Goal: Task Accomplishment & Management: Manage account settings

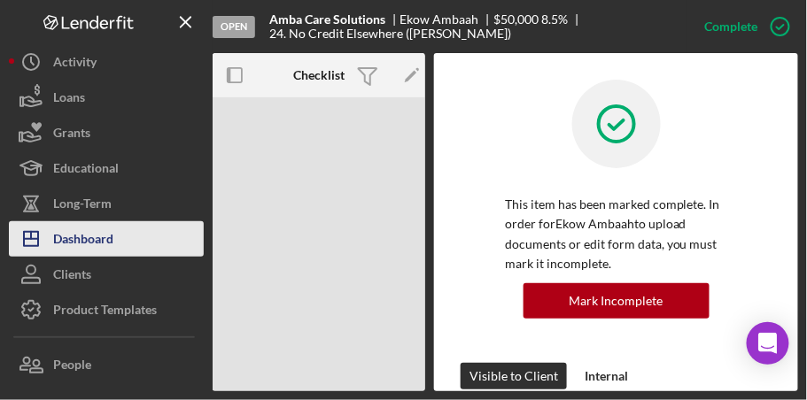
click at [79, 244] on div "Dashboard" at bounding box center [83, 241] width 60 height 40
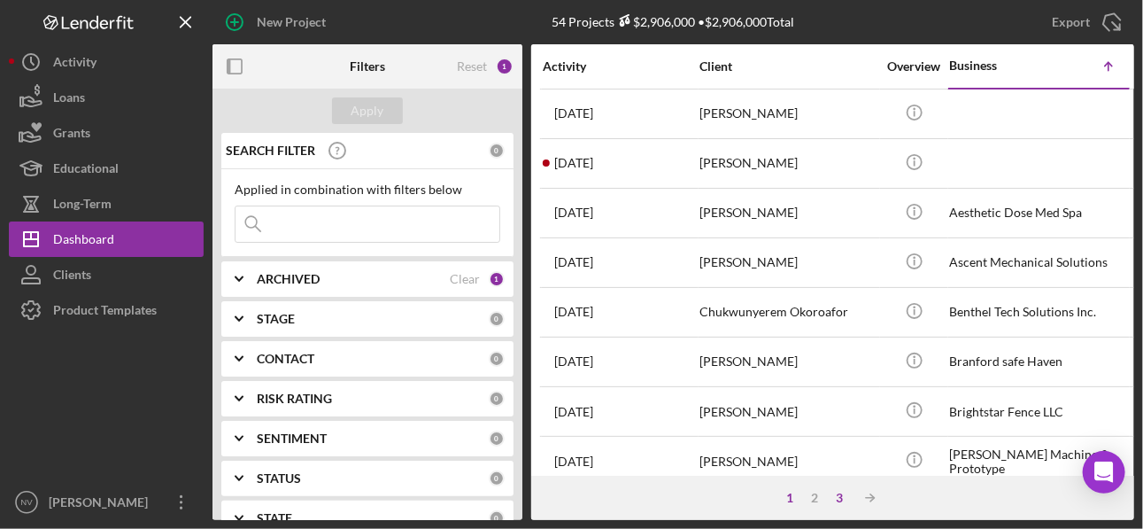
click at [806, 399] on div "3" at bounding box center [840, 497] width 25 height 14
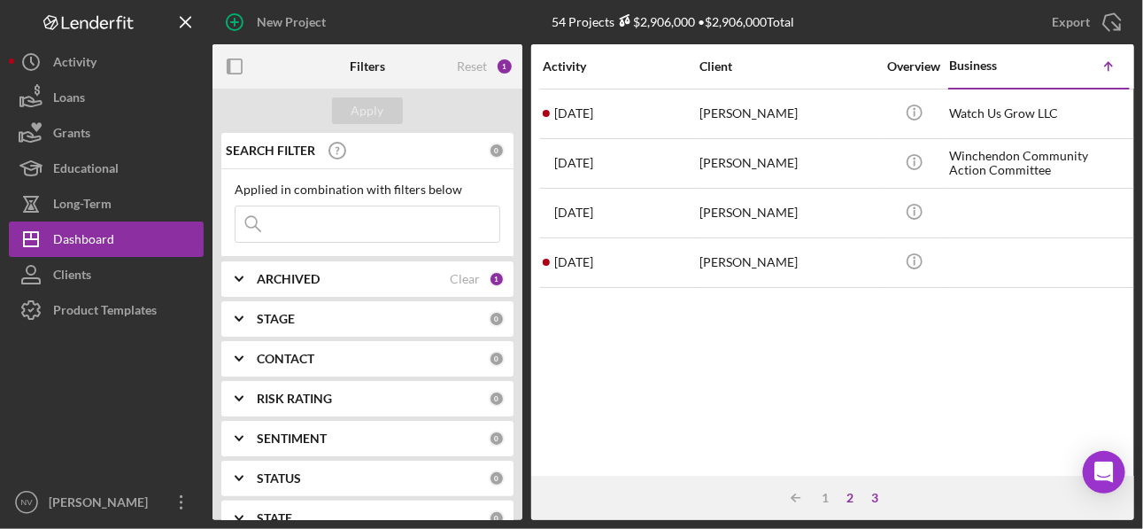
click at [806, 399] on div "2" at bounding box center [850, 497] width 25 height 14
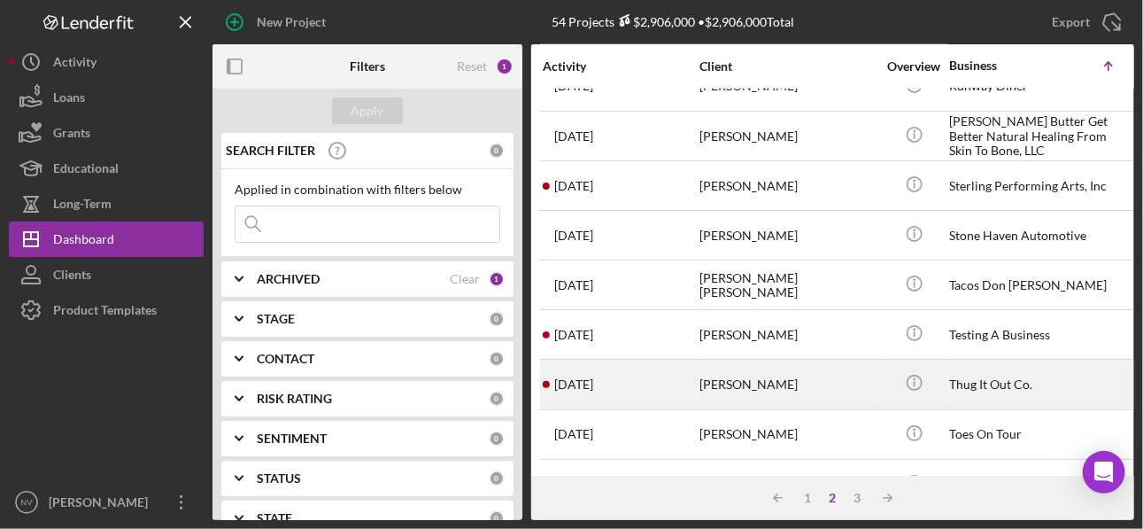
scroll to position [778, 0]
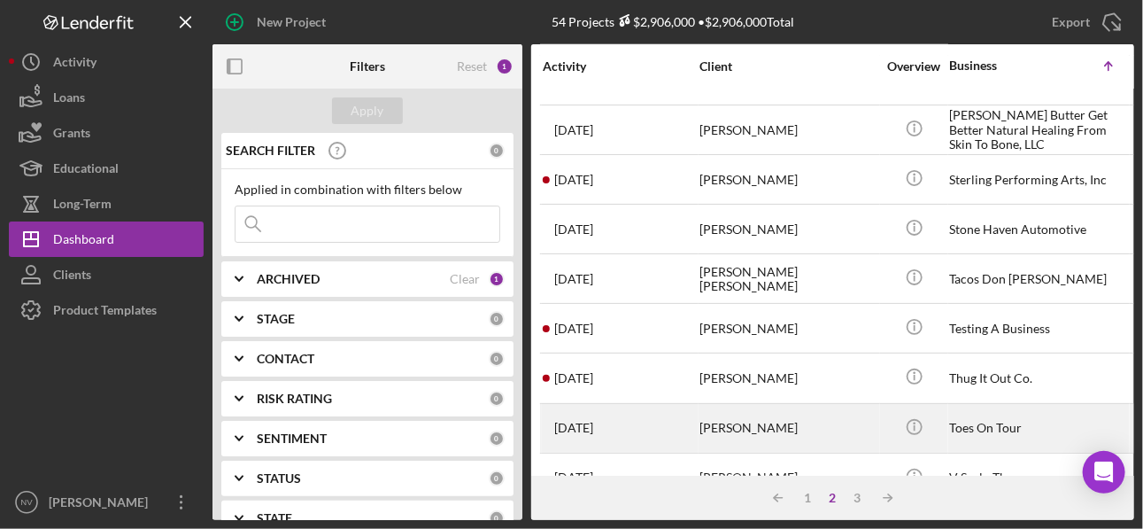
click at [806, 399] on div "[PERSON_NAME]" at bounding box center [787, 428] width 177 height 47
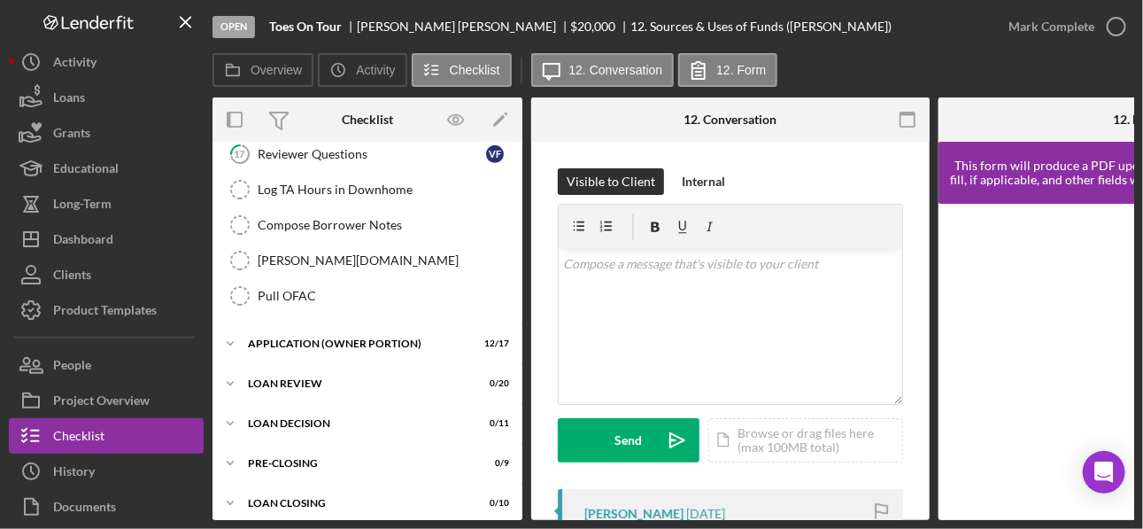
scroll to position [590, 0]
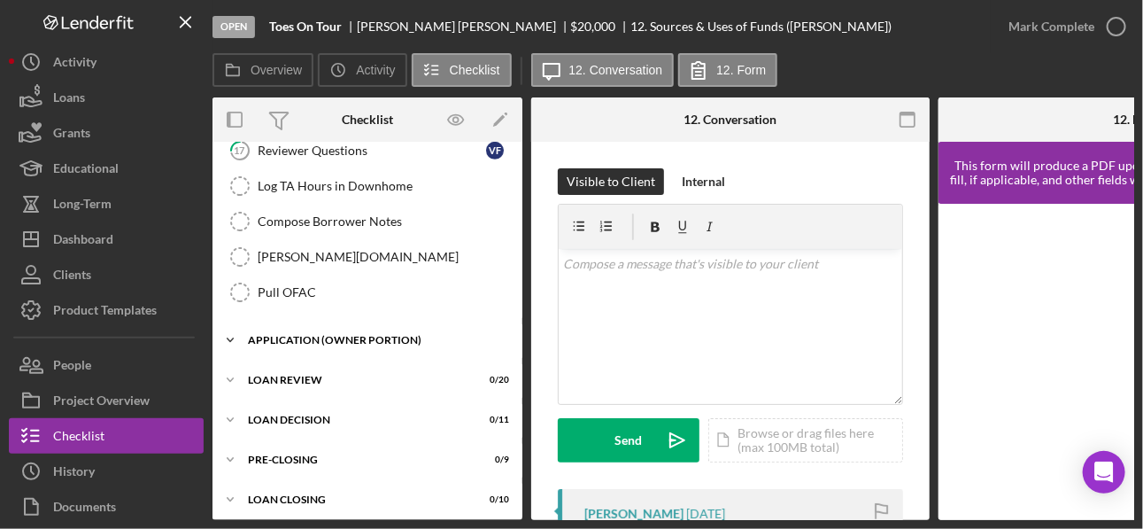
click at [390, 335] on div "APPLICATION (OWNER PORTION)" at bounding box center [374, 340] width 252 height 11
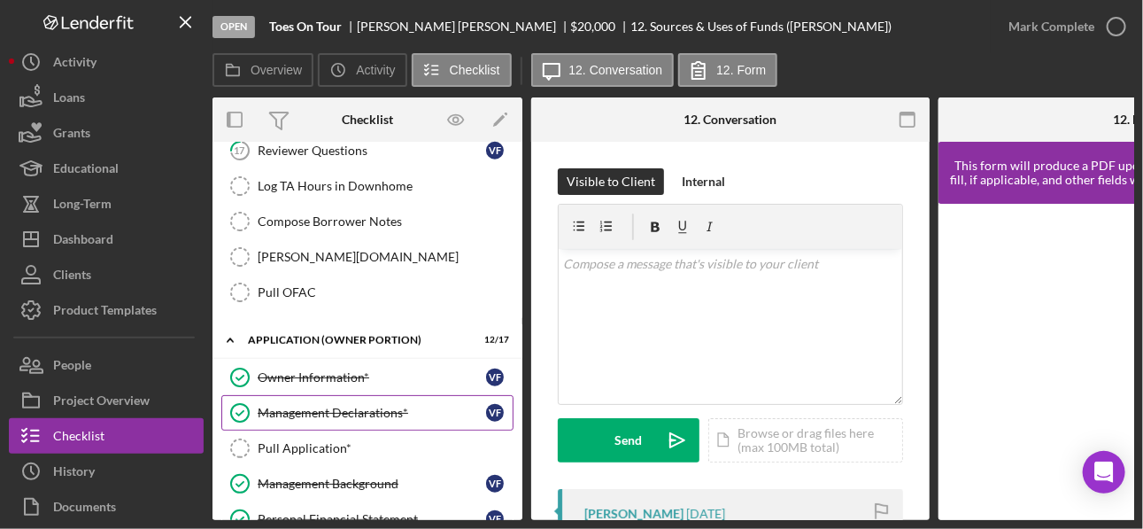
click at [317, 399] on div "Management Declarations*" at bounding box center [372, 412] width 228 height 14
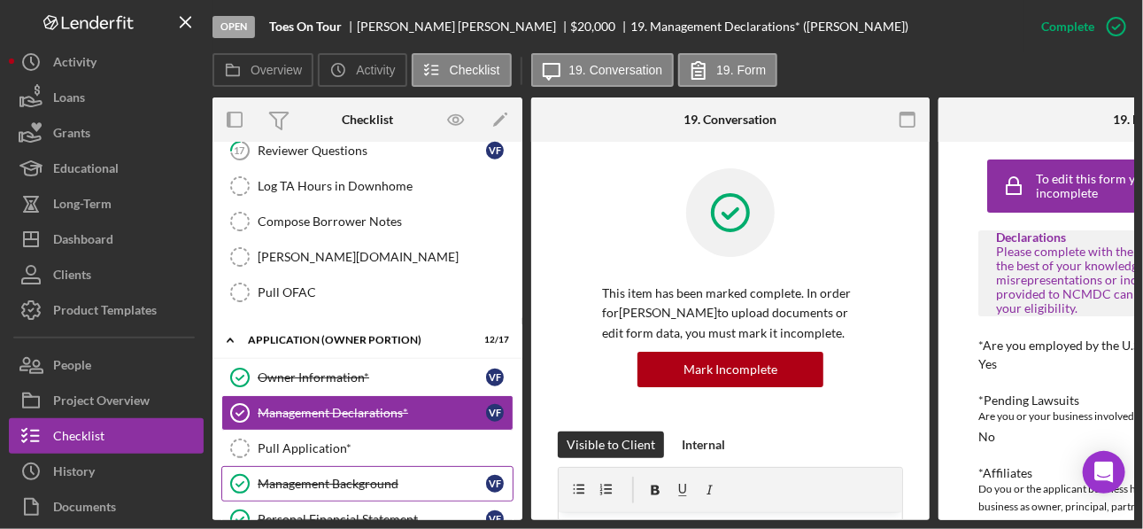
click at [315, 399] on div "Management Background" at bounding box center [372, 483] width 228 height 14
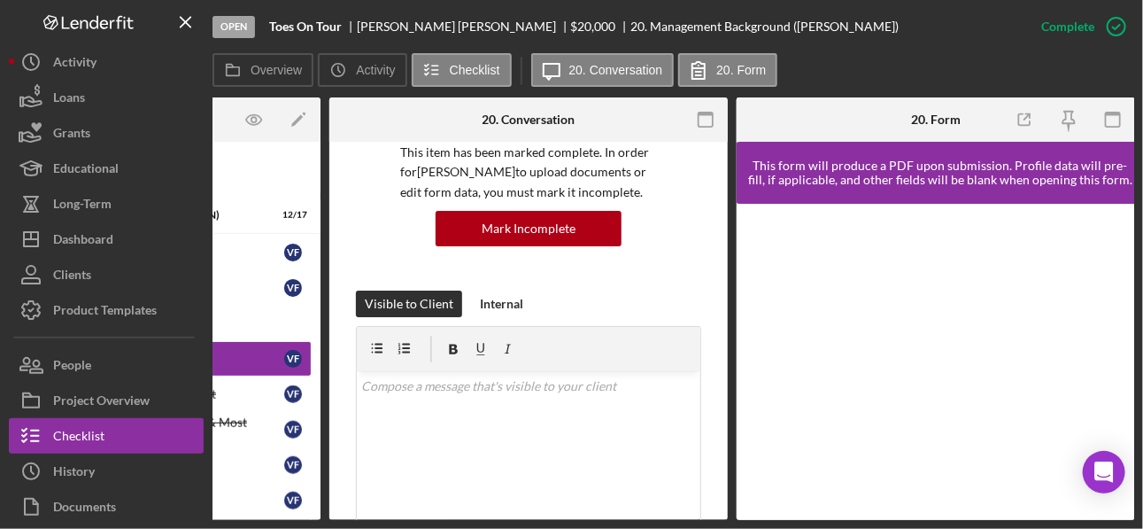
scroll to position [732, 0]
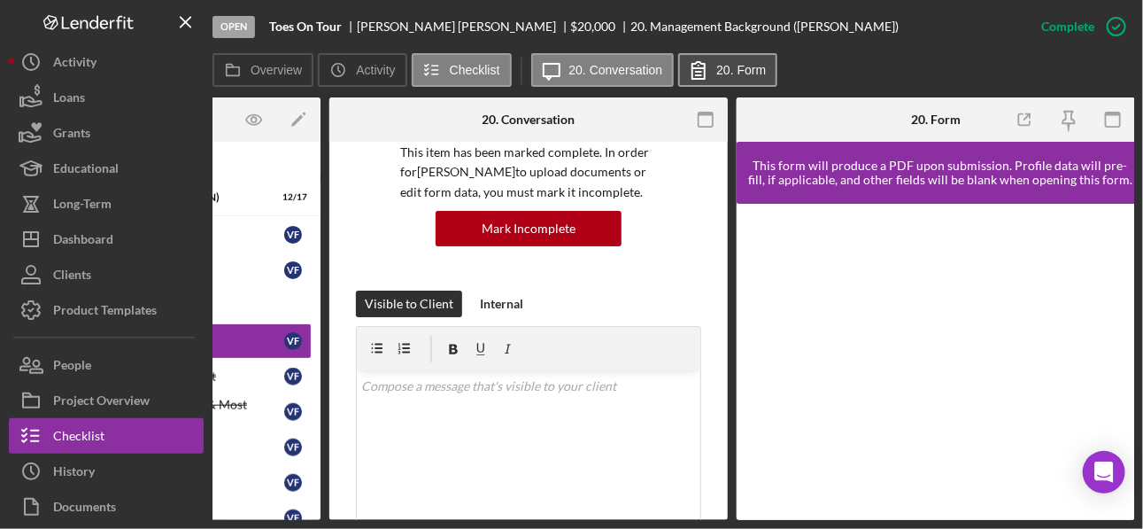
click at [740, 65] on label "20. Form" at bounding box center [741, 70] width 50 height 14
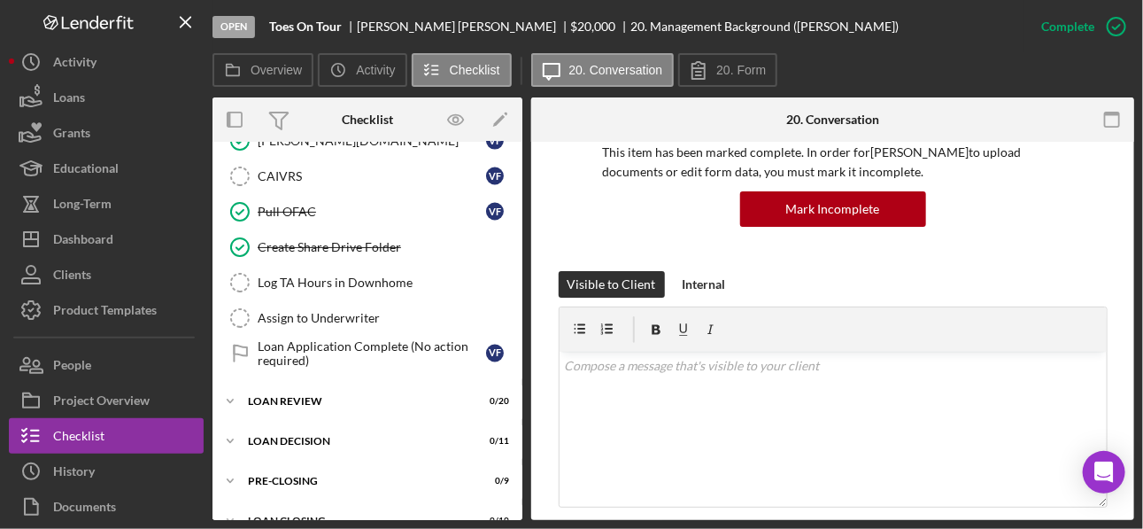
scroll to position [1185, 0]
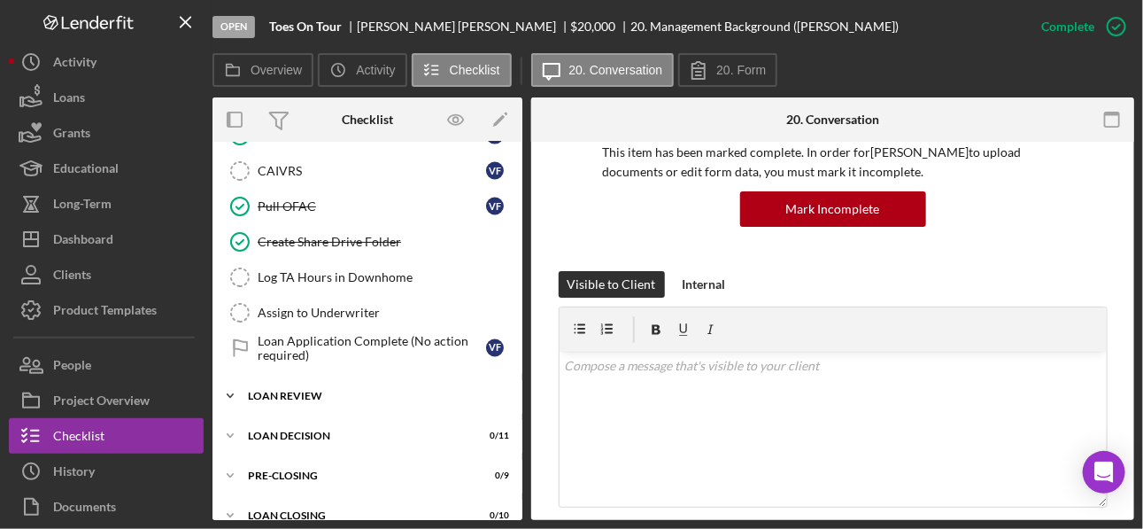
click at [368, 390] on div "LOAN REVIEW" at bounding box center [374, 395] width 252 height 11
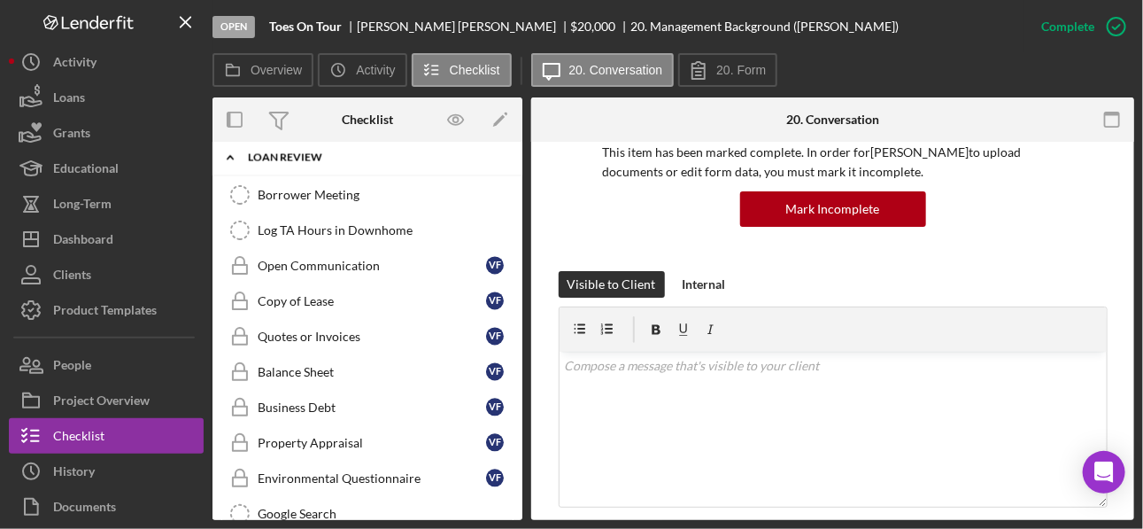
scroll to position [1398, 0]
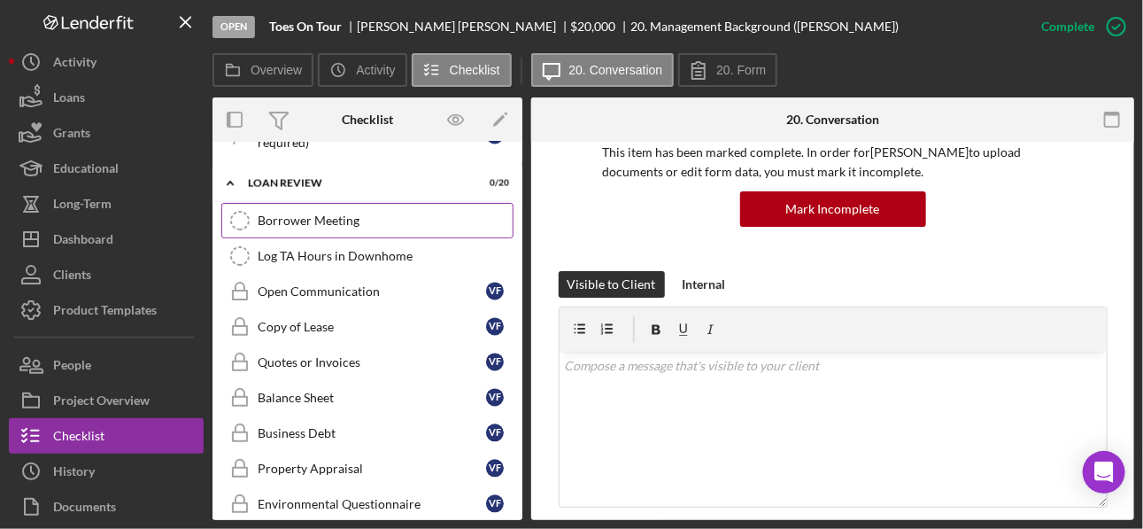
click at [234, 201] on icon "Borrower Meeting" at bounding box center [240, 220] width 44 height 44
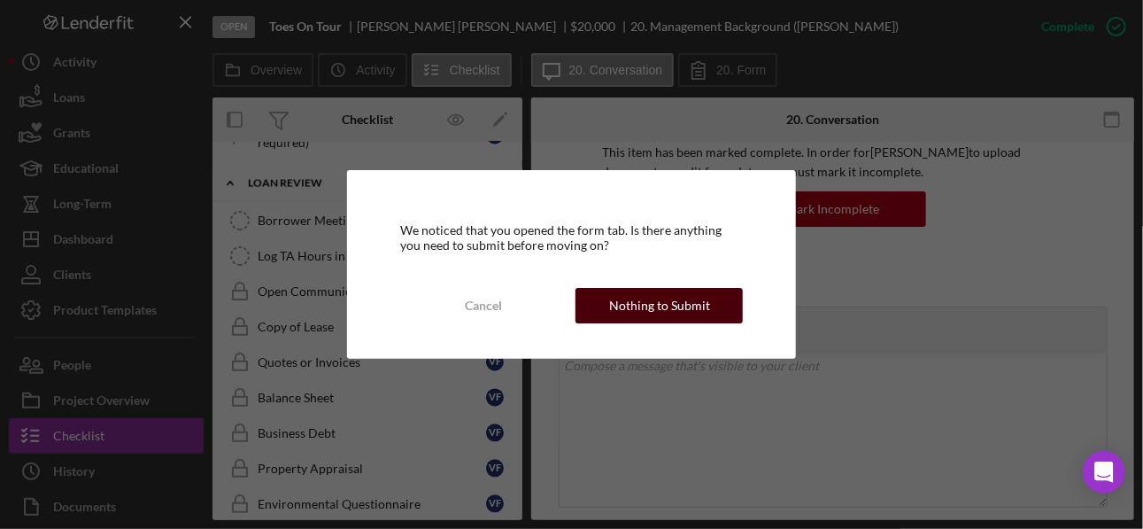
click at [665, 306] on div "Nothing to Submit" at bounding box center [659, 305] width 101 height 35
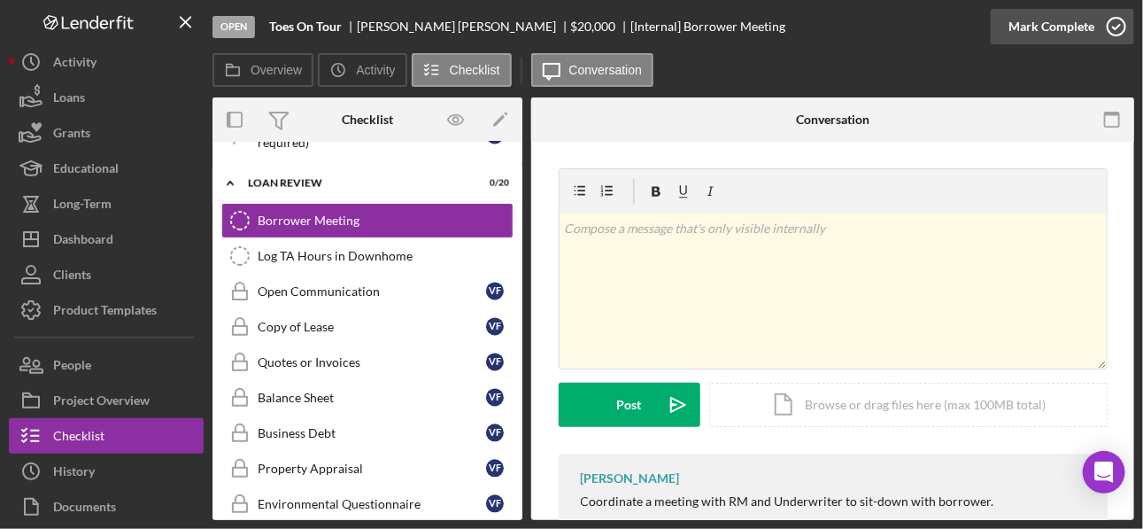
click at [806, 28] on icon "button" at bounding box center [1116, 26] width 44 height 44
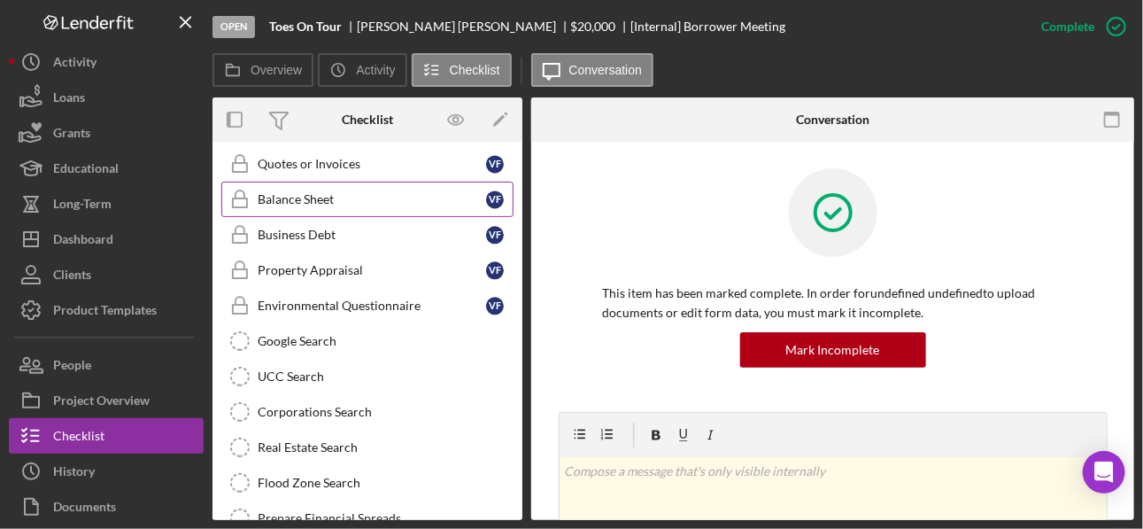
scroll to position [1610, 0]
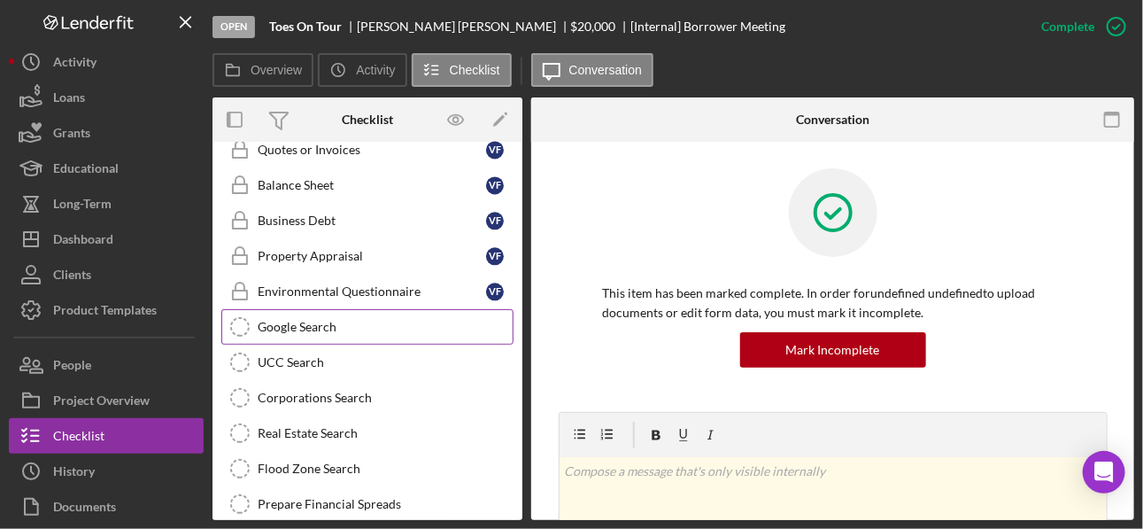
click at [239, 305] on icon "Google Search" at bounding box center [240, 327] width 44 height 44
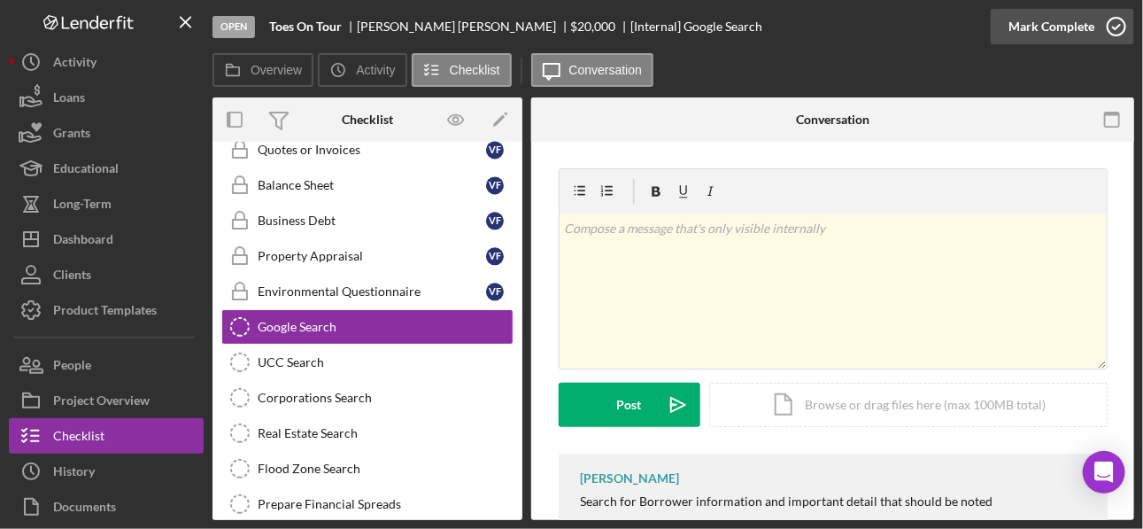
click at [806, 25] on icon "button" at bounding box center [1116, 26] width 44 height 44
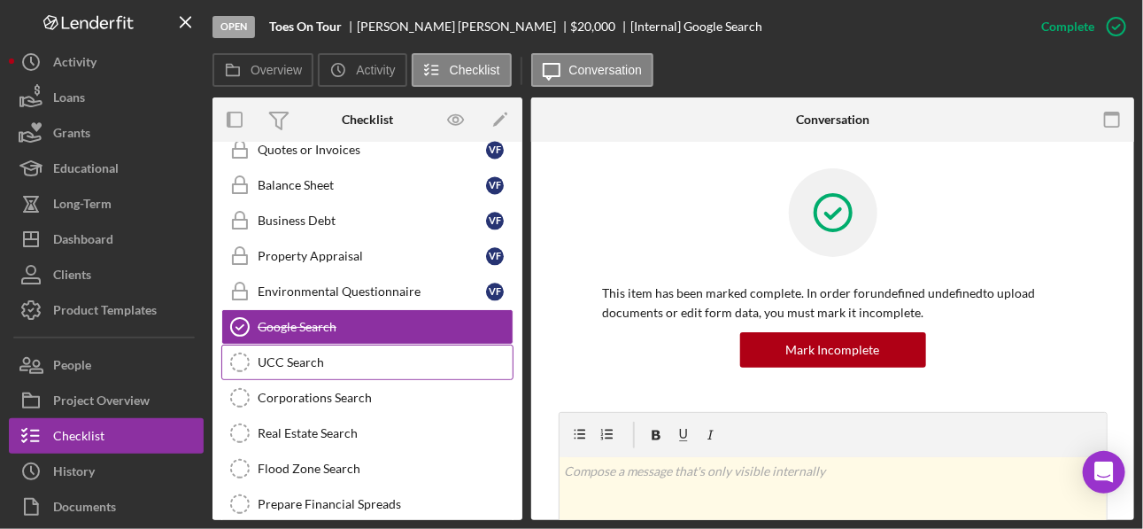
click at [237, 340] on icon "UCC Search" at bounding box center [240, 362] width 44 height 44
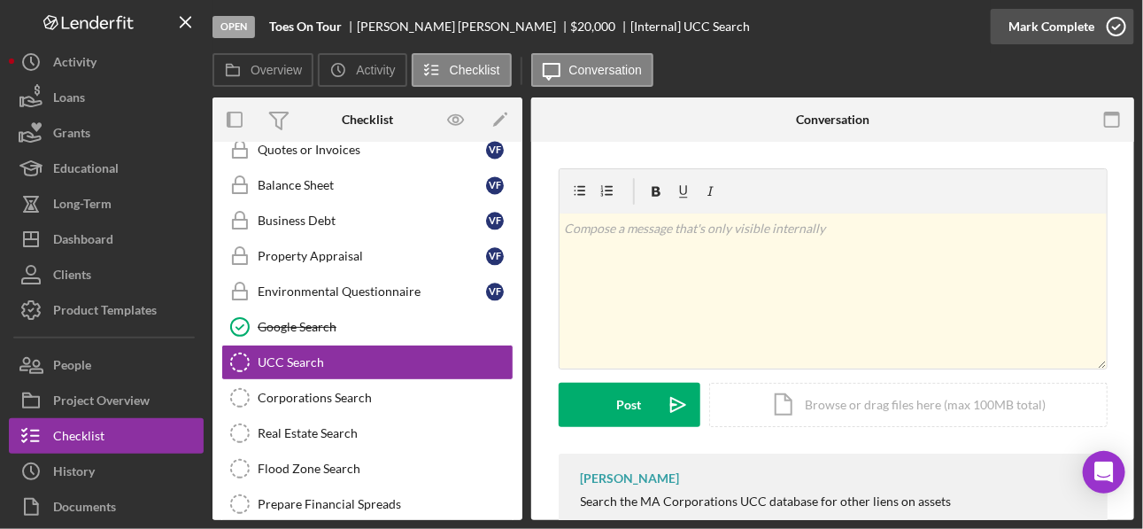
click at [806, 28] on icon "button" at bounding box center [1116, 26] width 44 height 44
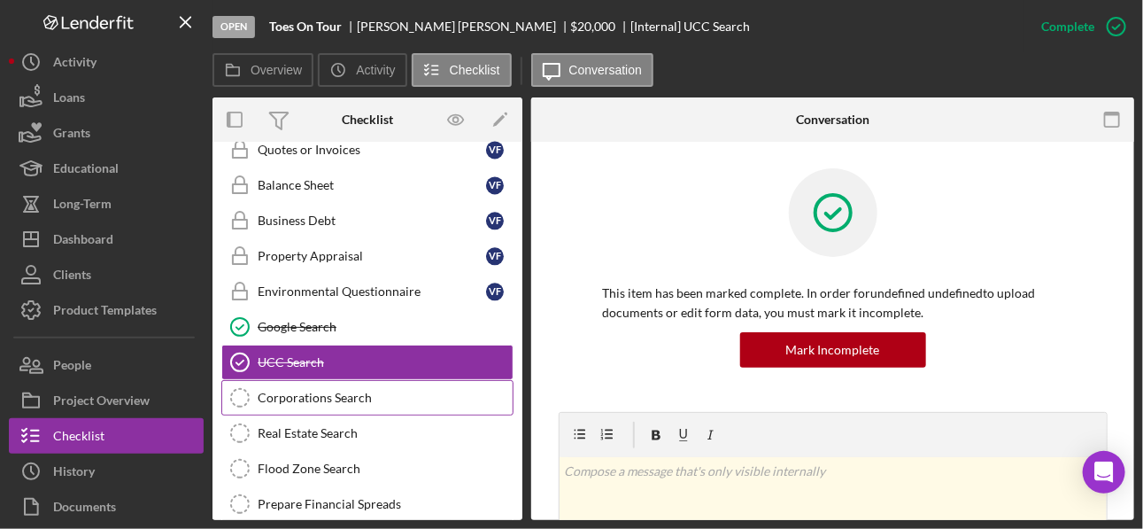
click at [241, 375] on icon "Corporations Search" at bounding box center [240, 397] width 44 height 44
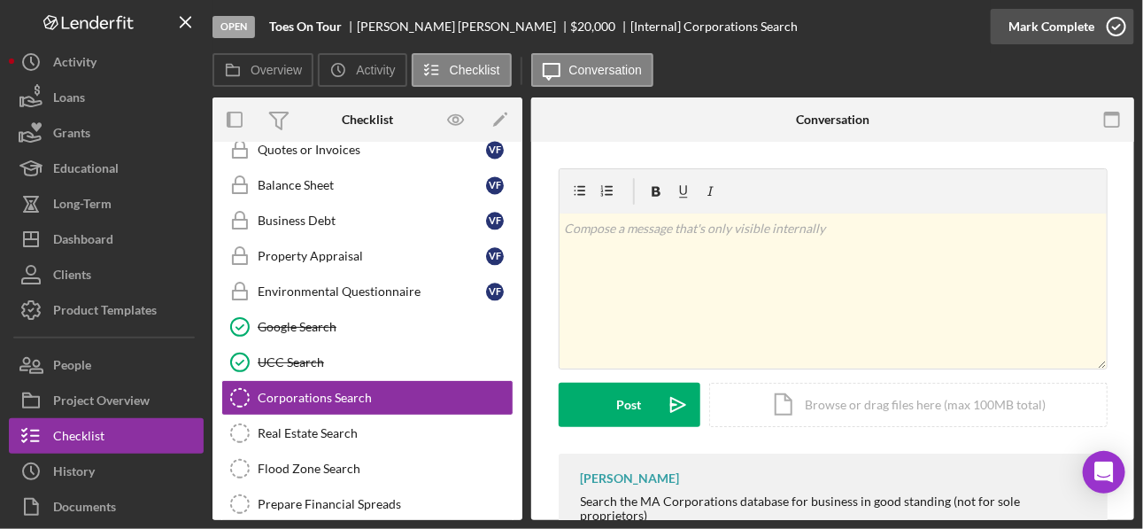
click at [806, 28] on icon "button" at bounding box center [1116, 26] width 44 height 44
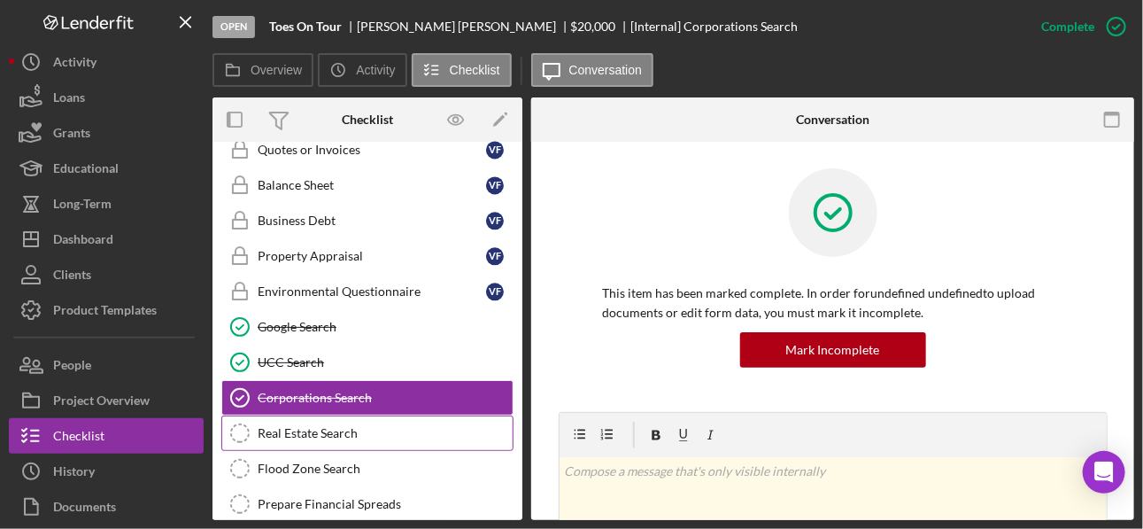
click at [237, 399] on icon "Real Estate Search" at bounding box center [240, 433] width 44 height 44
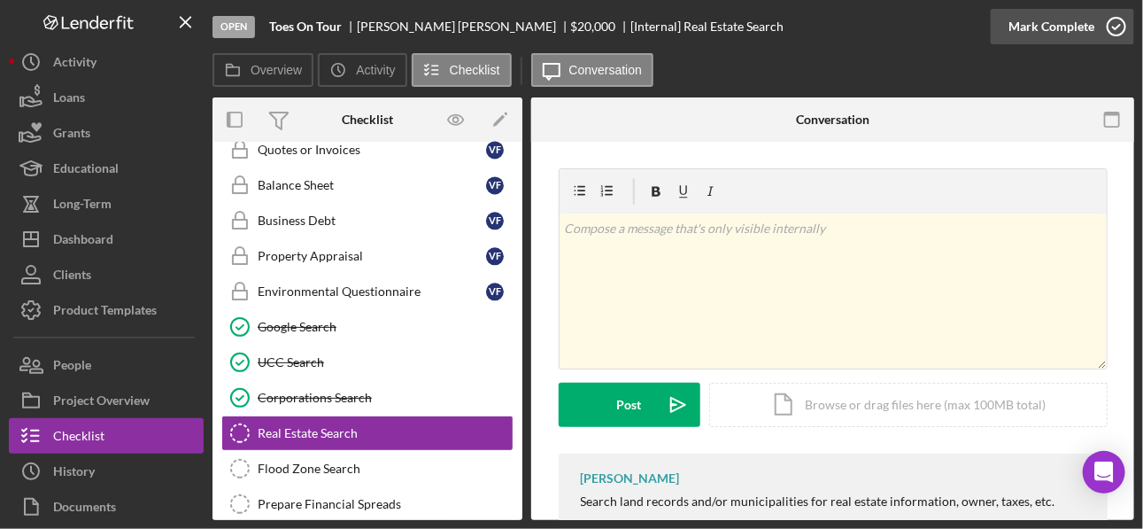
click at [806, 23] on icon "button" at bounding box center [1116, 26] width 44 height 44
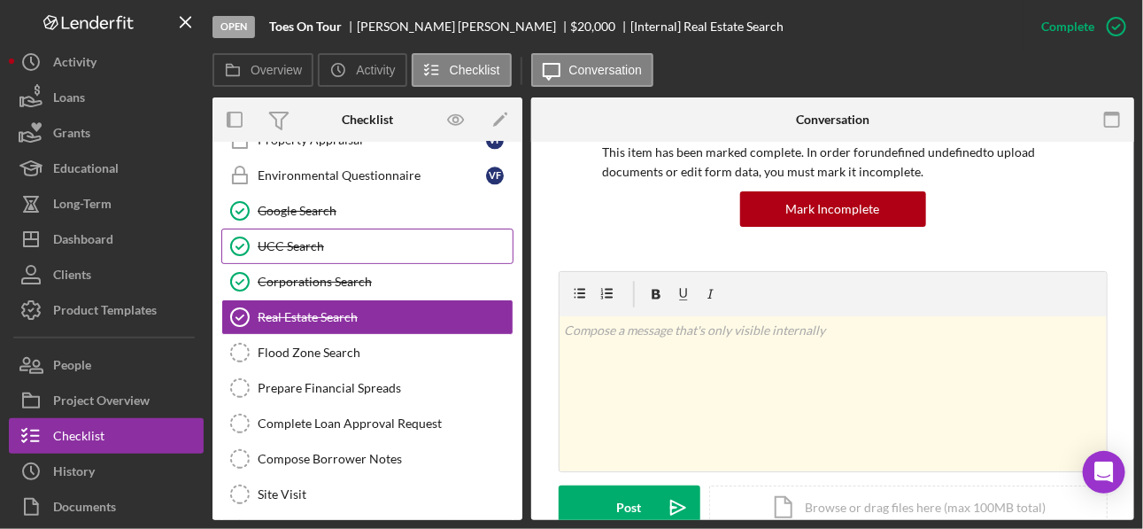
scroll to position [1752, 0]
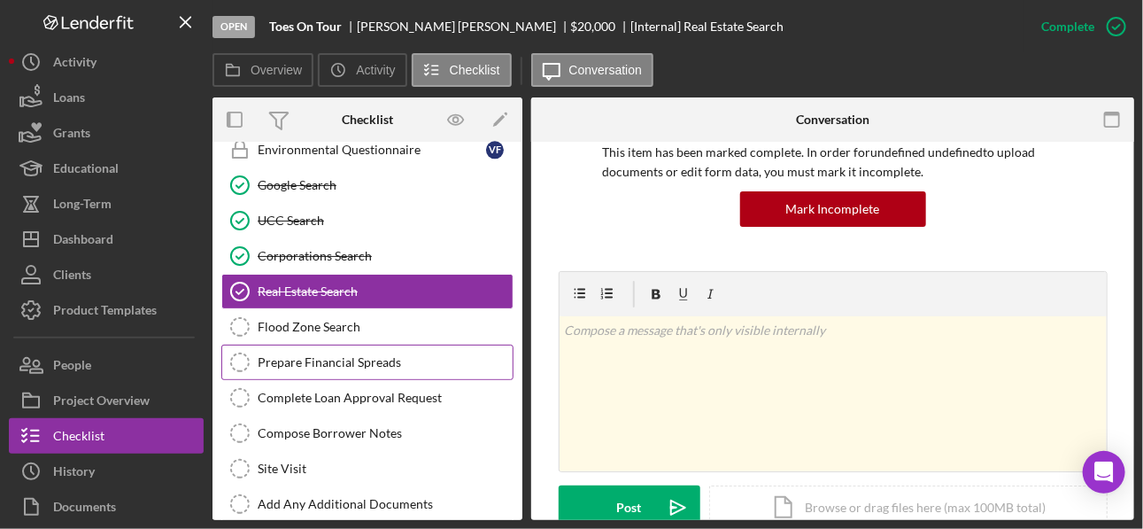
click at [237, 340] on icon "Prepare Financial Spreads" at bounding box center [240, 362] width 44 height 44
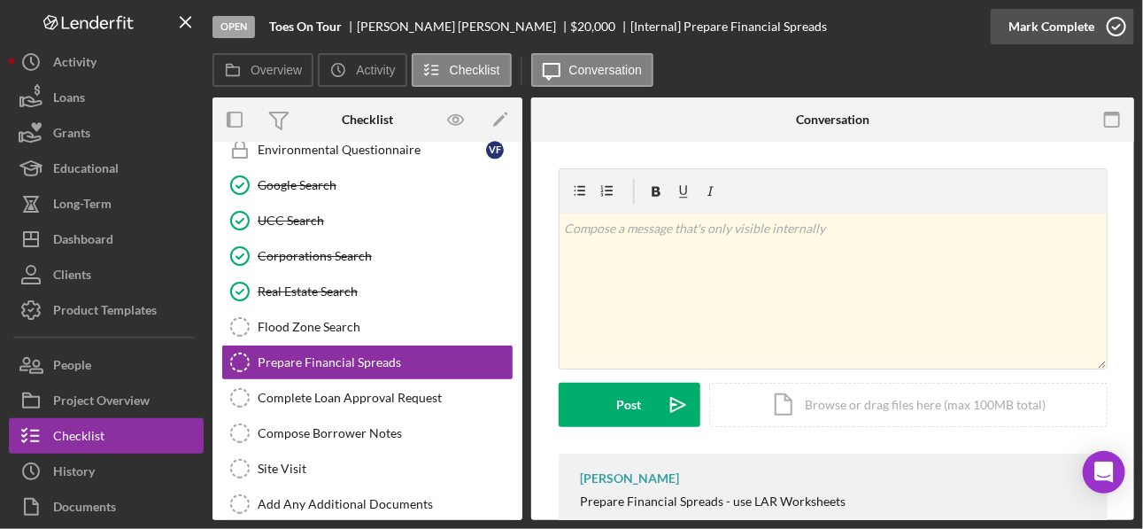
click at [806, 23] on icon "button" at bounding box center [1116, 26] width 44 height 44
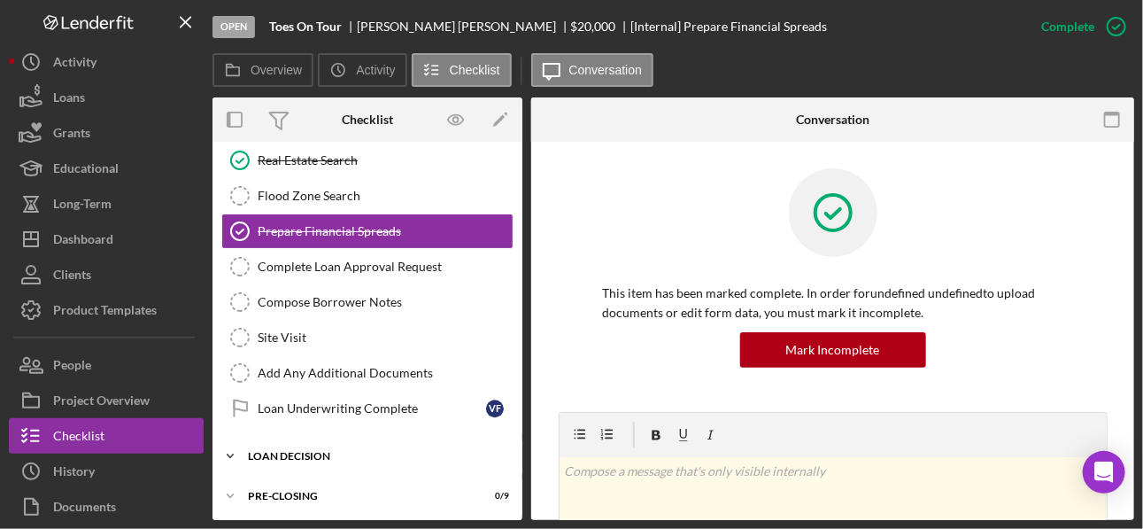
scroll to position [1892, 0]
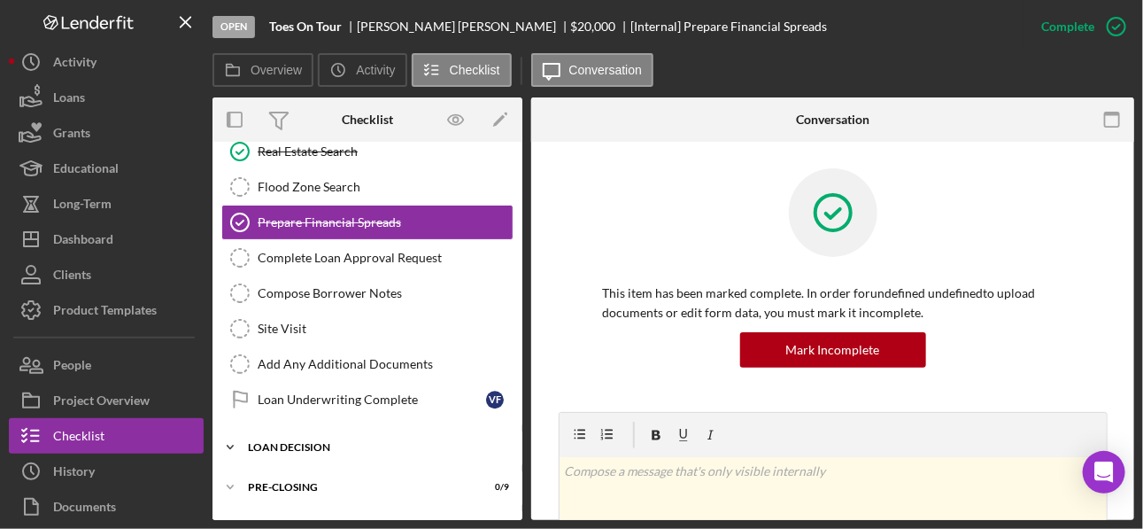
click at [351, 399] on div "LOAN DECISION" at bounding box center [374, 447] width 252 height 11
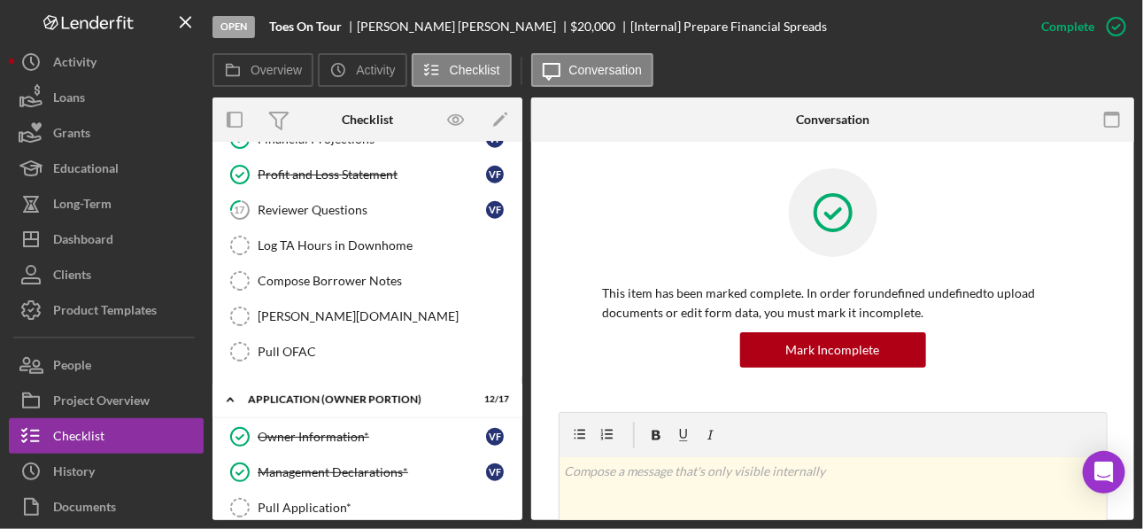
scroll to position [513, 0]
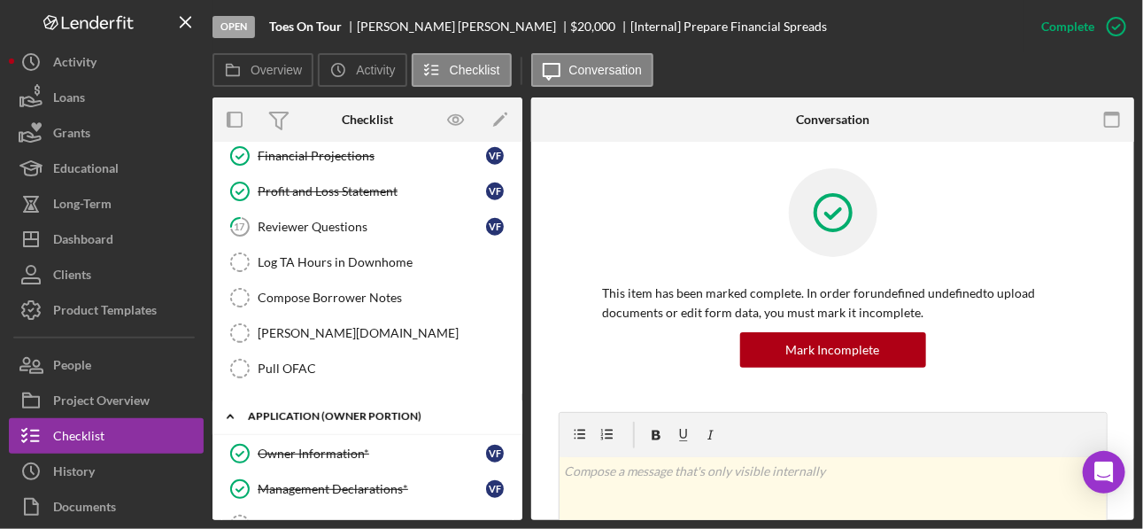
click at [351, 399] on div "APPLICATION (OWNER PORTION)" at bounding box center [374, 416] width 252 height 11
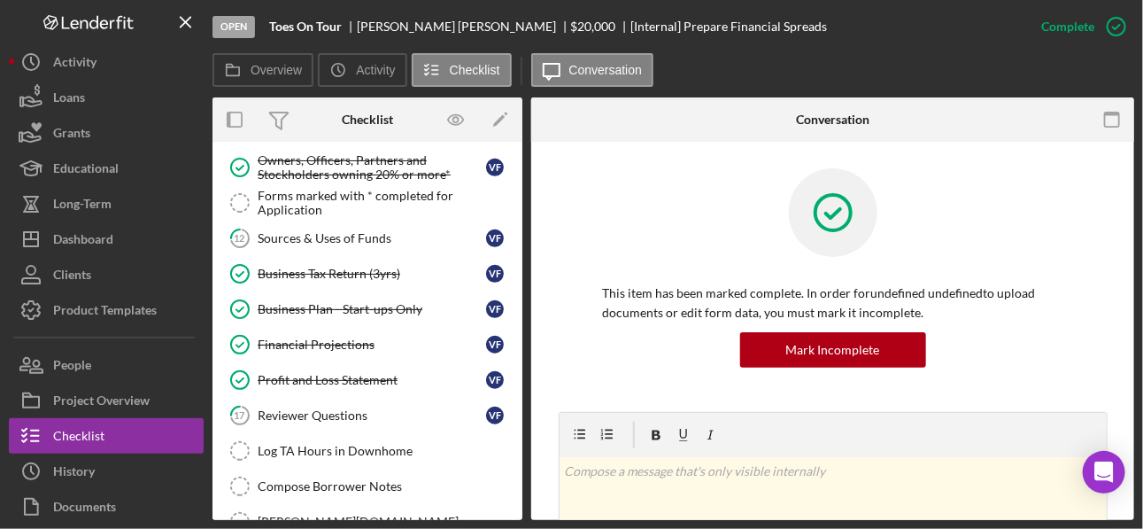
scroll to position [301, 0]
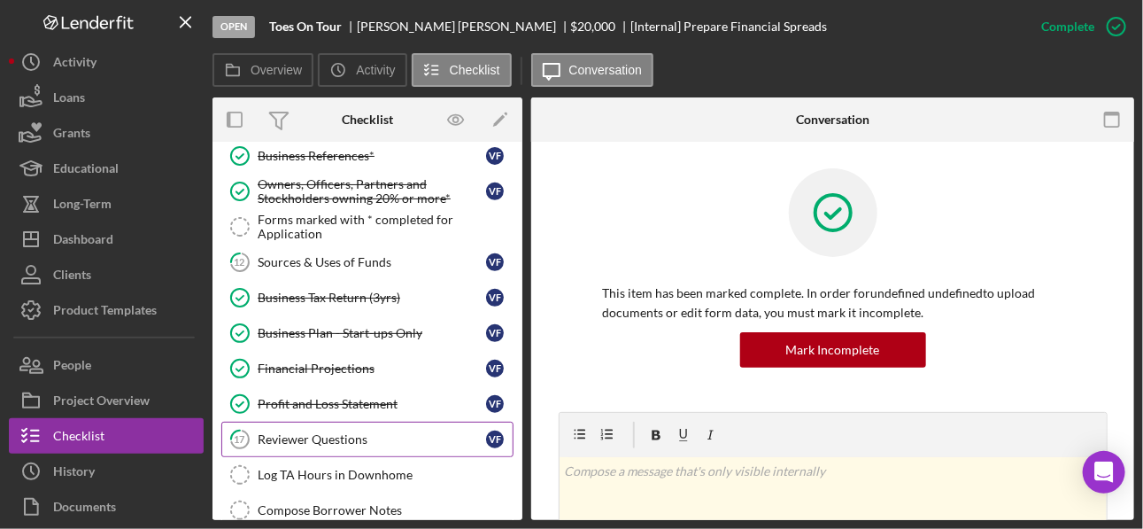
click at [333, 399] on div "Reviewer Questions" at bounding box center [372, 439] width 228 height 14
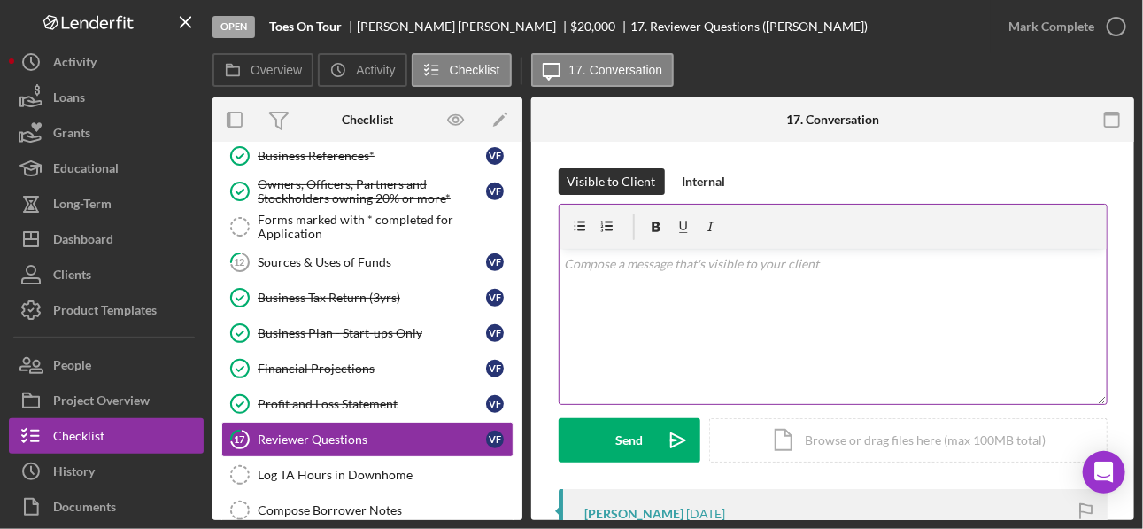
click at [572, 269] on p at bounding box center [832, 263] width 537 height 19
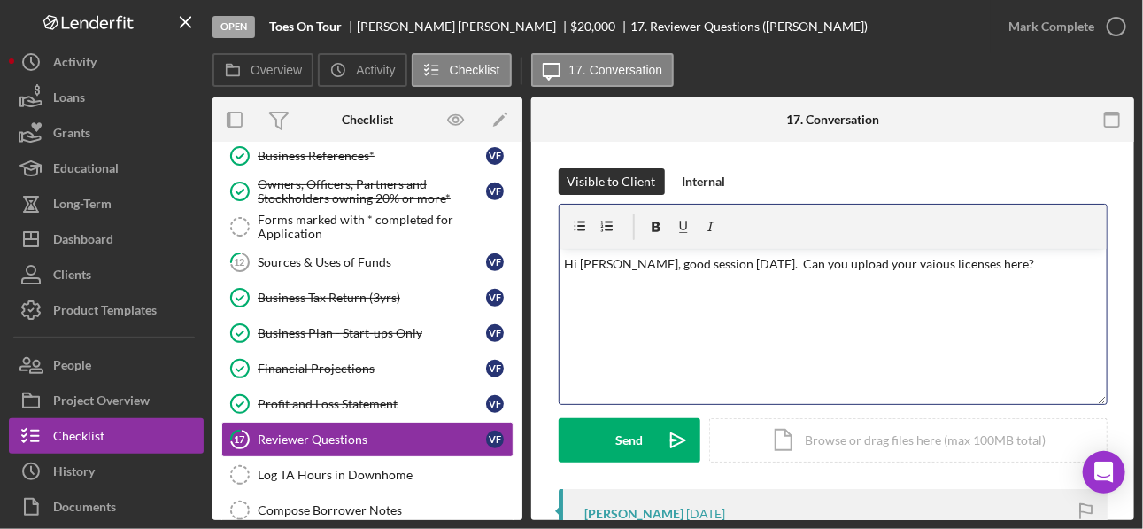
click at [806, 266] on p "Hi [PERSON_NAME], good session [DATE]. Can you upload your vaious licenses here?" at bounding box center [832, 263] width 537 height 19
click at [806, 263] on p "Hi [PERSON_NAME], good session [DATE]. Can you upload your various licenses her…" at bounding box center [832, 263] width 537 height 19
click at [776, 285] on p "Hi [PERSON_NAME], good session [DATE]. Can you upload your various licenses her…" at bounding box center [832, 274] width 537 height 40
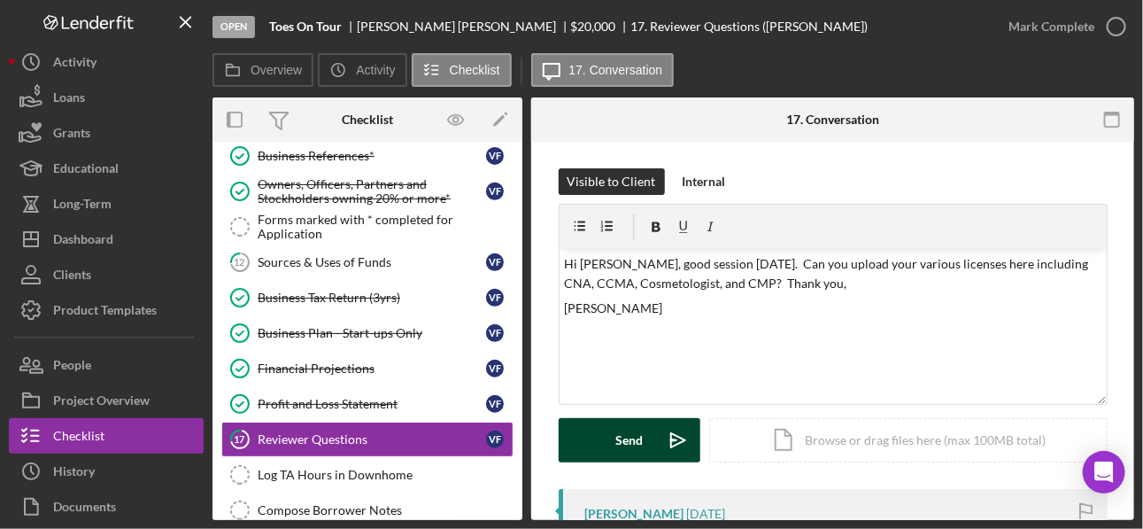
click at [604, 399] on button "Send Icon/icon-invite-send" at bounding box center [630, 440] width 142 height 44
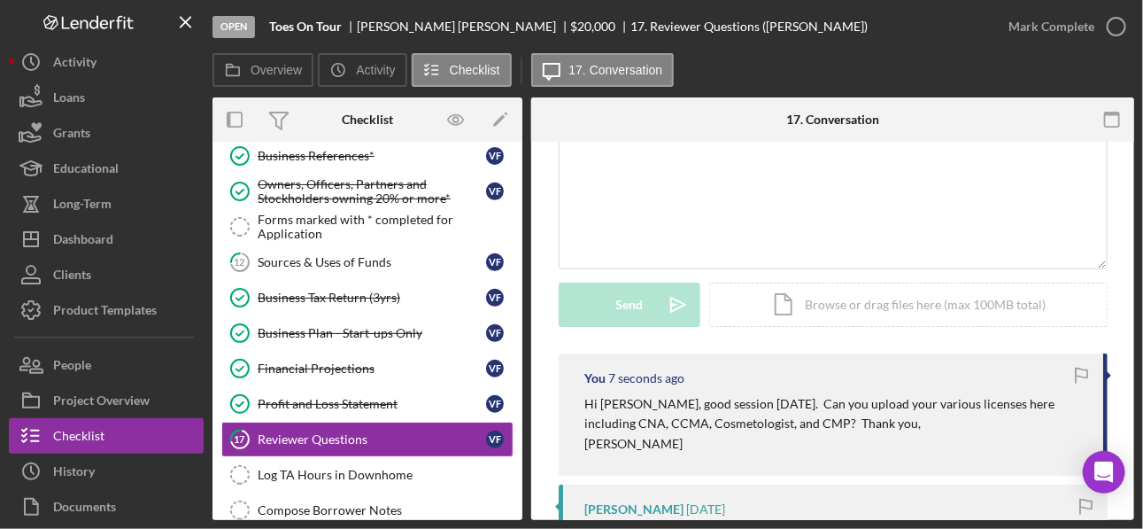
scroll to position [282, 0]
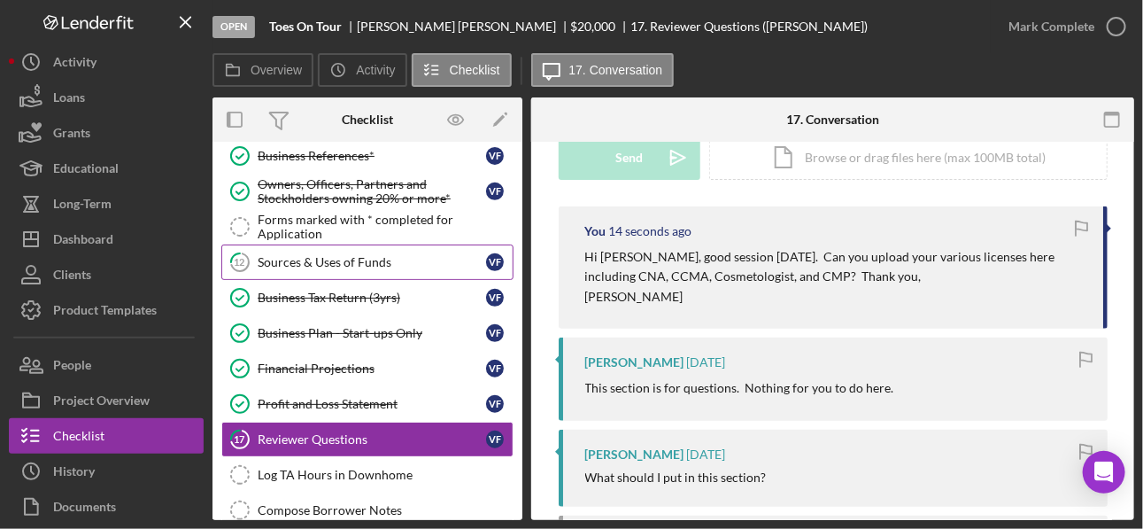
click at [329, 255] on div "Sources & Uses of Funds" at bounding box center [372, 262] width 228 height 14
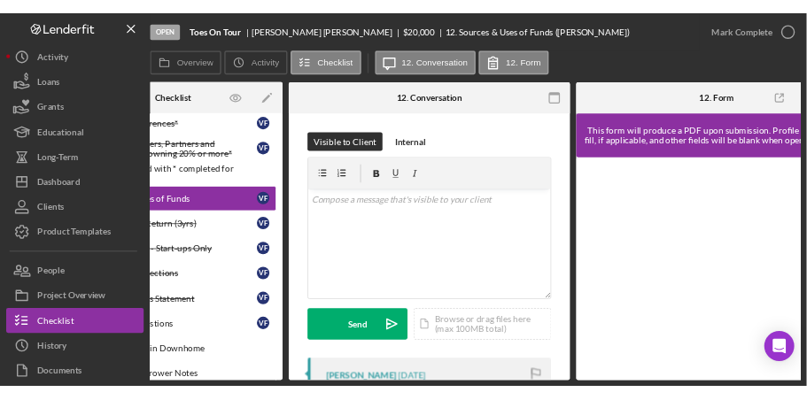
scroll to position [0, 202]
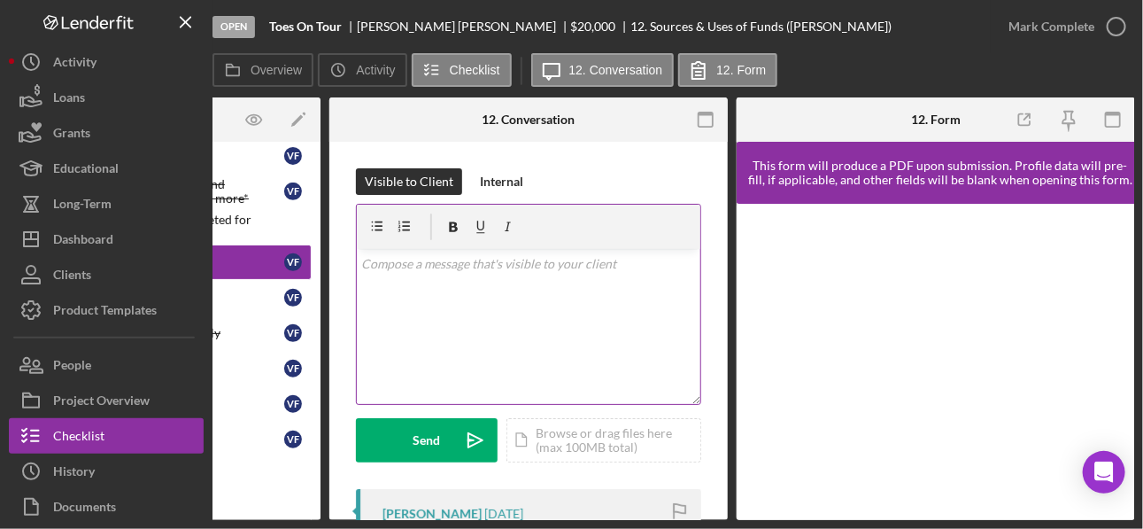
click at [562, 330] on div "v Color teal Color pink Remove color Add row above Add row below Add column bef…" at bounding box center [529, 326] width 344 height 155
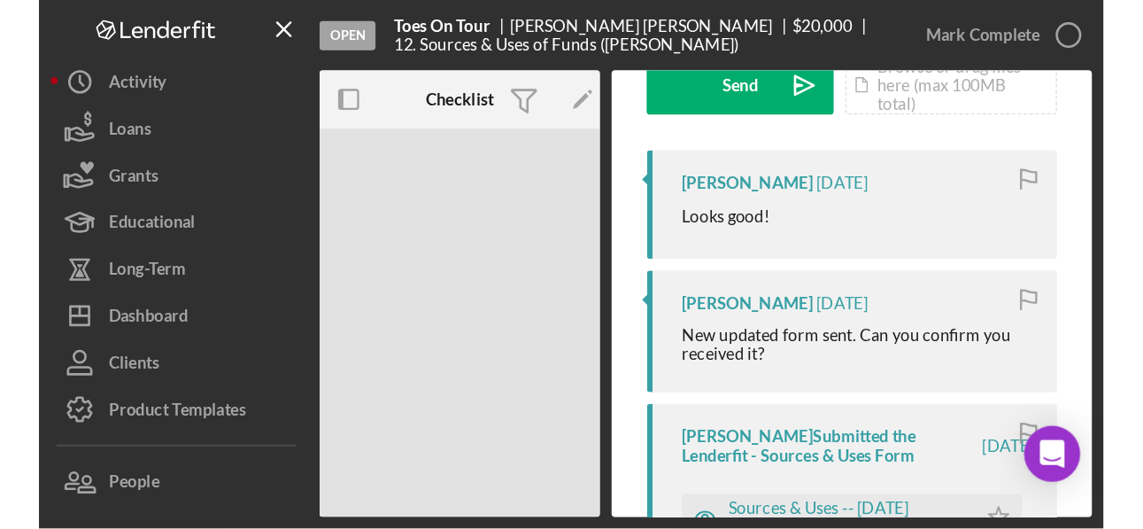
scroll to position [282, 0]
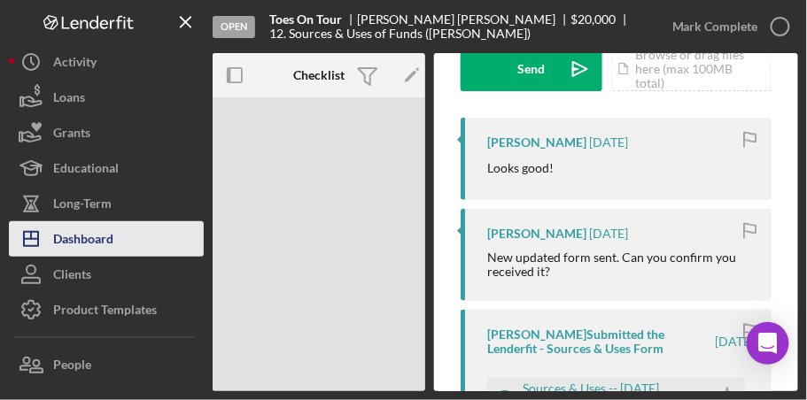
click at [49, 229] on icon "Icon/Dashboard" at bounding box center [31, 239] width 44 height 44
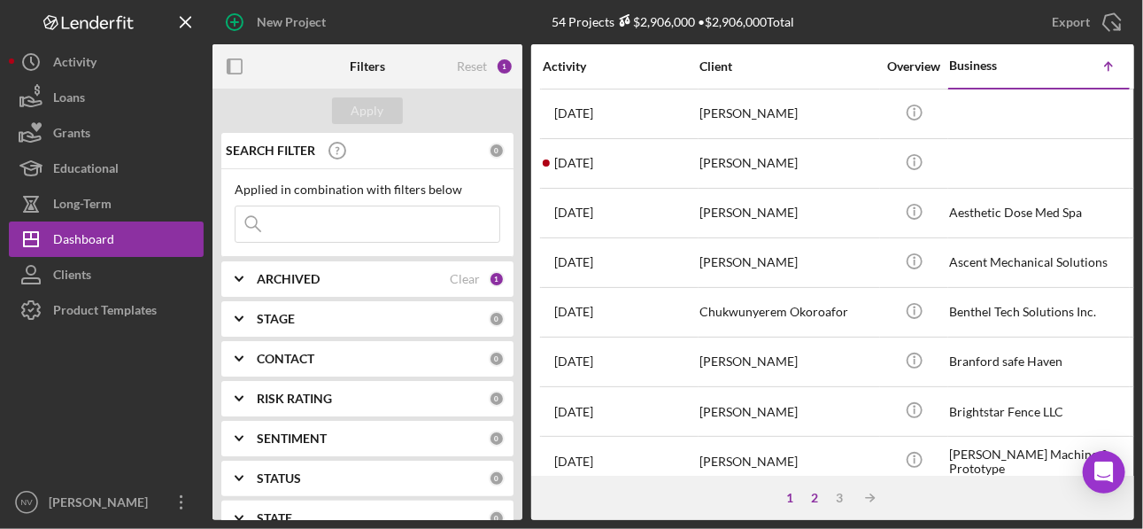
click at [806, 399] on div "2" at bounding box center [815, 497] width 25 height 14
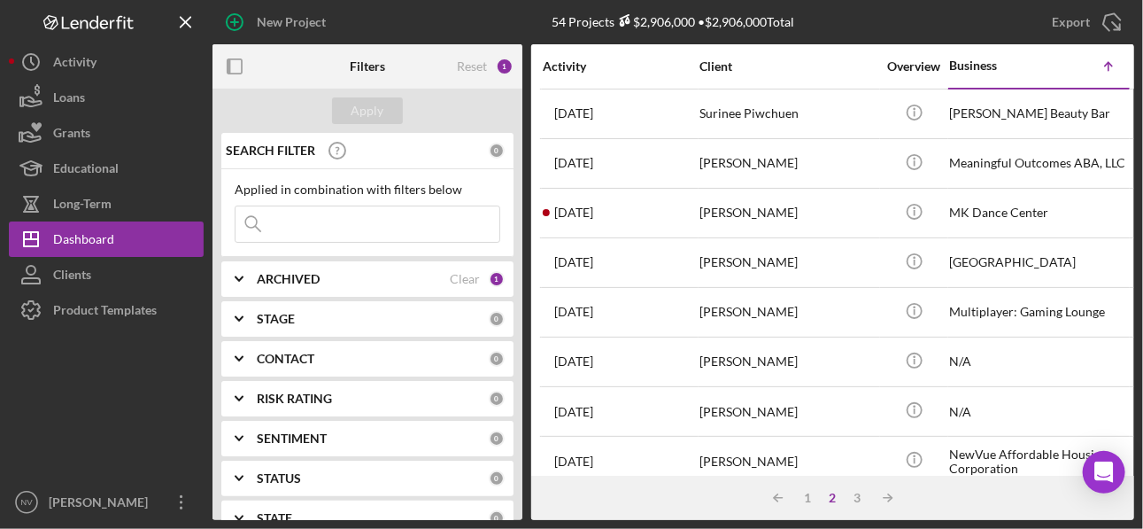
click at [806, 399] on div "2" at bounding box center [833, 497] width 25 height 14
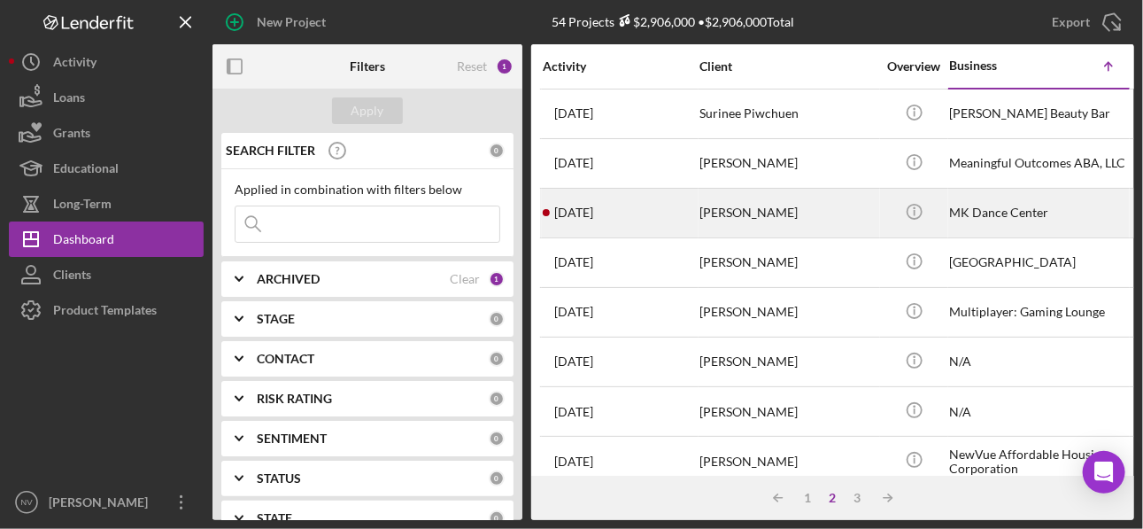
click at [804, 205] on div "[PERSON_NAME]" at bounding box center [787, 212] width 177 height 47
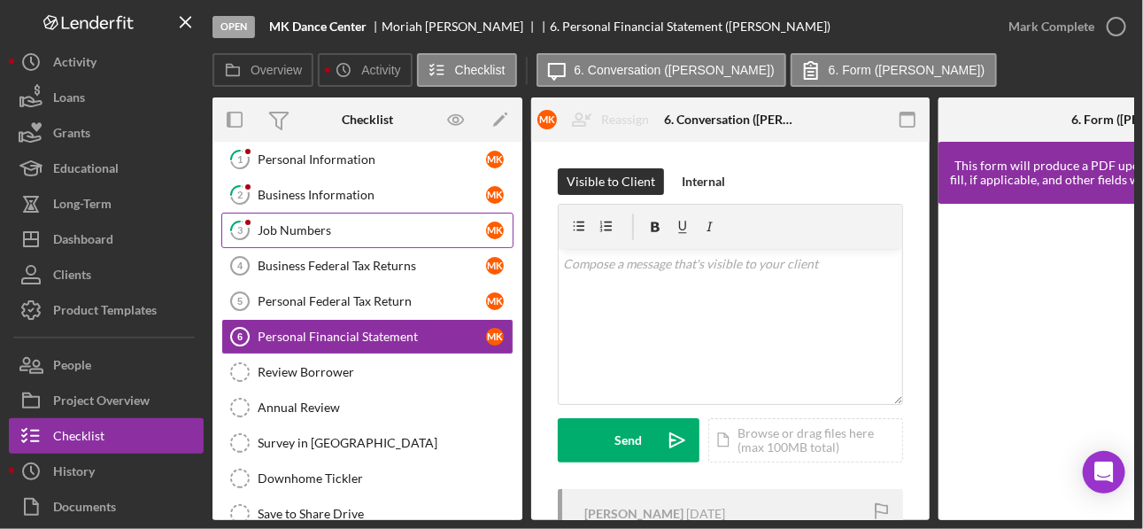
click at [277, 212] on link "3 Job Numbers M K" at bounding box center [367, 229] width 292 height 35
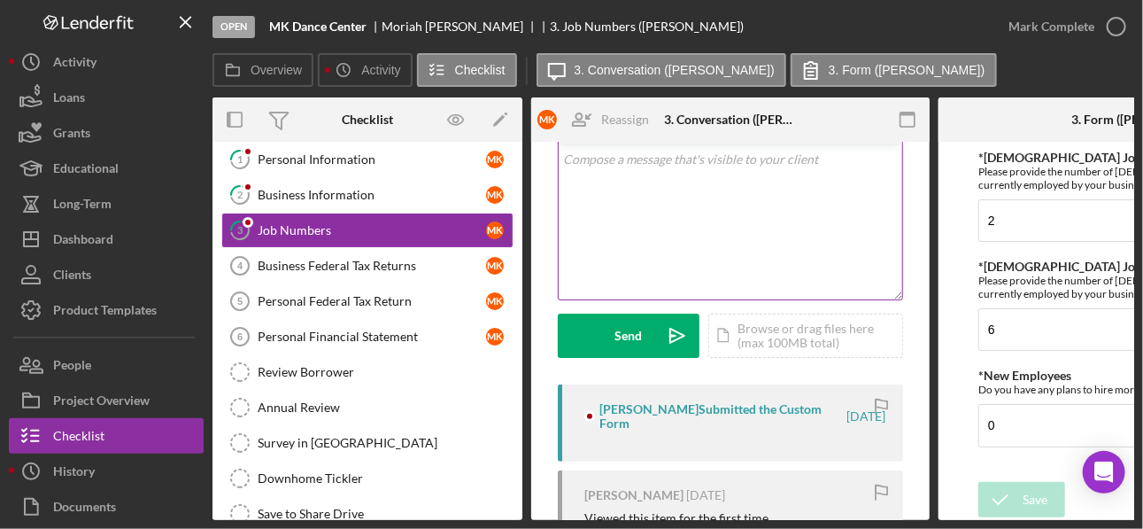
scroll to position [141, 0]
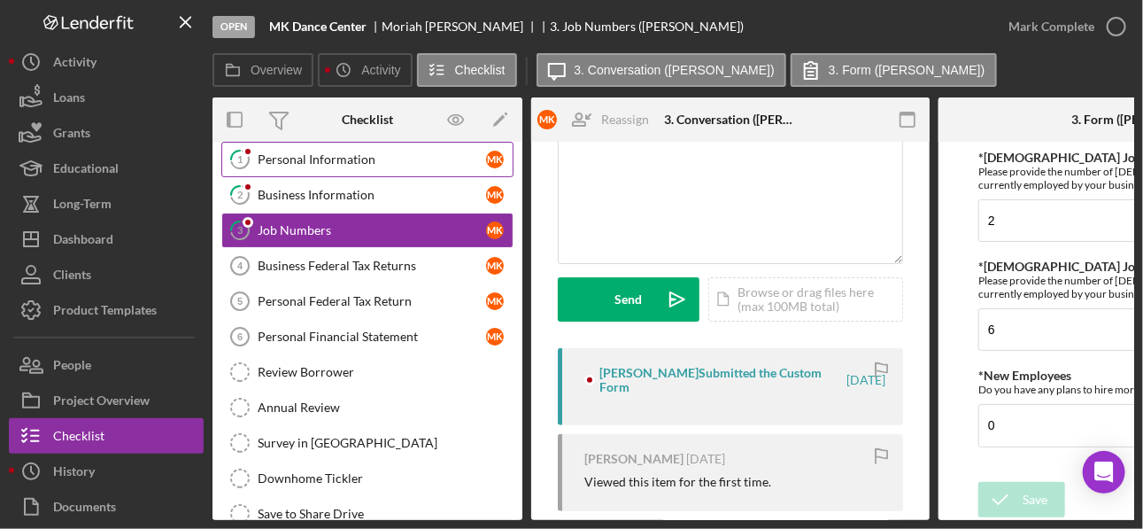
click at [306, 154] on div "Personal Information" at bounding box center [372, 159] width 228 height 14
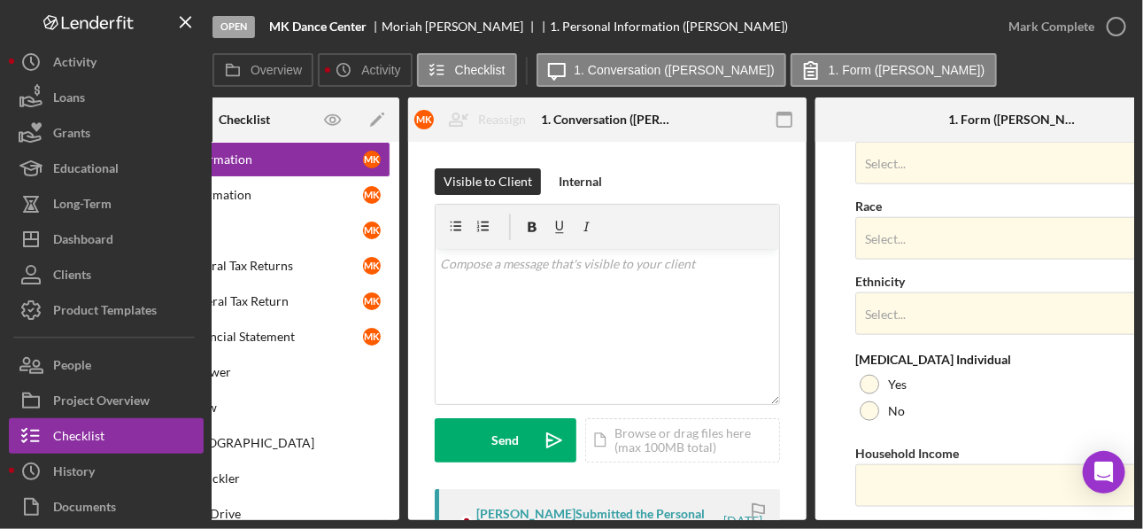
scroll to position [802, 0]
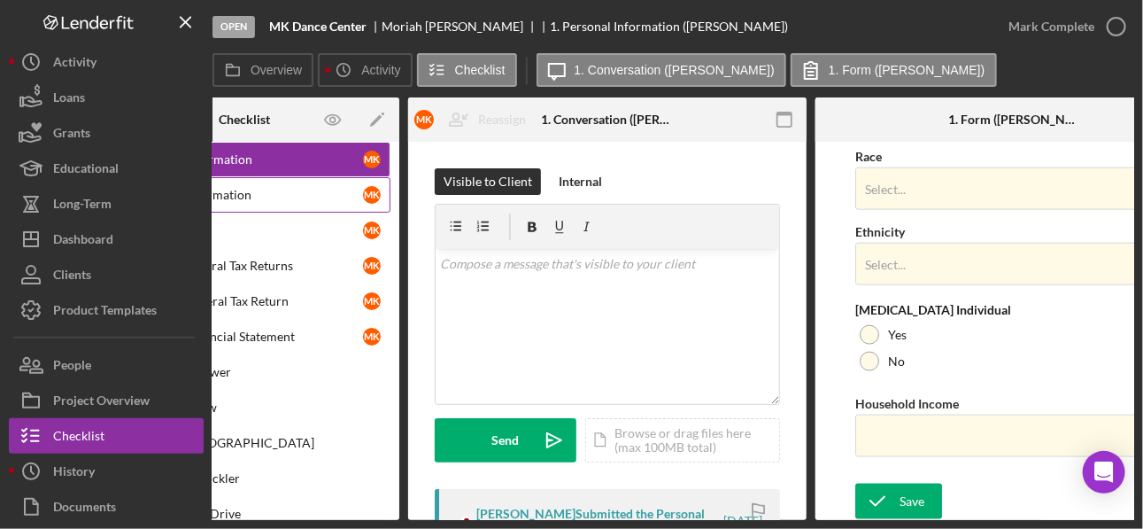
click at [243, 197] on div "Business Information" at bounding box center [249, 195] width 228 height 14
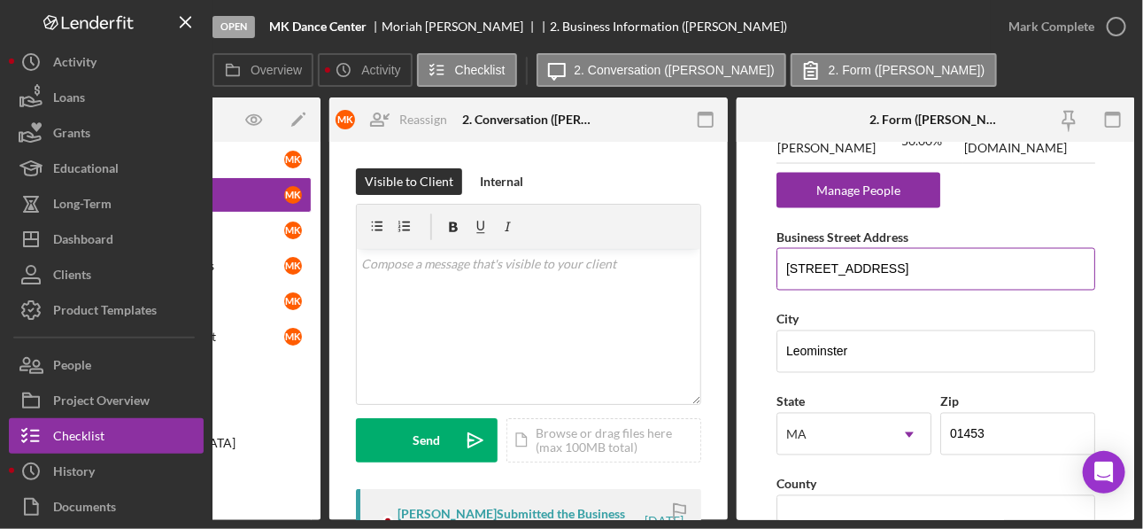
scroll to position [1274, 0]
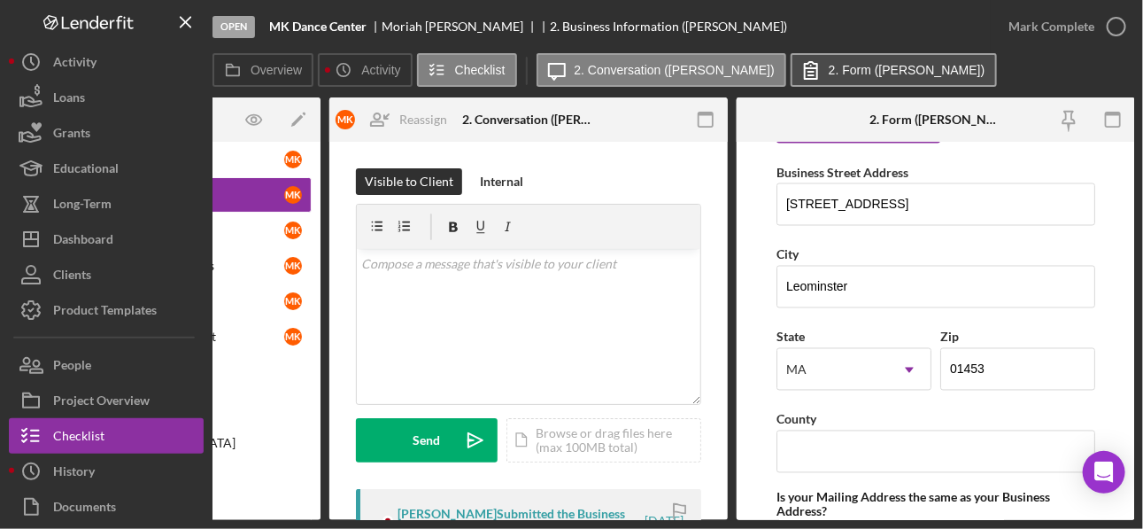
click at [806, 73] on label "2. Form ([PERSON_NAME])" at bounding box center [907, 70] width 157 height 14
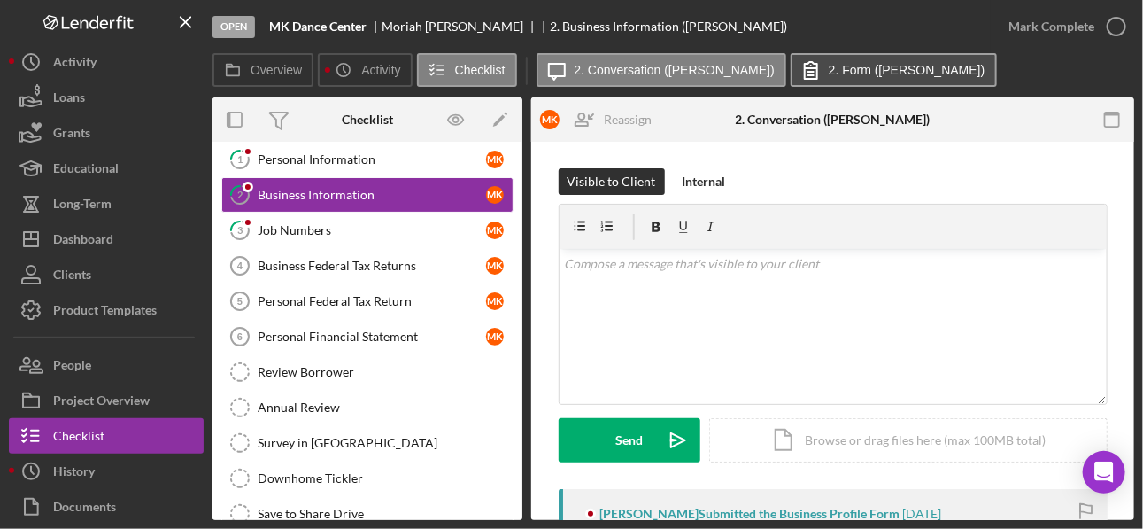
scroll to position [0, 0]
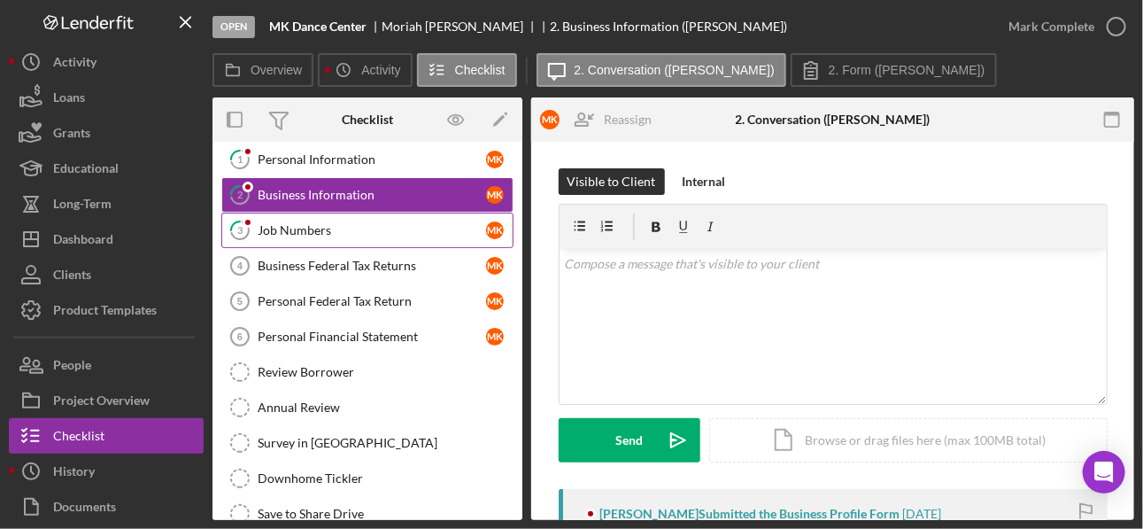
click at [334, 225] on div "Job Numbers" at bounding box center [372, 230] width 228 height 14
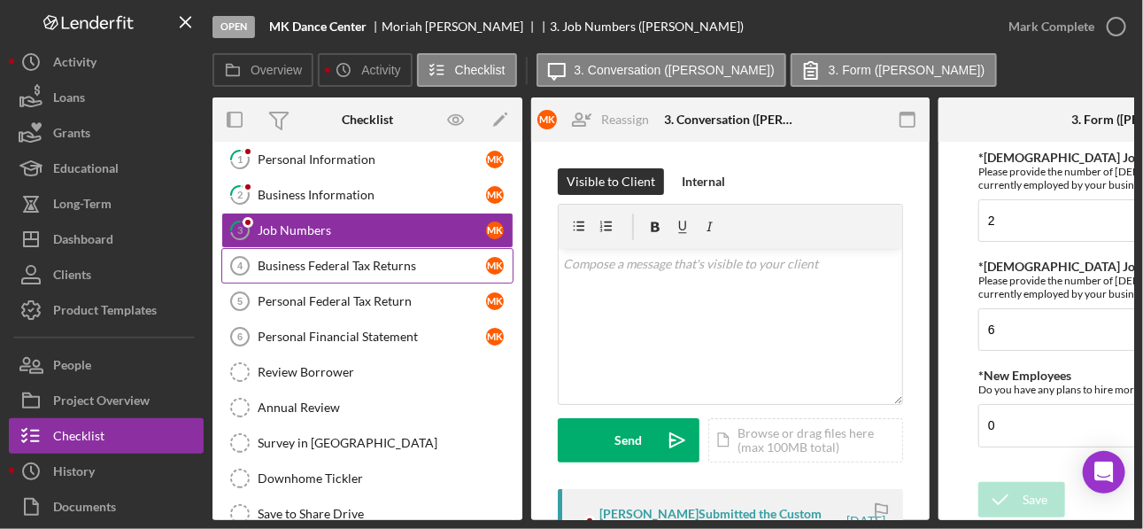
click at [305, 259] on div "Business Federal Tax Returns" at bounding box center [372, 266] width 228 height 14
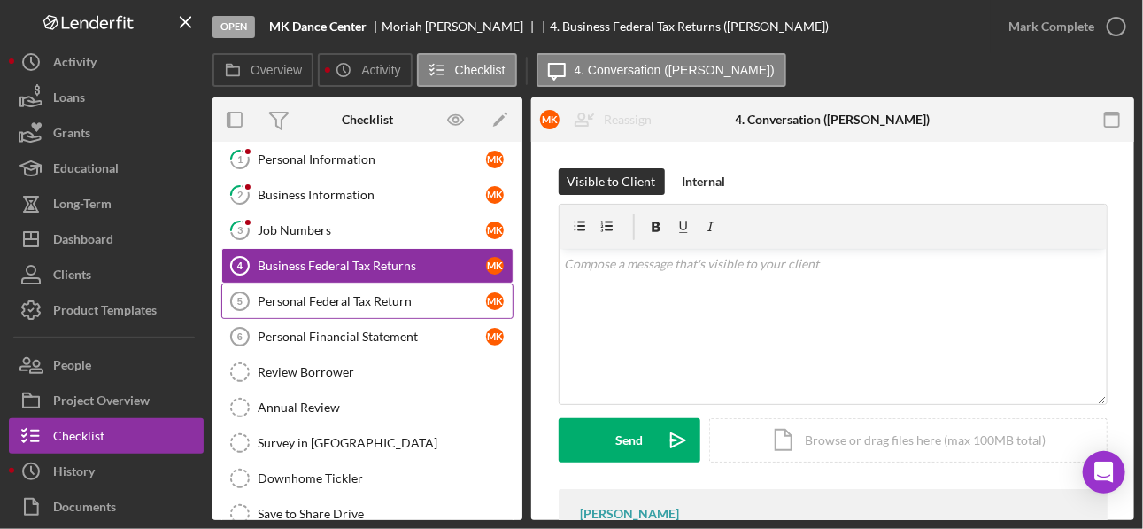
click at [347, 301] on div "Personal Federal Tax Return" at bounding box center [372, 301] width 228 height 14
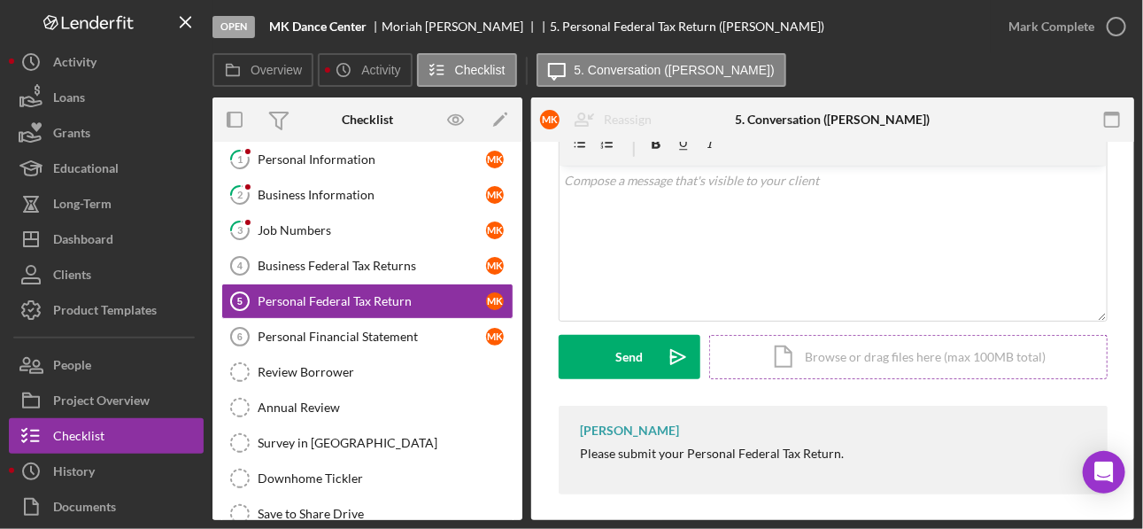
scroll to position [91, 0]
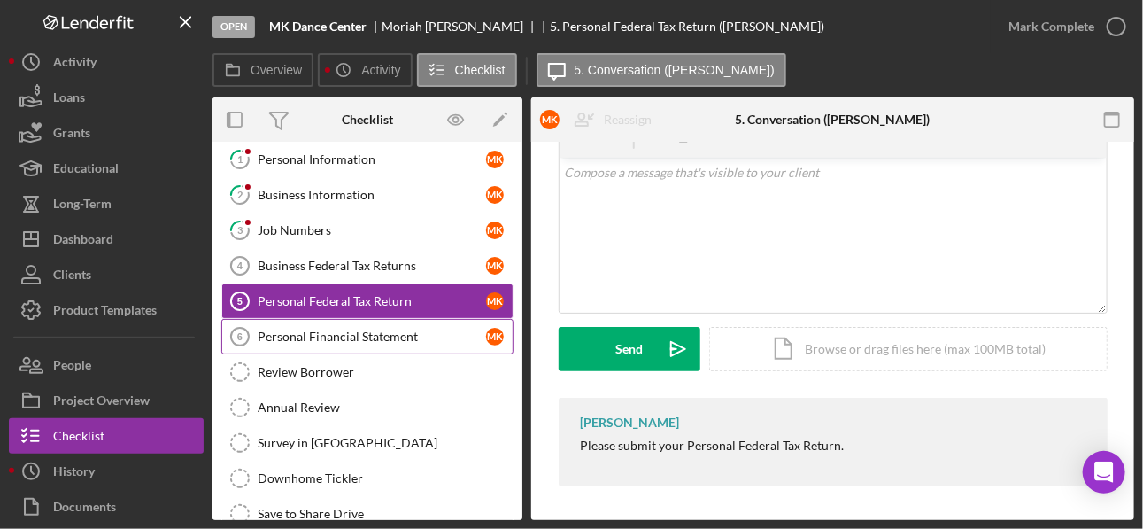
click at [296, 332] on div "Personal Financial Statement" at bounding box center [372, 336] width 228 height 14
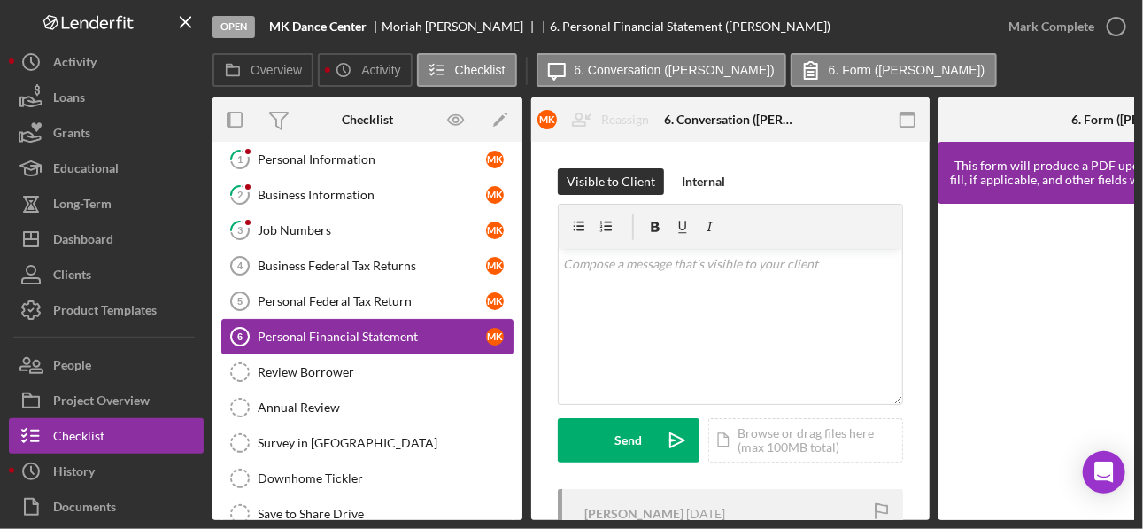
scroll to position [145, 0]
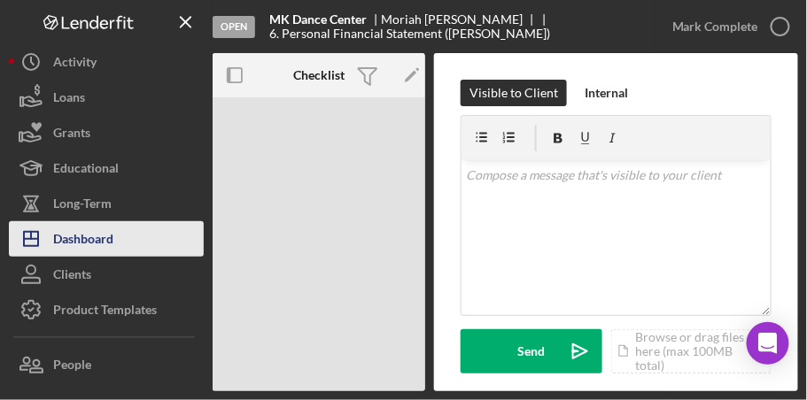
click at [97, 231] on div "Dashboard" at bounding box center [83, 241] width 60 height 40
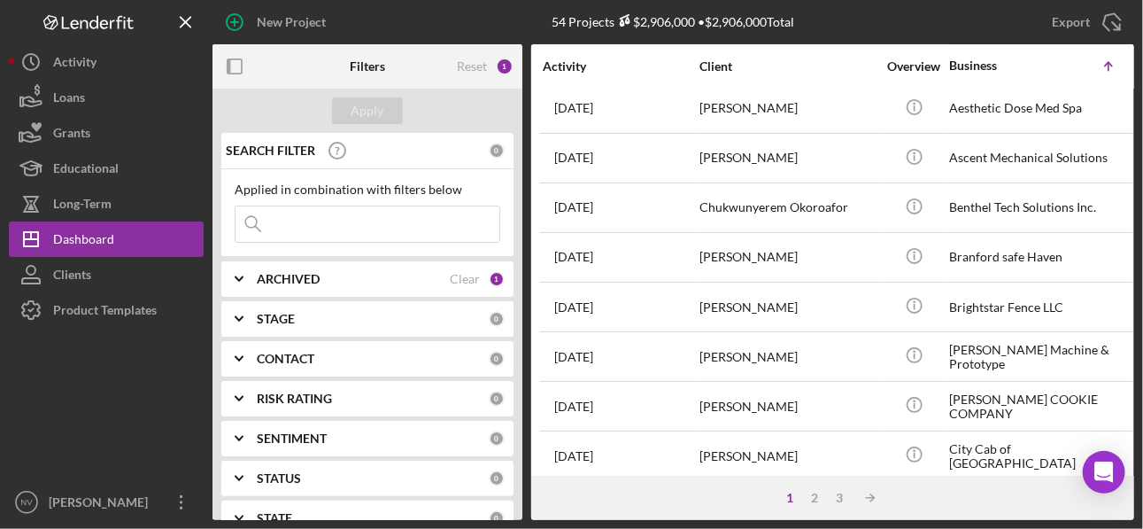
scroll to position [141, 0]
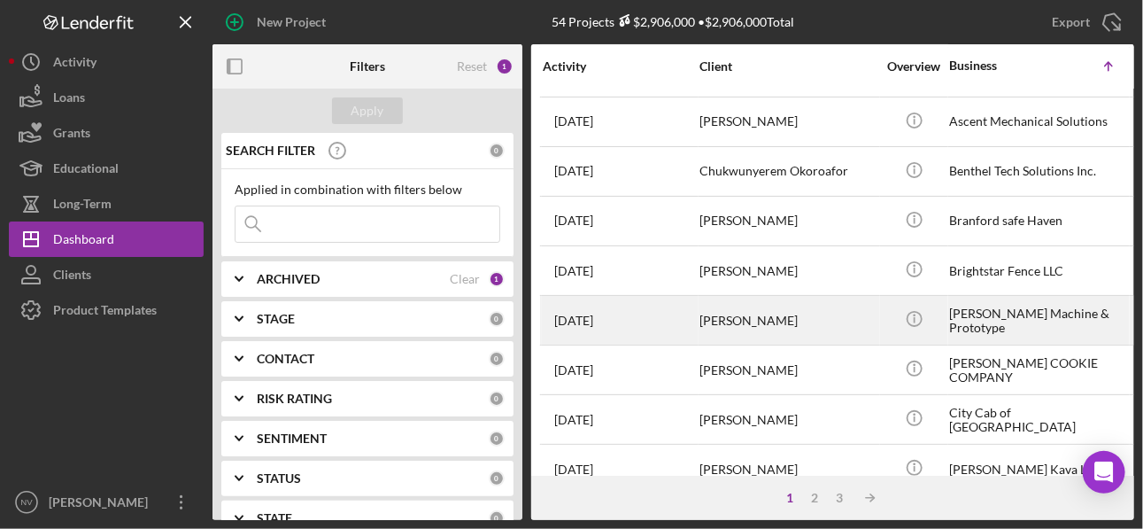
click at [786, 321] on div "[PERSON_NAME]" at bounding box center [787, 320] width 177 height 47
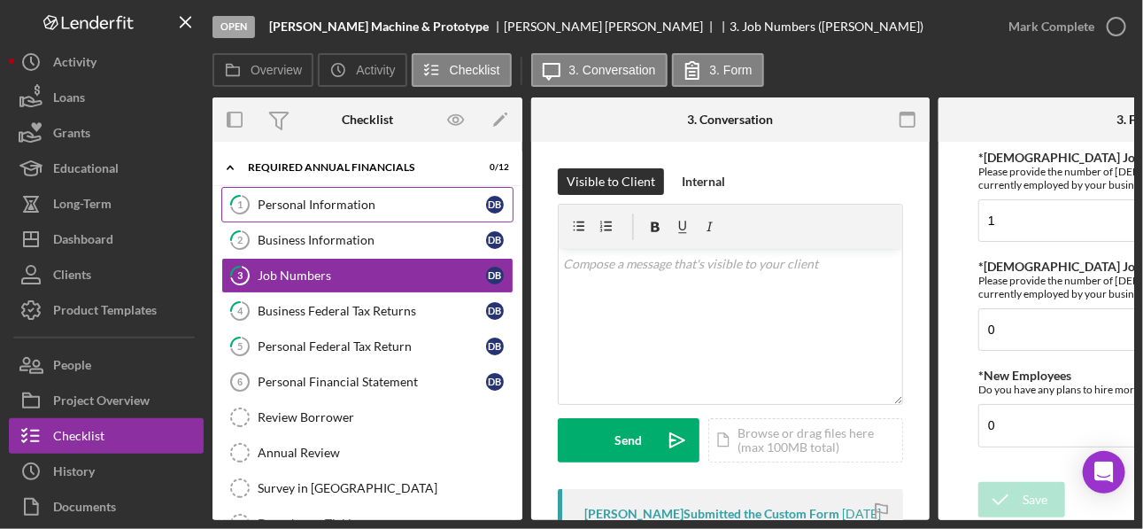
click at [317, 199] on div "Personal Information" at bounding box center [372, 204] width 228 height 14
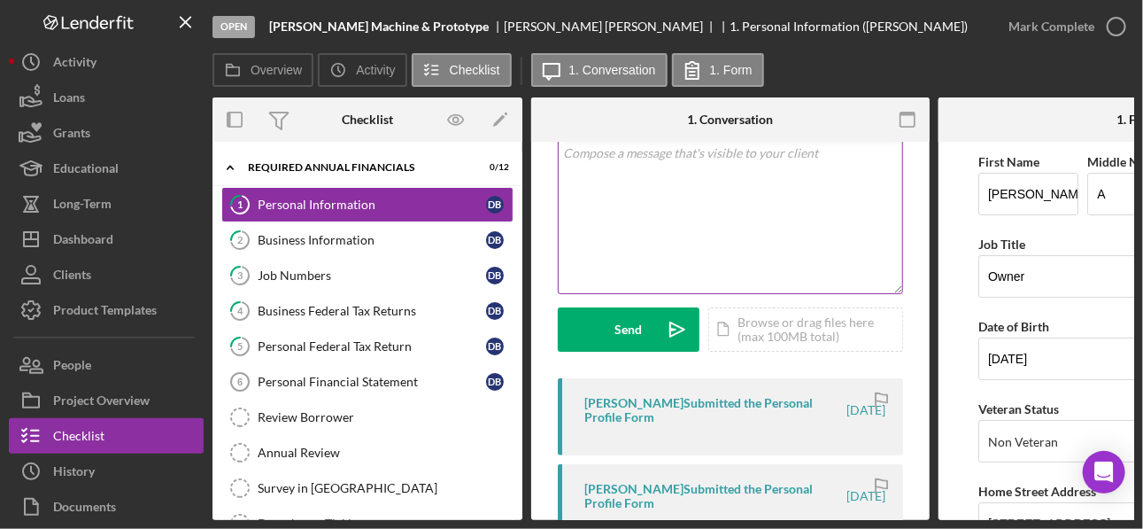
scroll to position [141, 0]
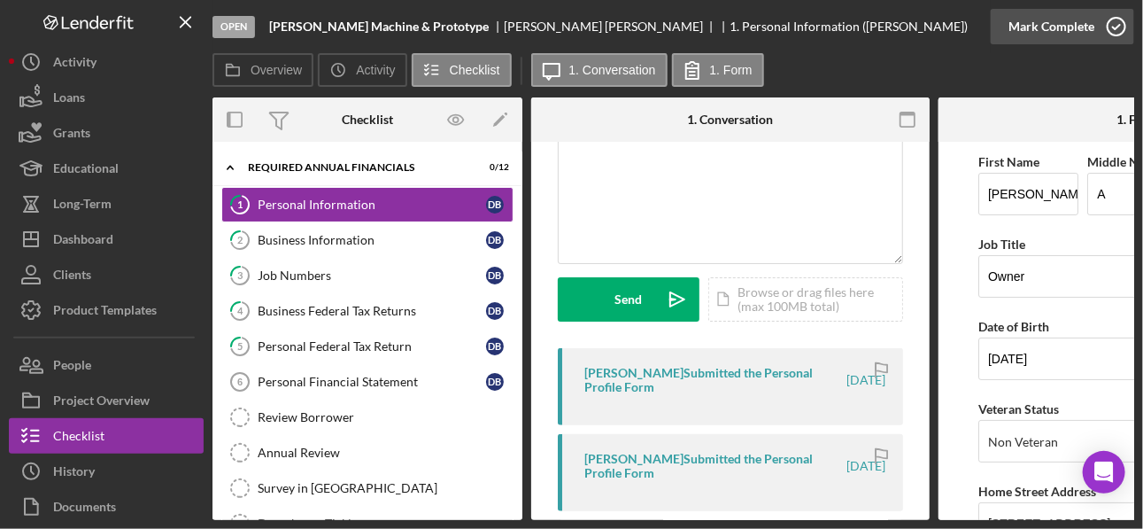
click at [806, 22] on icon "button" at bounding box center [1116, 26] width 44 height 44
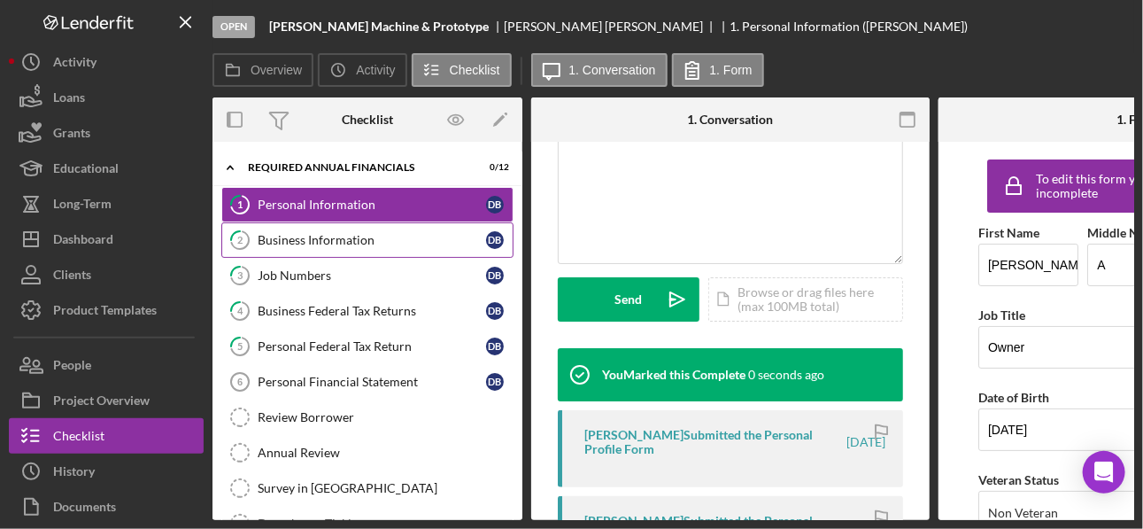
scroll to position [405, 0]
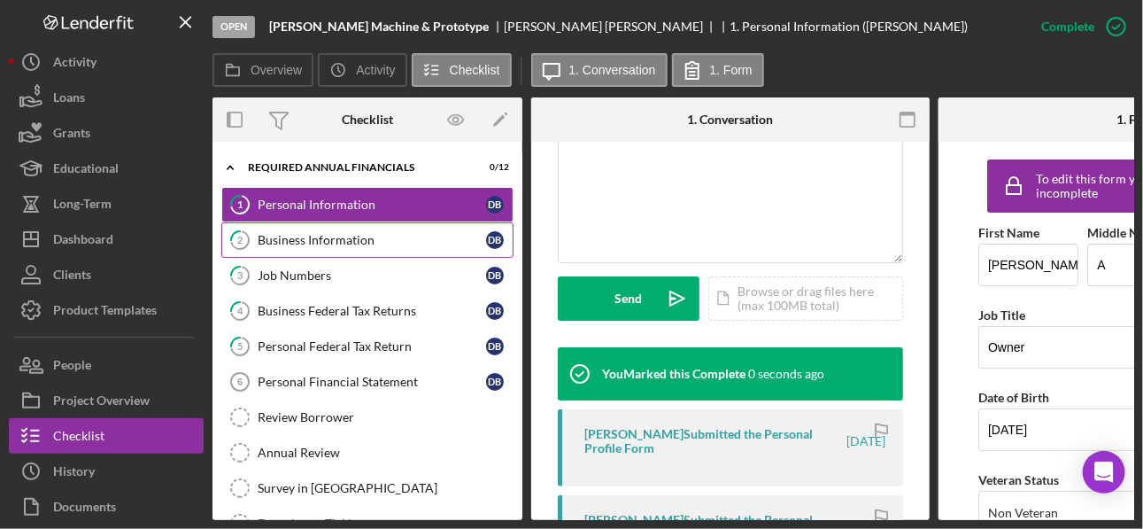
click at [358, 239] on div "Business Information" at bounding box center [372, 240] width 228 height 14
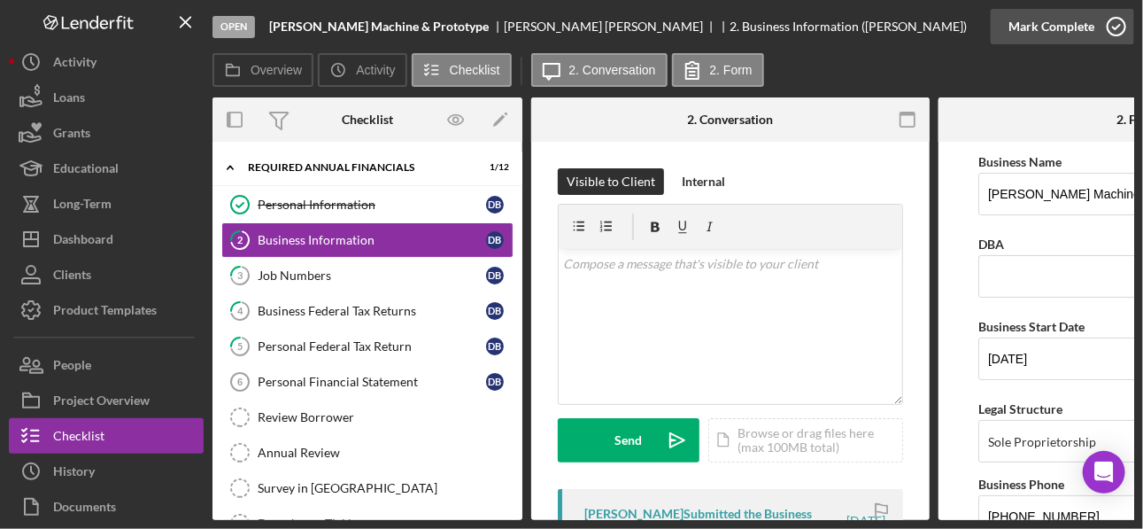
click at [806, 27] on icon "button" at bounding box center [1116, 26] width 44 height 44
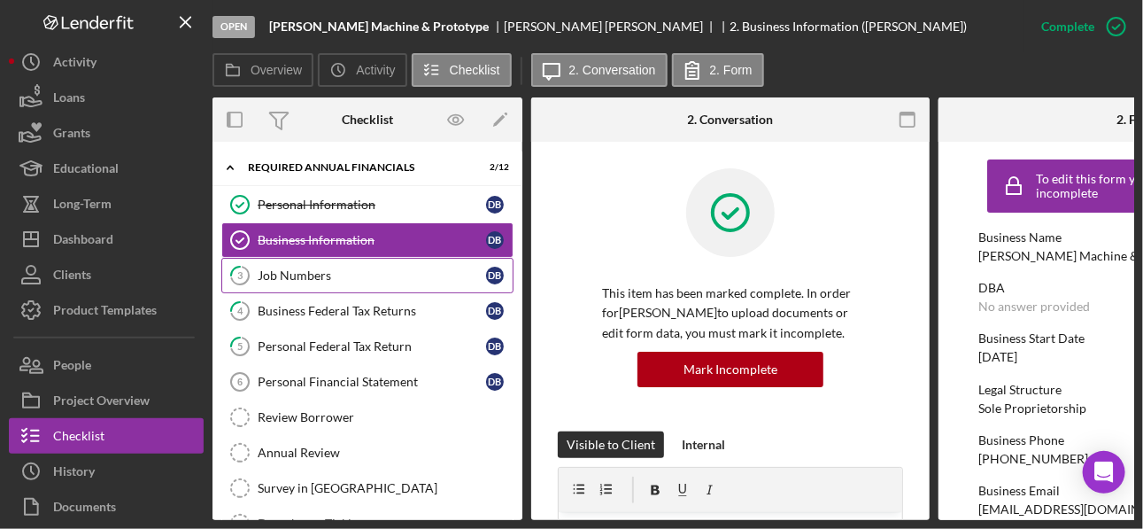
click at [308, 277] on div "Job Numbers" at bounding box center [372, 275] width 228 height 14
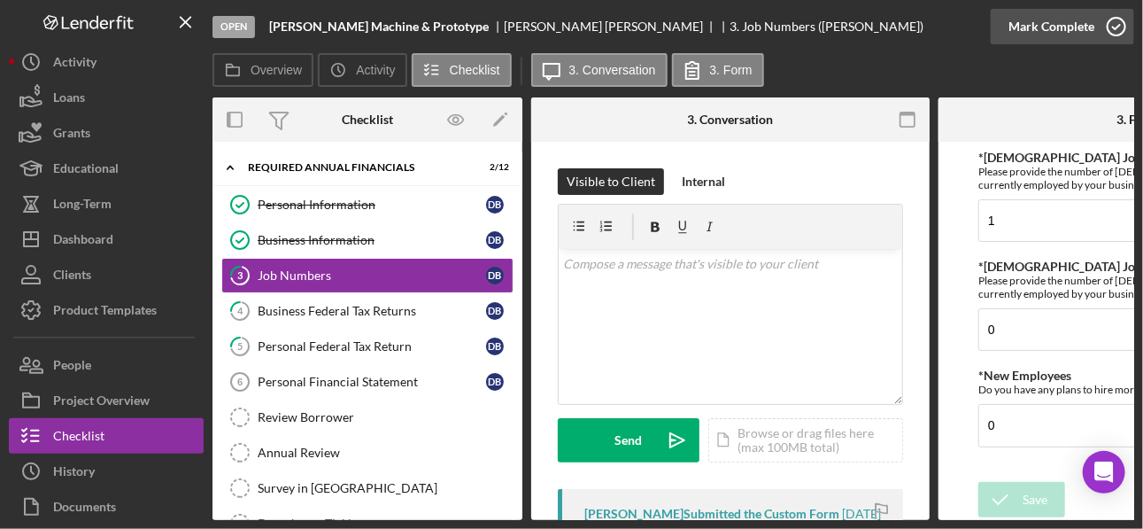
click at [806, 24] on icon "button" at bounding box center [1116, 26] width 44 height 44
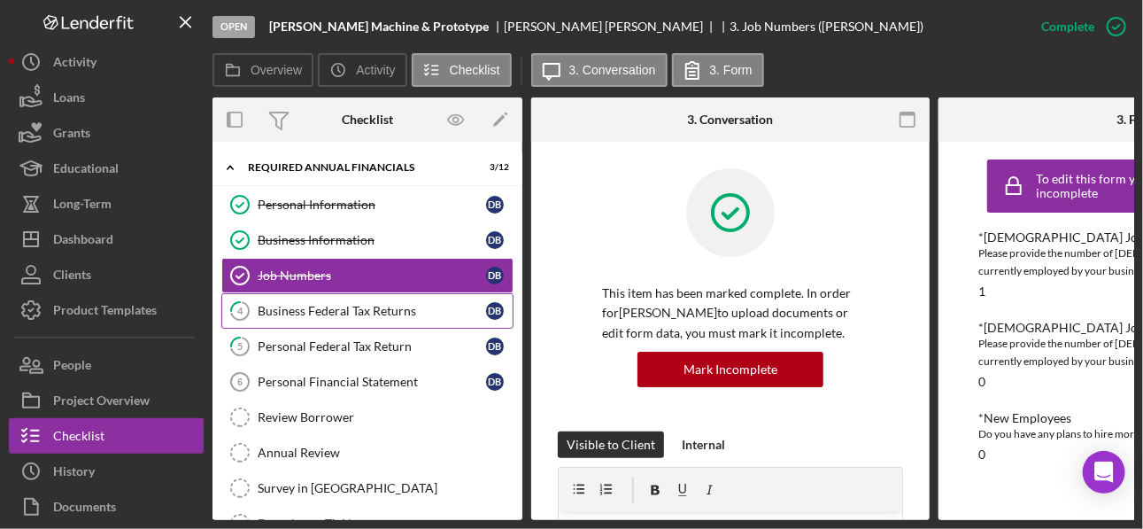
click at [328, 312] on div "Business Federal Tax Returns" at bounding box center [372, 311] width 228 height 14
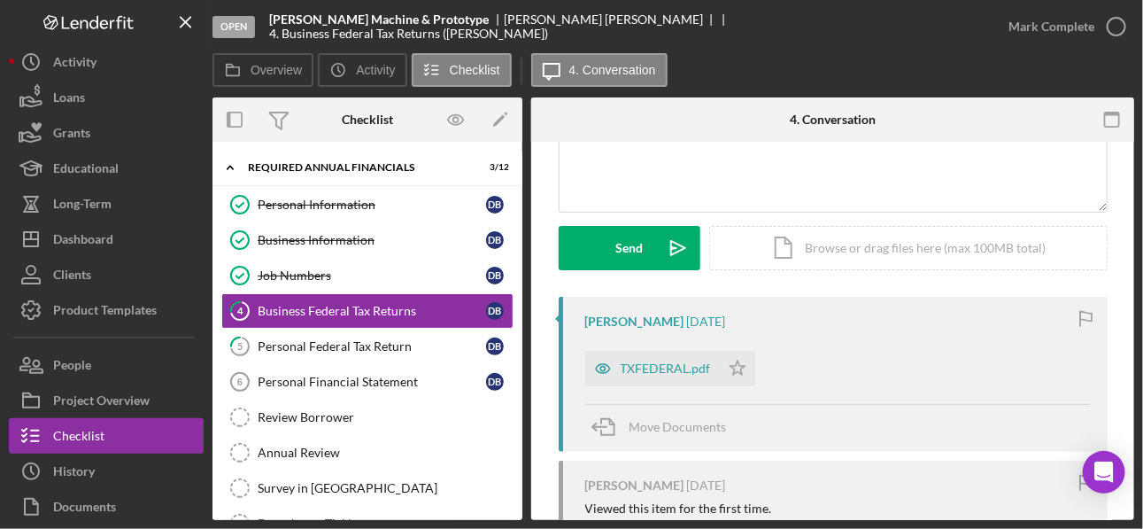
scroll to position [212, 0]
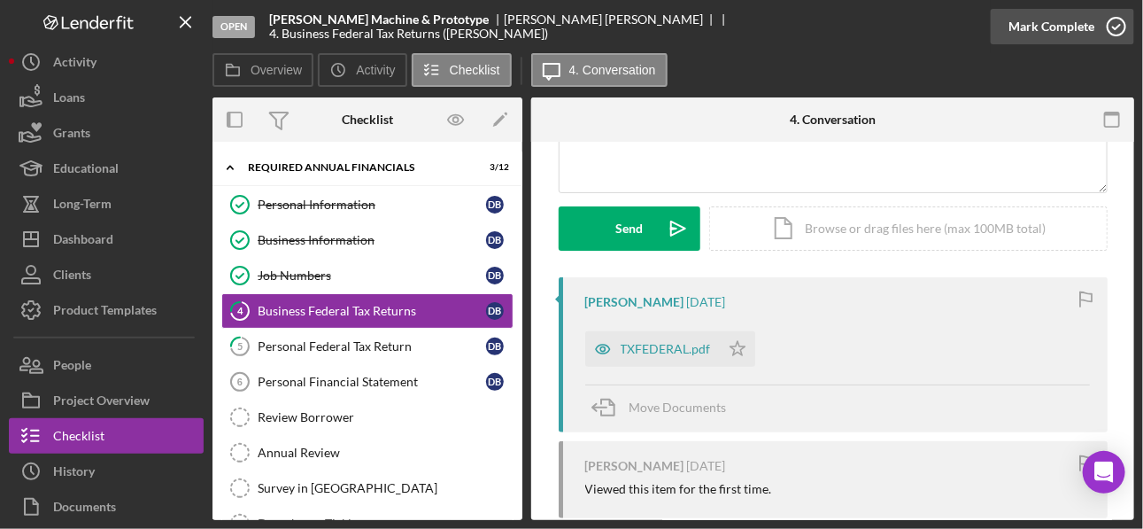
click at [806, 27] on polyline "button" at bounding box center [1116, 27] width 7 height 4
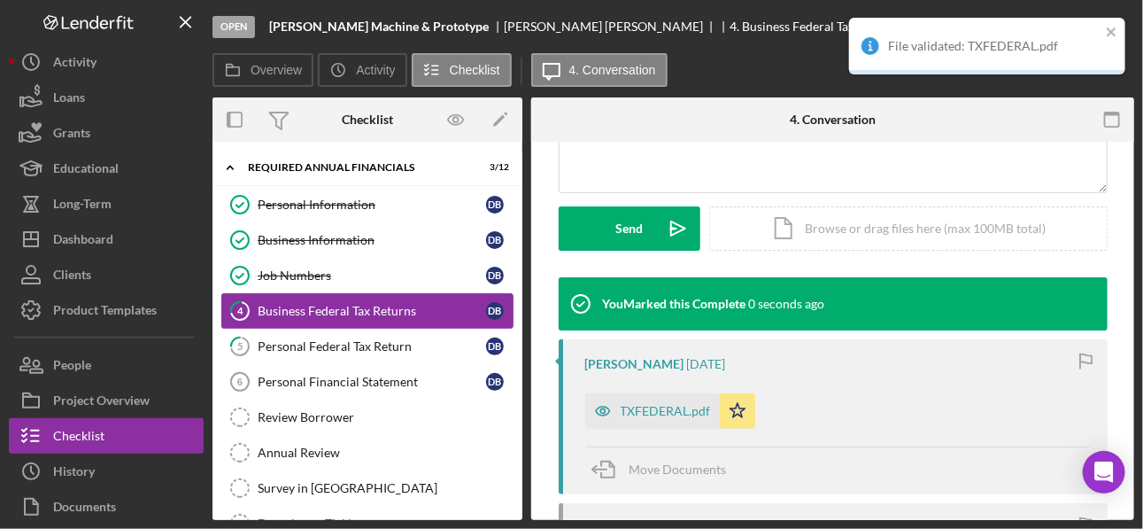
scroll to position [455, 0]
click at [336, 348] on div "Personal Federal Tax Return" at bounding box center [372, 346] width 228 height 14
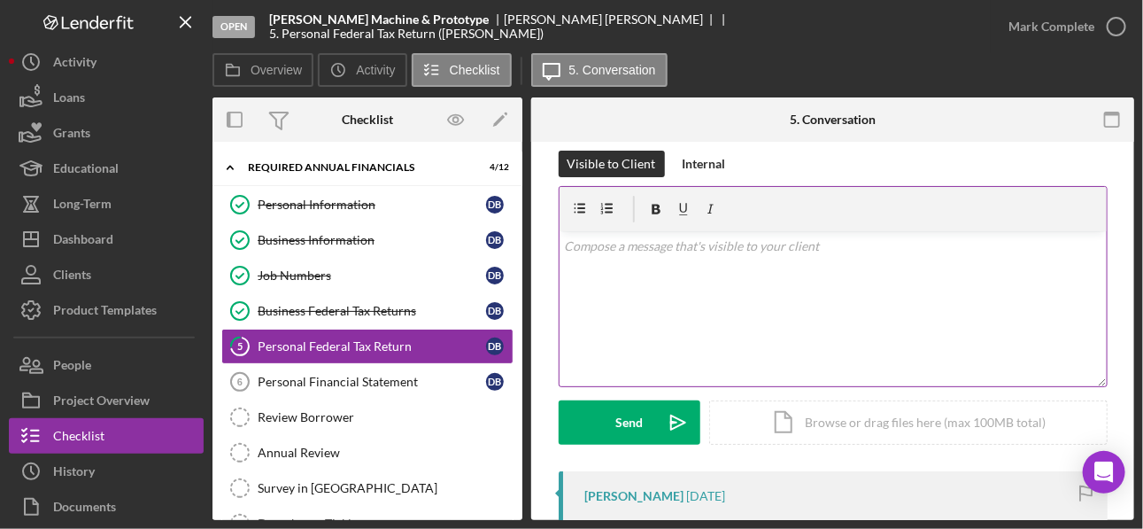
scroll to position [70, 0]
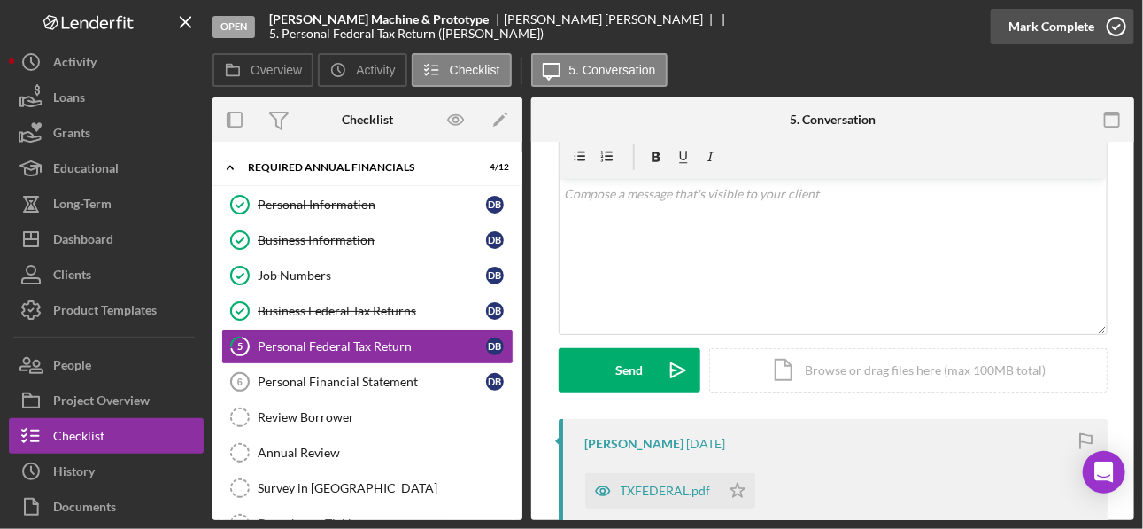
click at [806, 23] on icon "button" at bounding box center [1116, 26] width 44 height 44
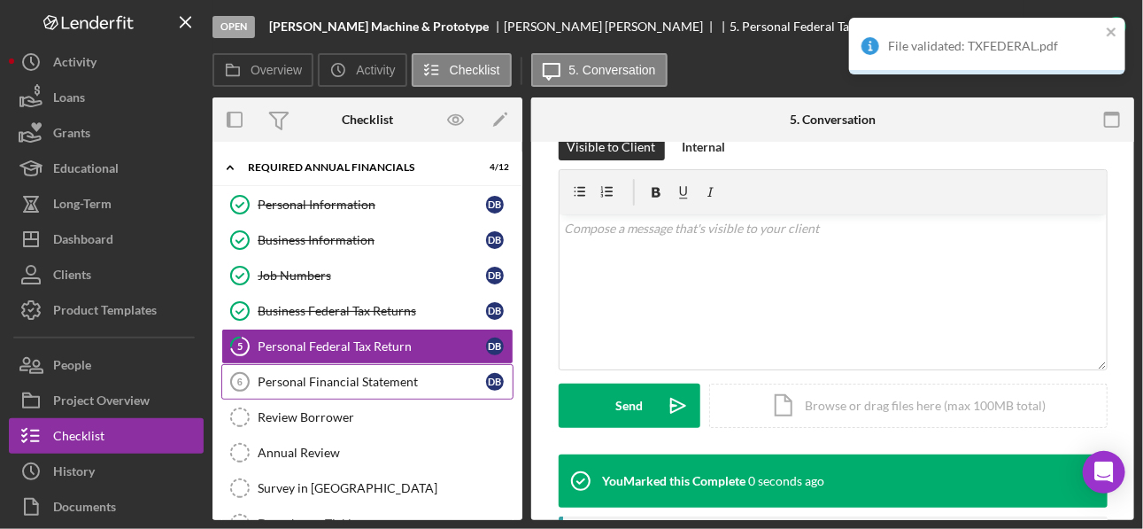
scroll to position [313, 0]
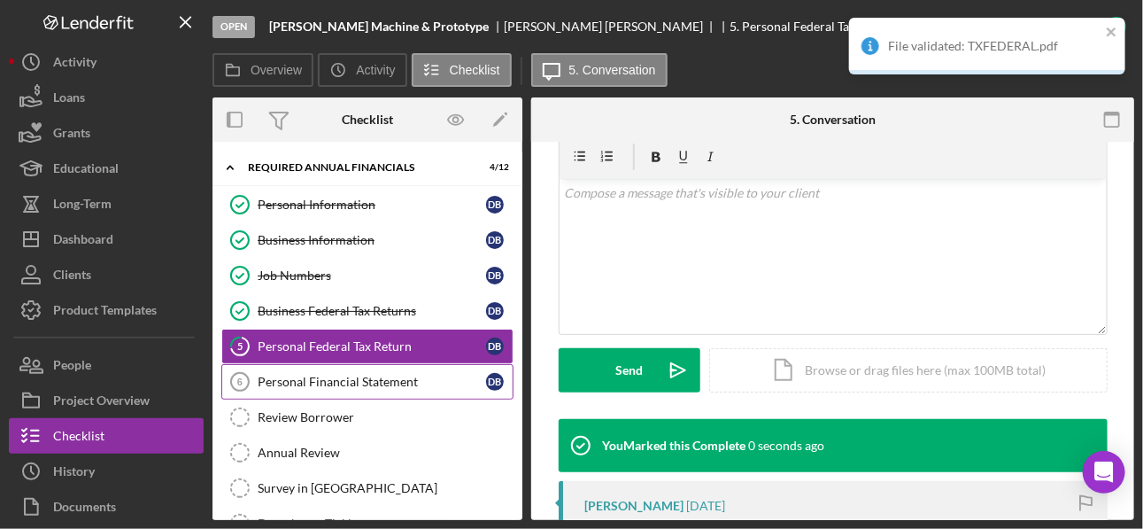
click at [282, 379] on div "Personal Financial Statement" at bounding box center [372, 381] width 228 height 14
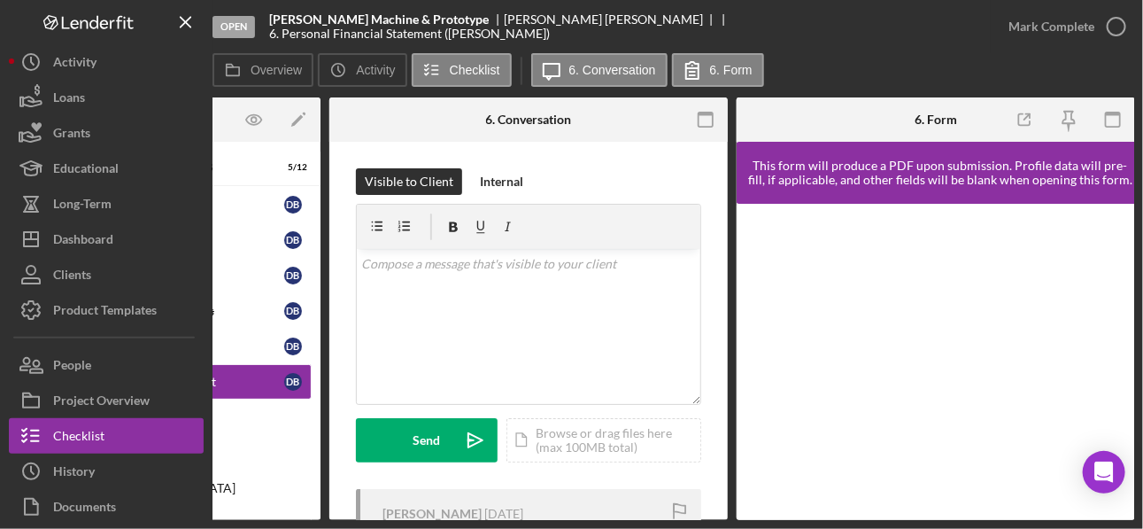
click at [331, 399] on div "Open [PERSON_NAME] Machine & Prototype [PERSON_NAME] 6. Personal Financial Stat…" at bounding box center [571, 264] width 1143 height 529
drag, startPoint x: 396, startPoint y: 521, endPoint x: 364, endPoint y: 527, distance: 32.3
click at [350, 399] on div "Open [PERSON_NAME] Machine & Prototype [PERSON_NAME] 6. Personal Financial Stat…" at bounding box center [571, 264] width 1143 height 529
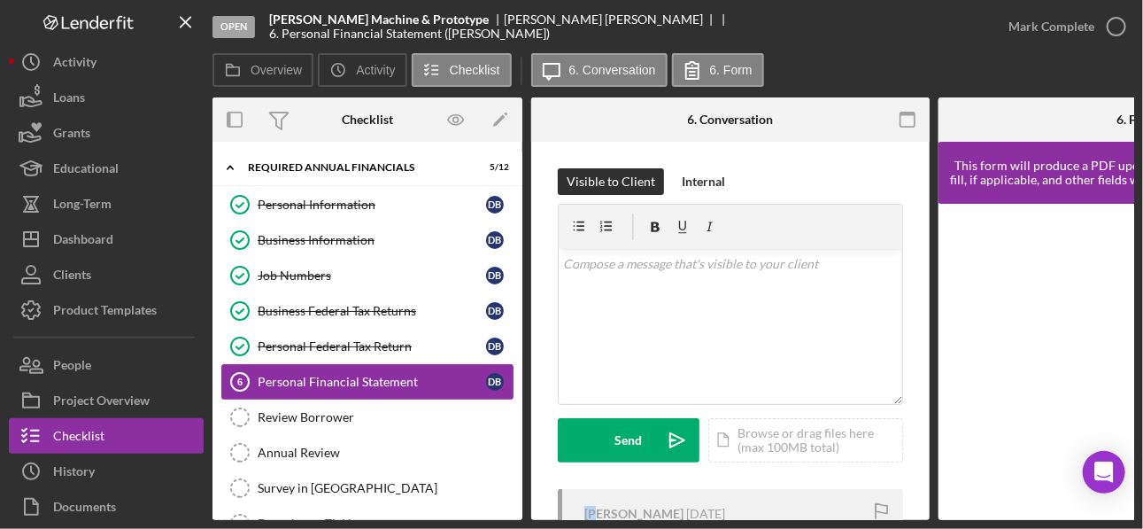
click at [344, 382] on div "Personal Financial Statement" at bounding box center [372, 381] width 228 height 14
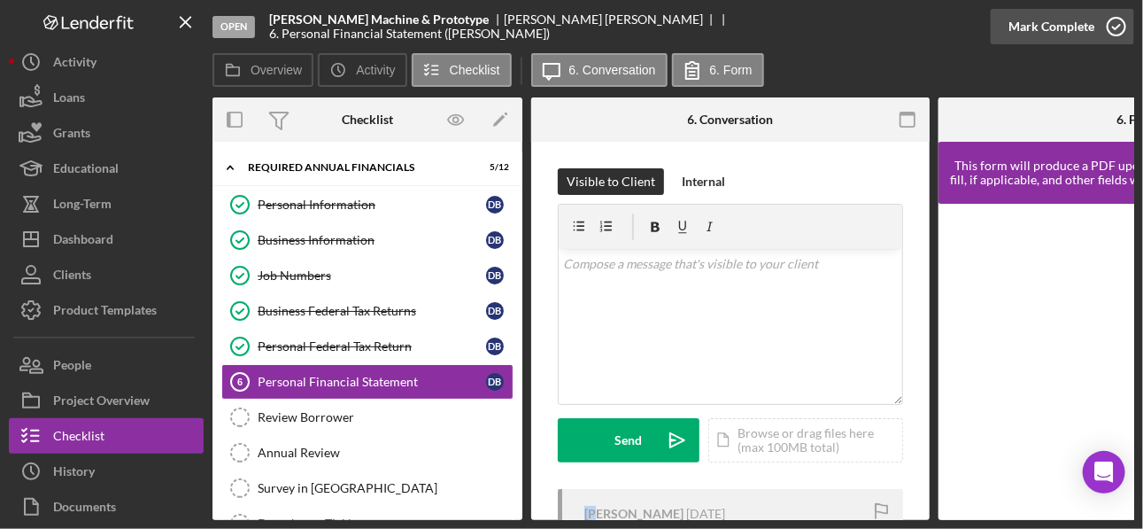
click at [806, 27] on icon "button" at bounding box center [1116, 26] width 44 height 44
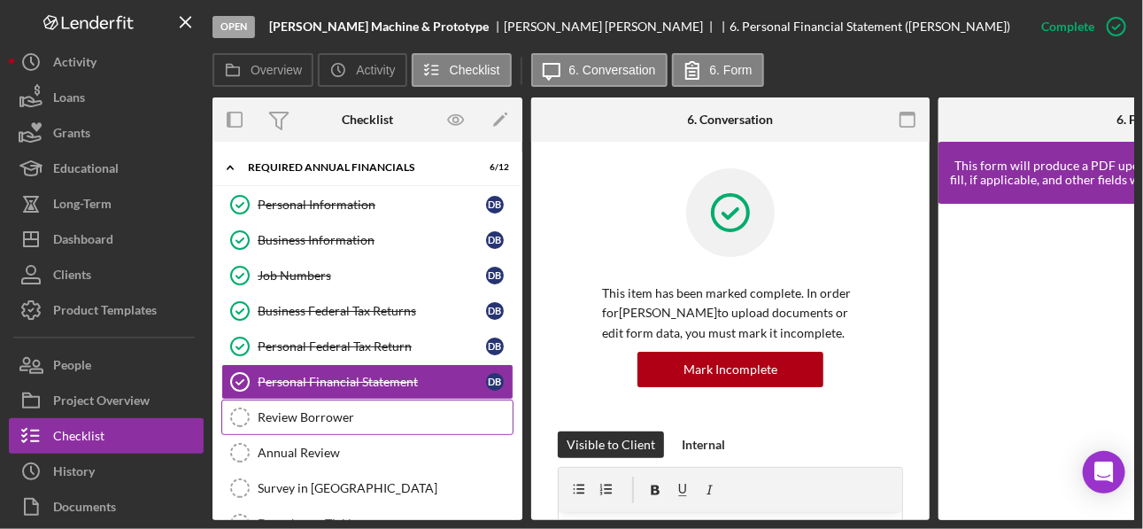
click at [239, 399] on icon "Review Borrower" at bounding box center [240, 417] width 44 height 44
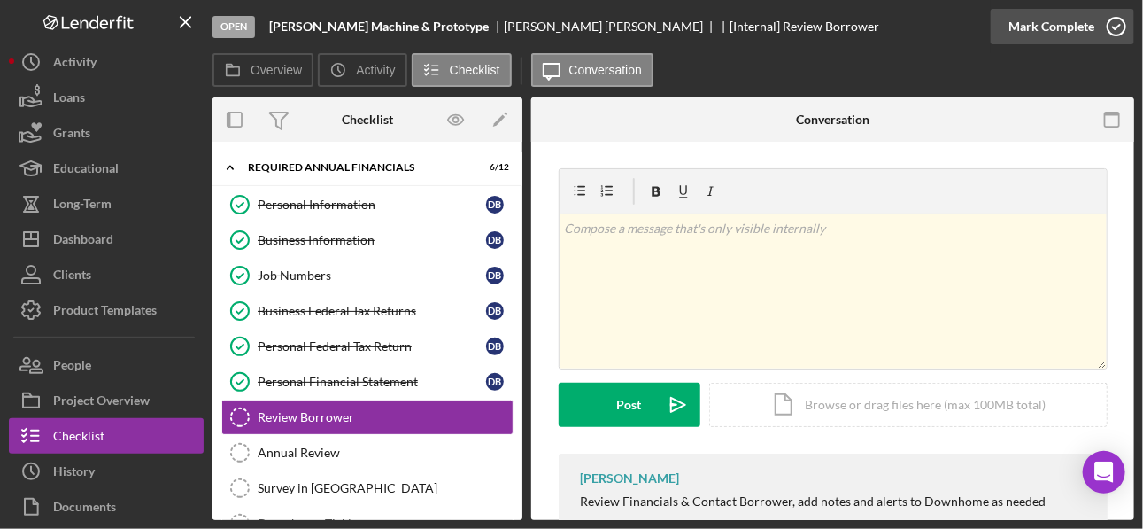
click at [806, 28] on icon "button" at bounding box center [1116, 26] width 44 height 44
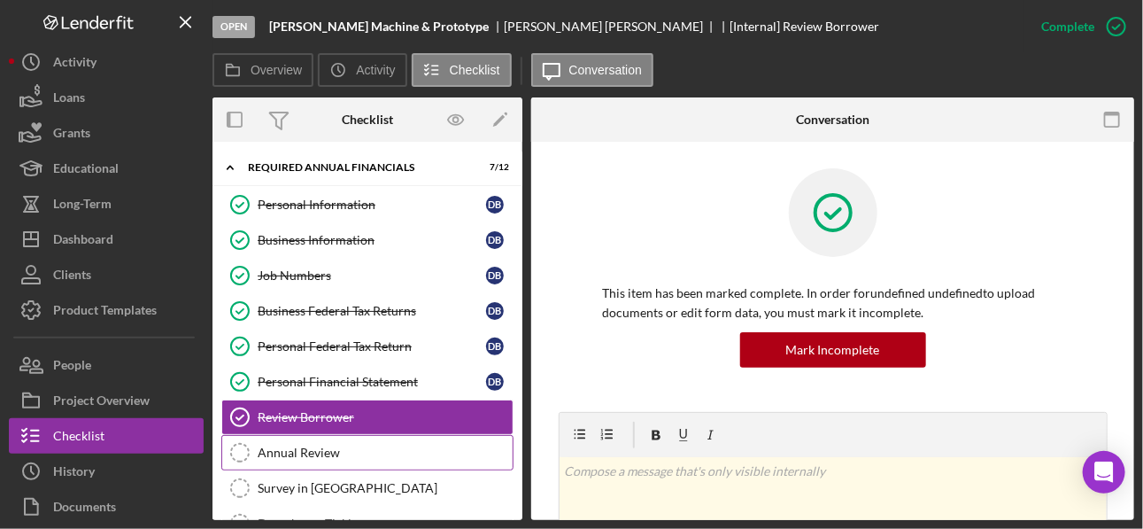
click at [235, 399] on icon "Annual Review" at bounding box center [240, 452] width 44 height 44
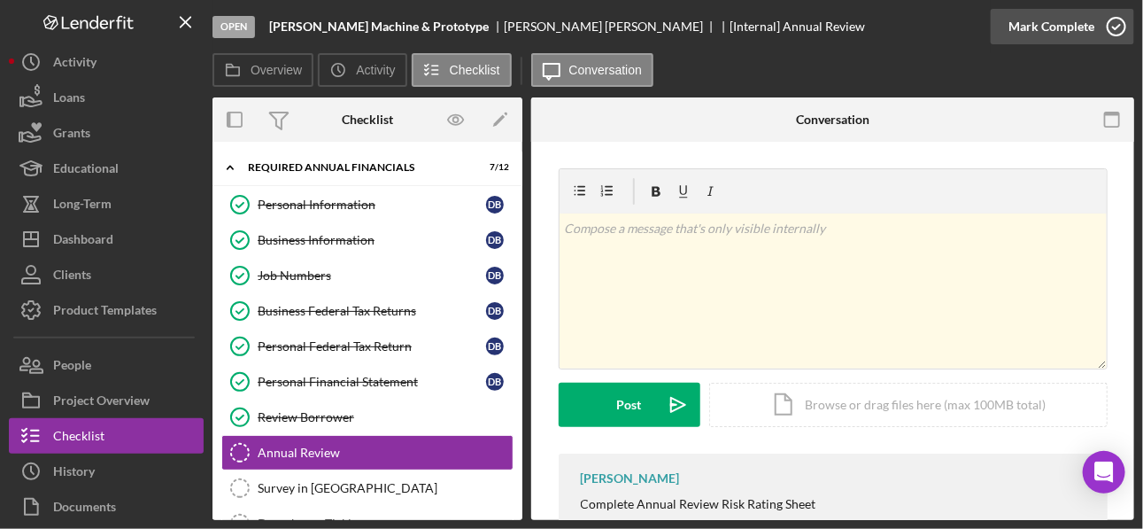
click at [806, 19] on icon "button" at bounding box center [1116, 26] width 44 height 44
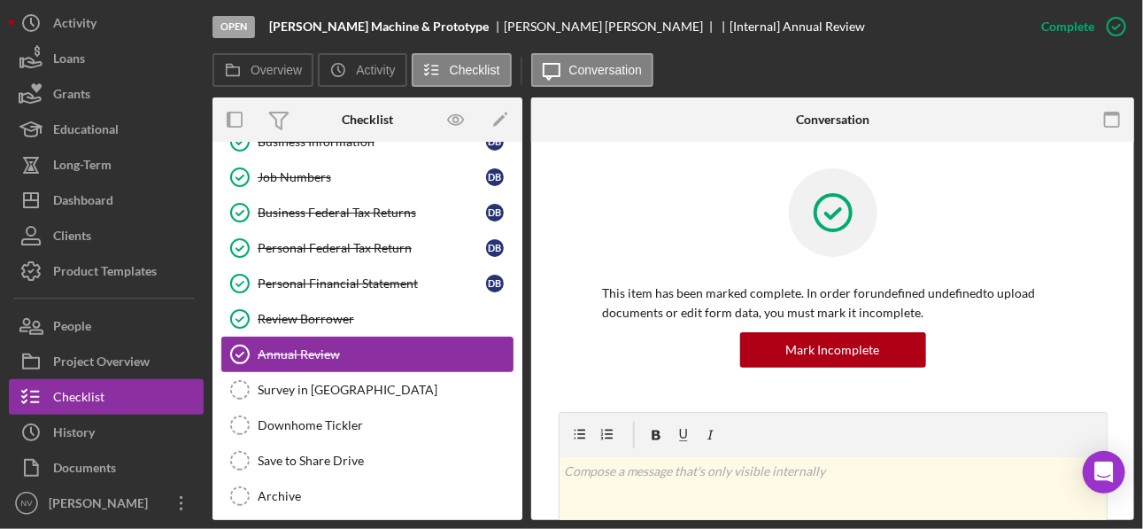
scroll to position [101, 0]
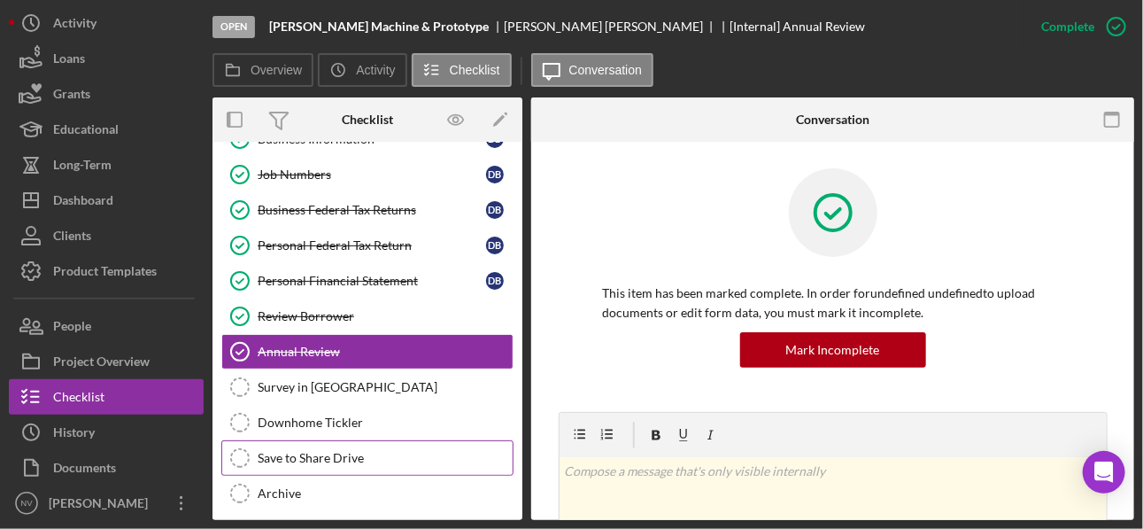
click at [240, 399] on icon "Save to Share Drive" at bounding box center [240, 458] width 44 height 44
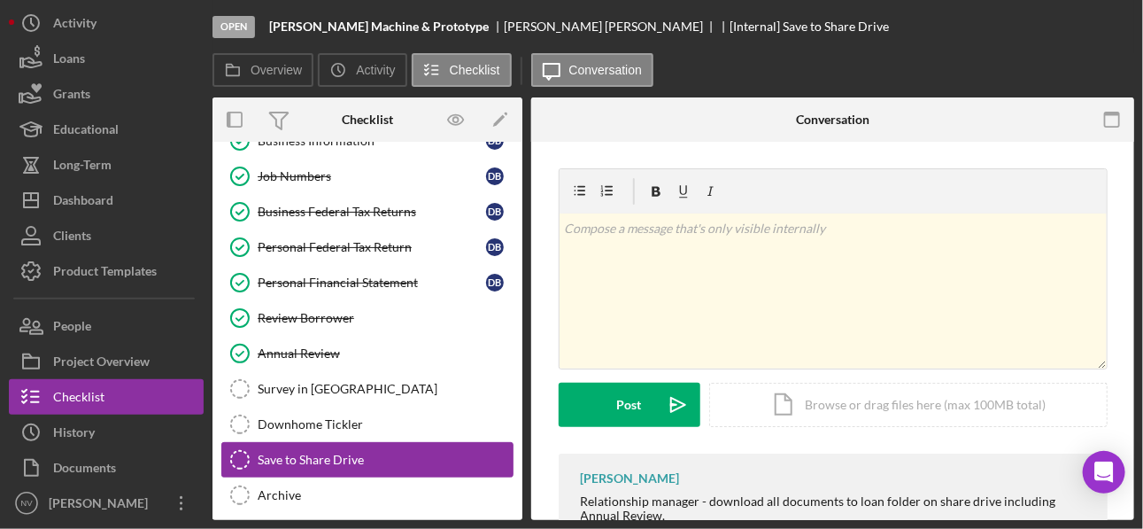
scroll to position [101, 0]
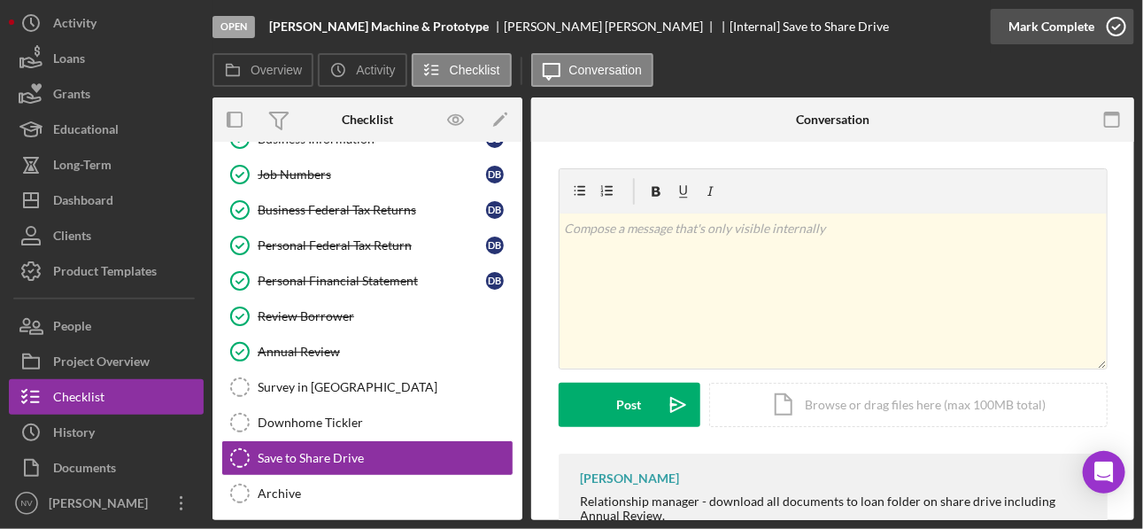
click at [806, 28] on icon "button" at bounding box center [1116, 26] width 44 height 44
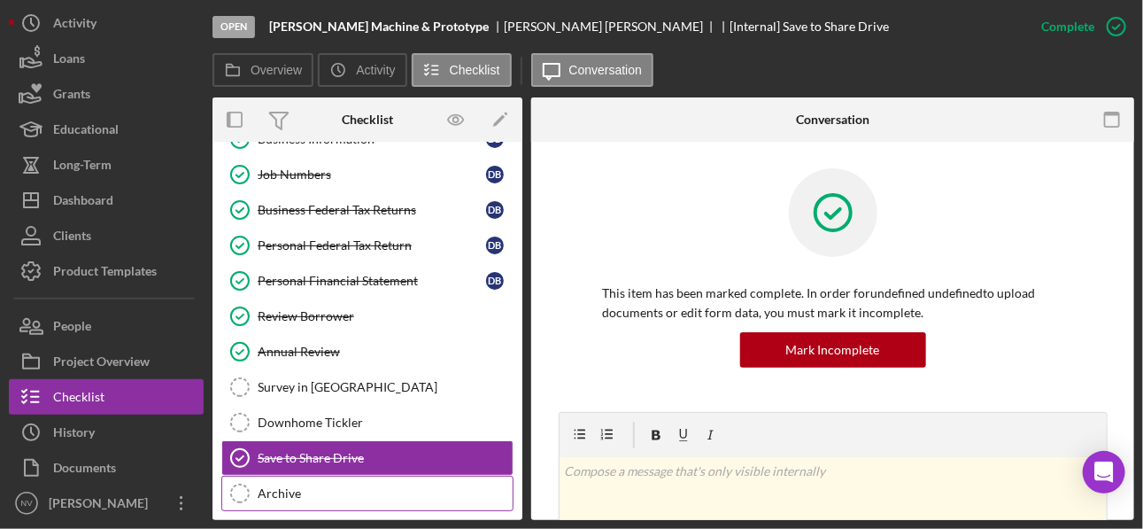
click at [281, 399] on div "Archive" at bounding box center [385, 493] width 255 height 14
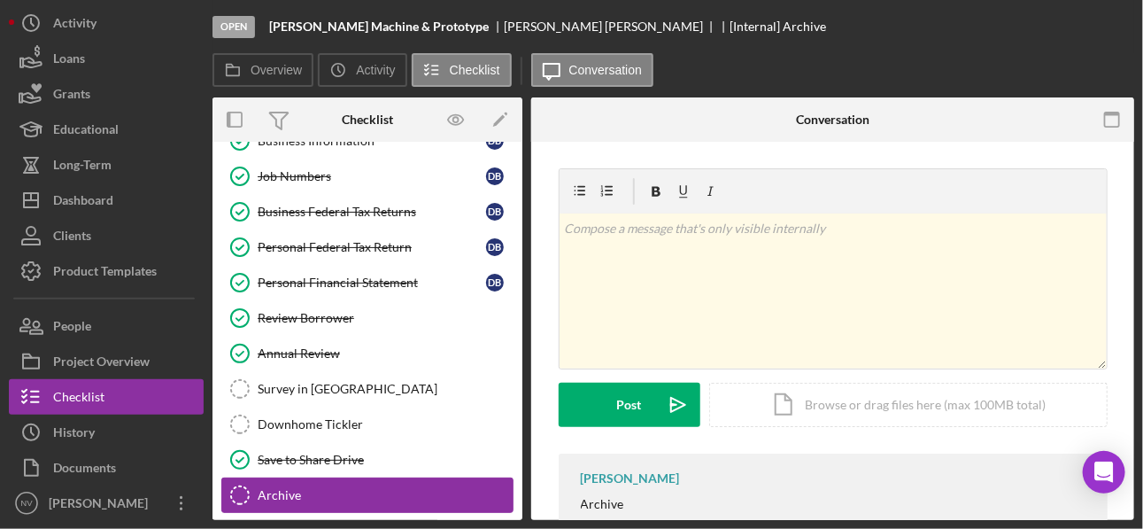
scroll to position [101, 0]
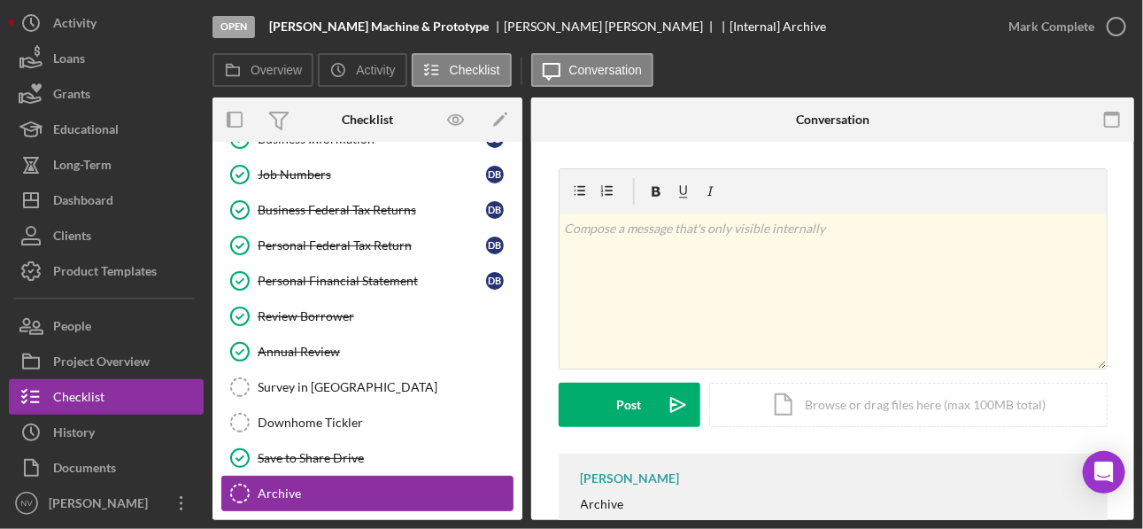
click at [246, 399] on icon "Archive" at bounding box center [240, 493] width 44 height 44
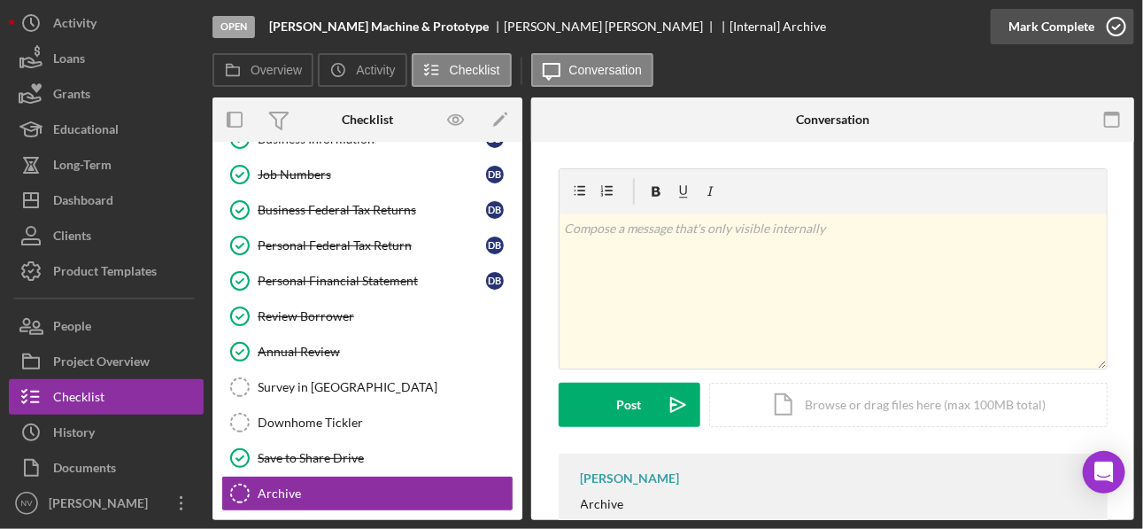
click at [806, 19] on icon "button" at bounding box center [1116, 26] width 44 height 44
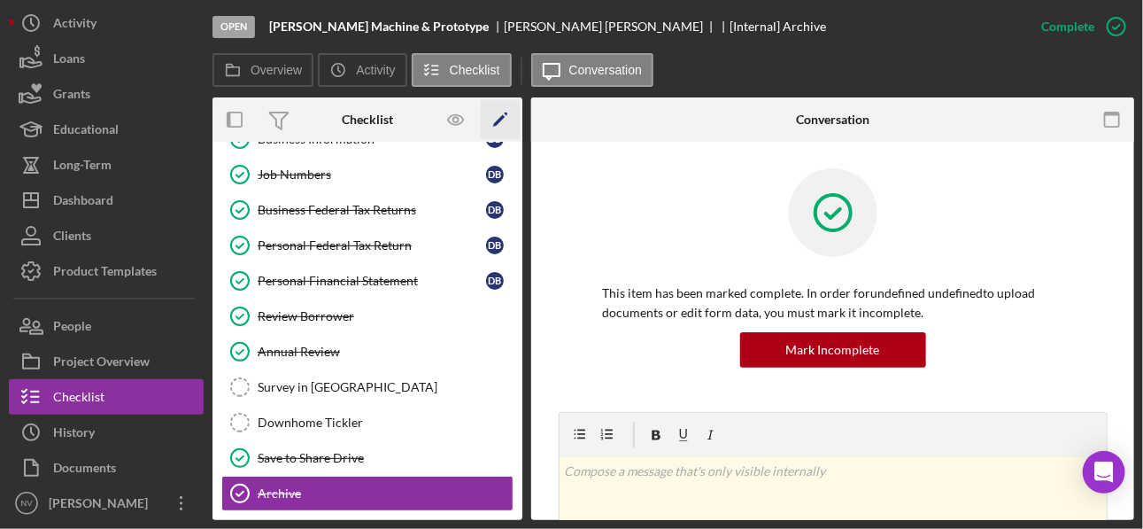
click at [501, 125] on icon "Icon/Edit" at bounding box center [501, 120] width 40 height 40
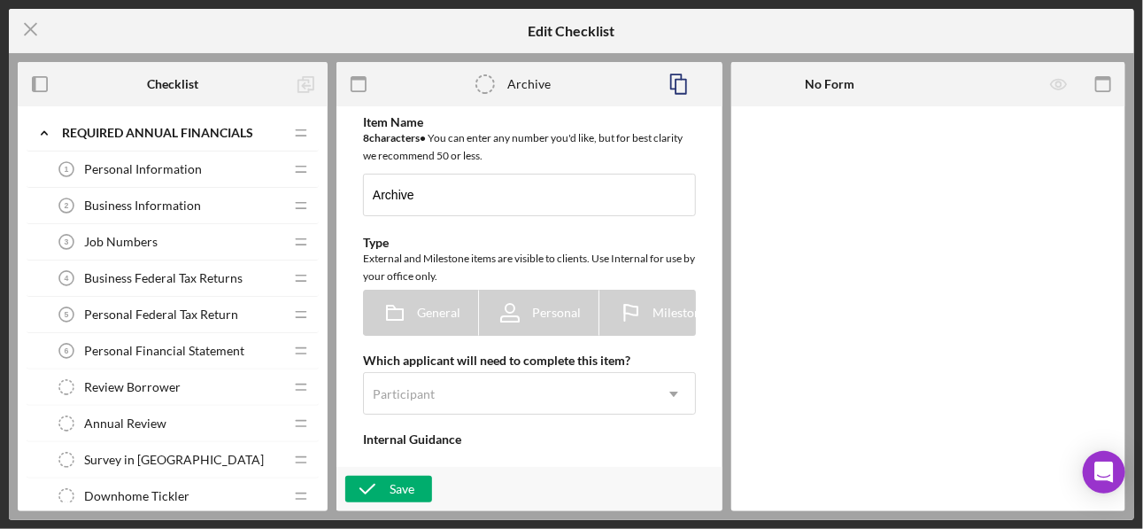
type textarea "<div> <p>Archive</p> </div>"
click at [386, 399] on icon "button" at bounding box center [367, 489] width 44 height 44
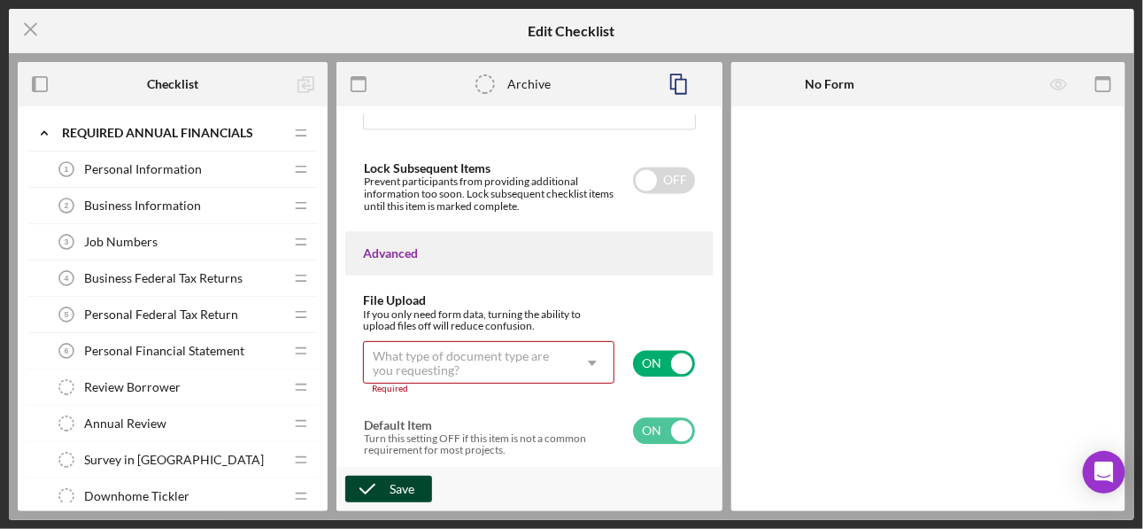
scroll to position [1441, 0]
click at [637, 367] on input "checkbox" at bounding box center [664, 364] width 62 height 27
checkbox input "false"
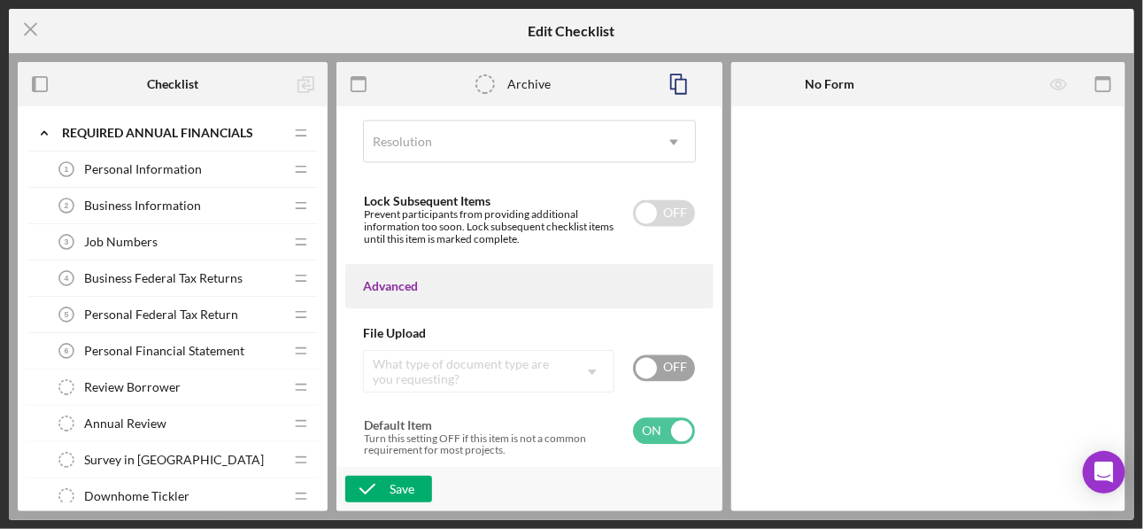
scroll to position [1408, 0]
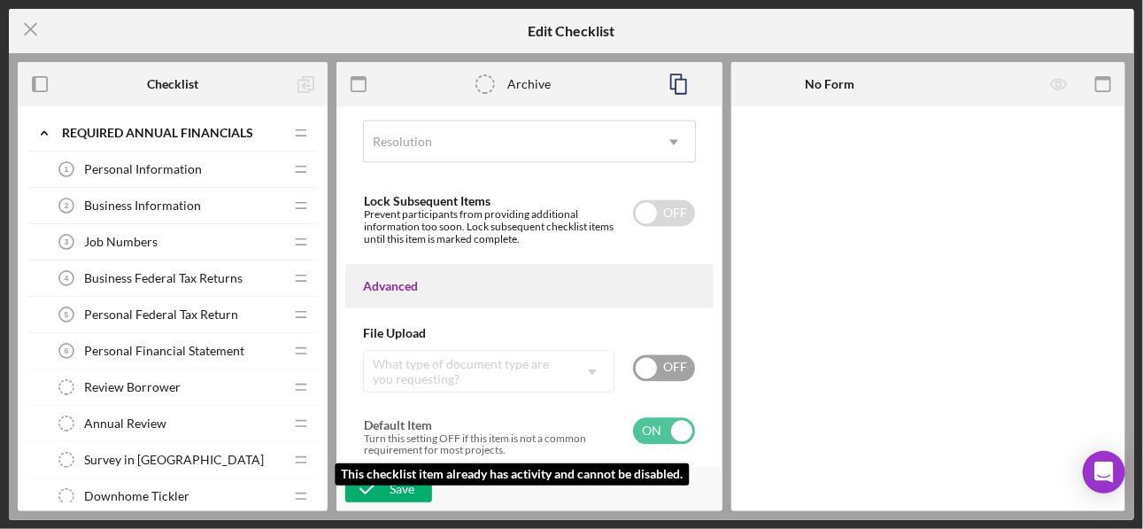
click at [636, 399] on input "checkbox" at bounding box center [664, 431] width 62 height 27
checkbox input "true"
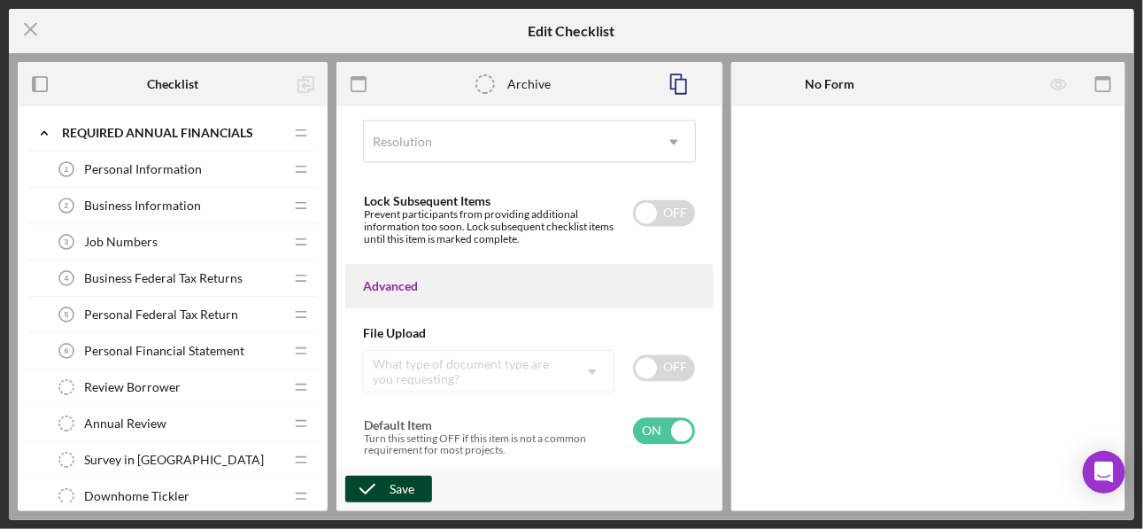
click at [382, 399] on icon "button" at bounding box center [367, 489] width 44 height 44
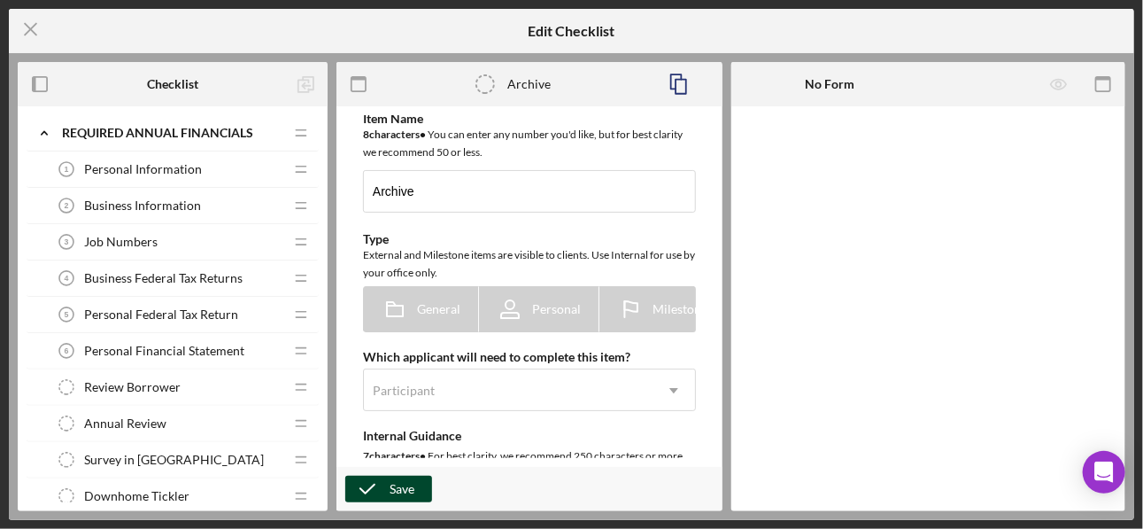
scroll to position [0, 0]
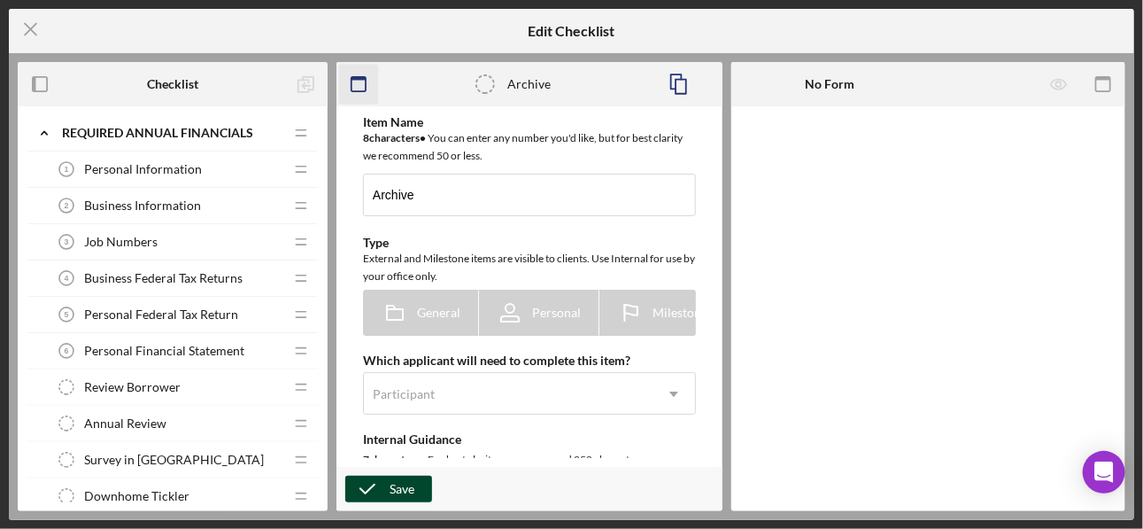
click at [363, 85] on icon "button" at bounding box center [359, 85] width 40 height 40
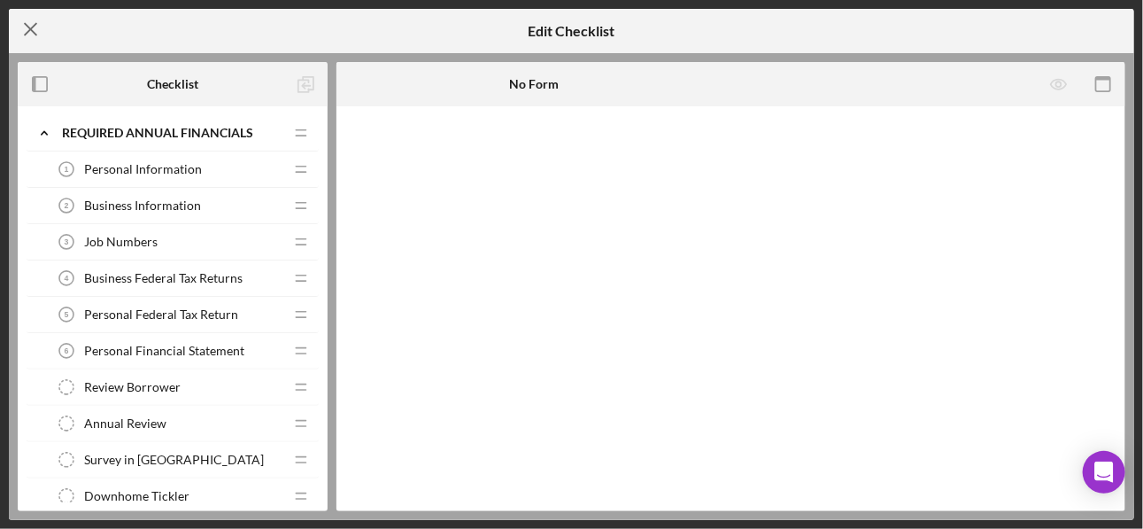
click at [36, 27] on icon "Icon/Menu Close" at bounding box center [31, 29] width 44 height 44
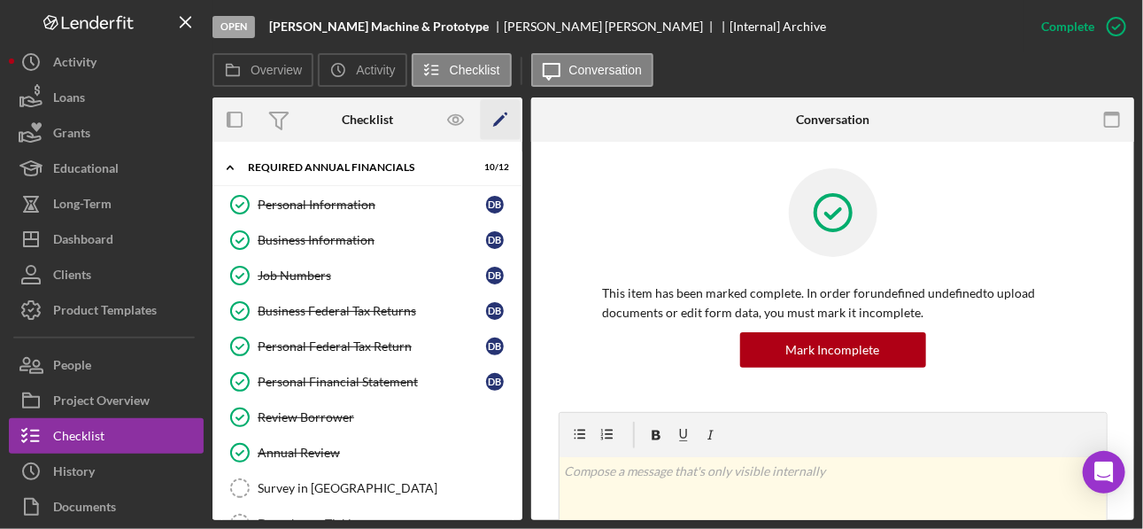
click at [505, 121] on icon "Icon/Edit" at bounding box center [501, 120] width 40 height 40
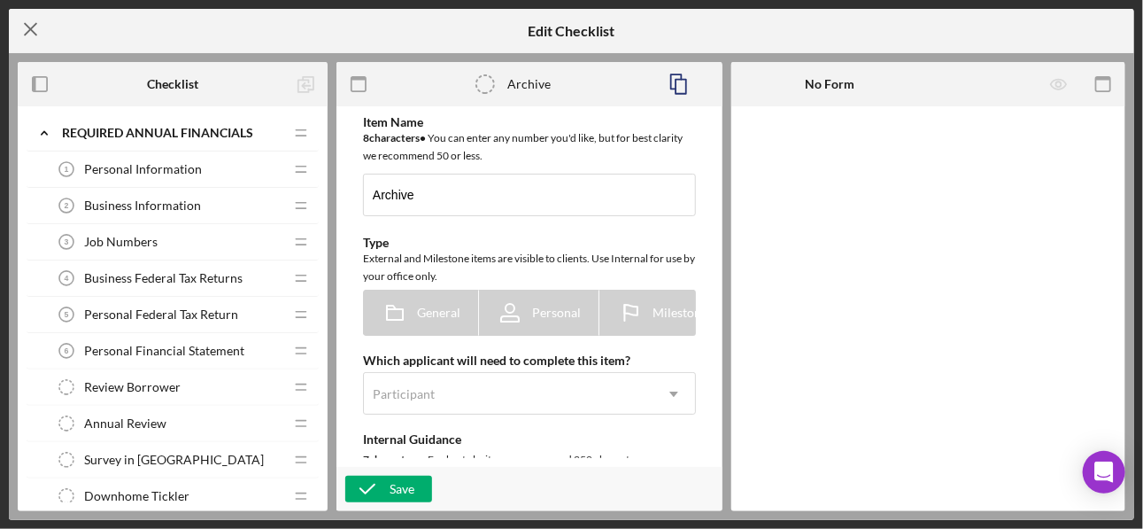
click at [30, 40] on icon "Icon/Menu Close" at bounding box center [31, 29] width 44 height 44
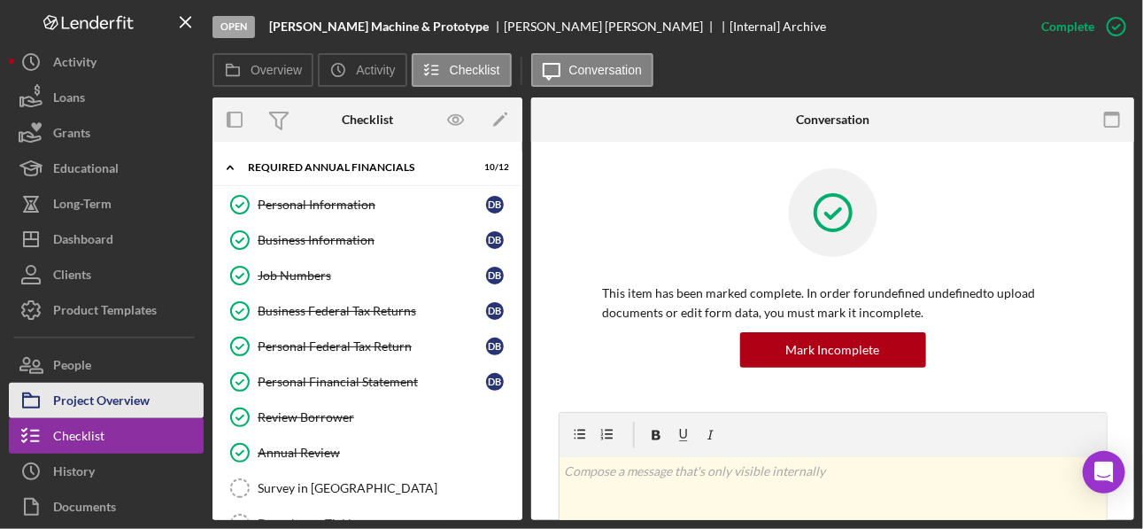
click at [94, 399] on div "Project Overview" at bounding box center [101, 402] width 96 height 40
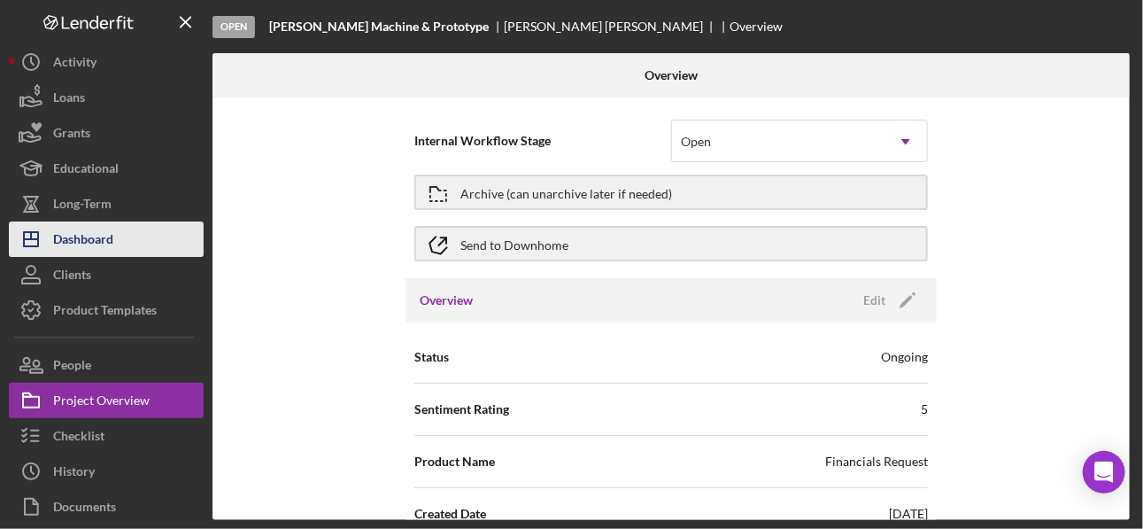
click at [85, 244] on div "Dashboard" at bounding box center [83, 241] width 60 height 40
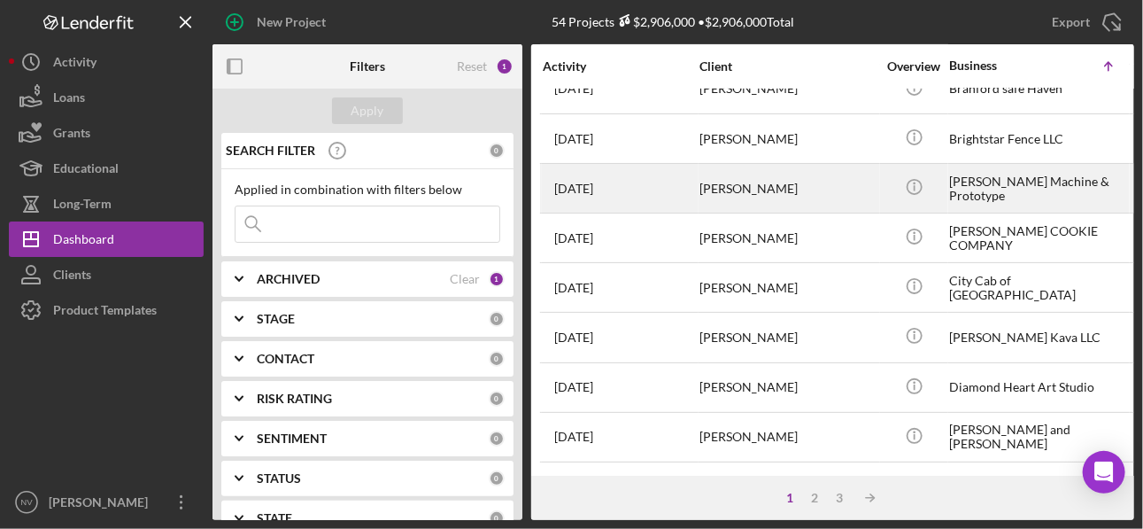
scroll to position [282, 0]
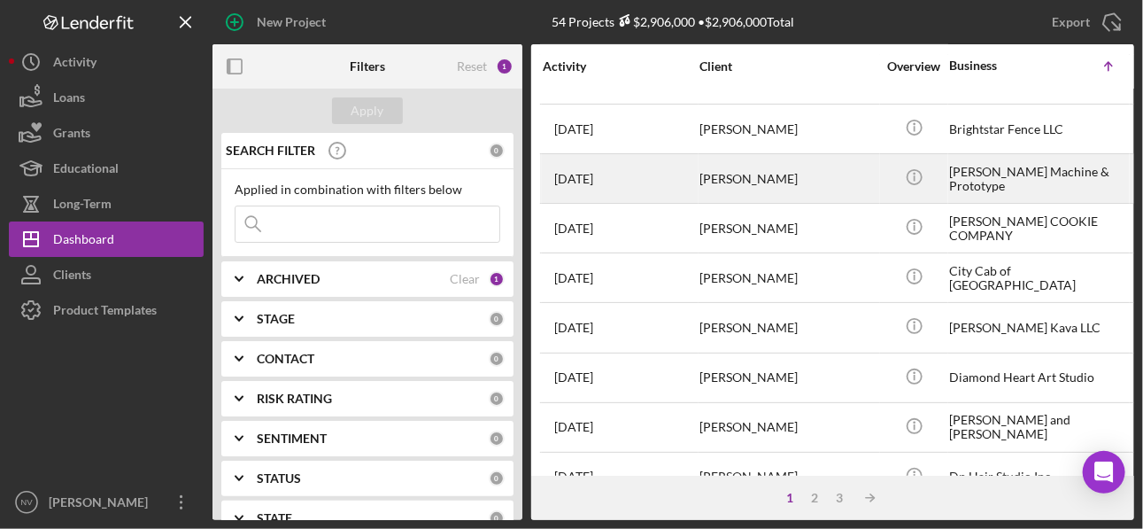
click at [785, 183] on div "[PERSON_NAME]" at bounding box center [787, 178] width 177 height 47
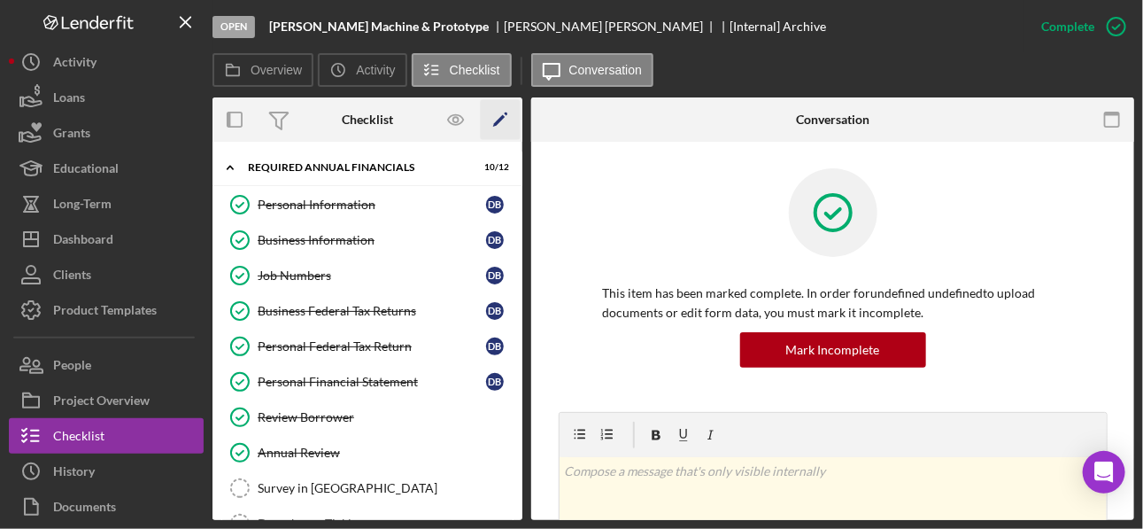
click at [500, 121] on polygon "button" at bounding box center [499, 121] width 12 height 12
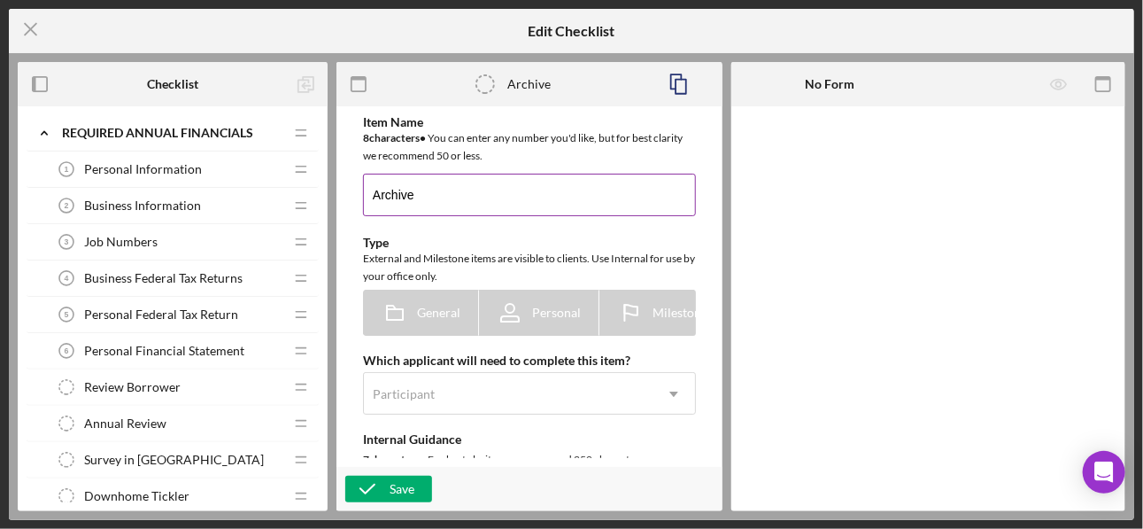
click at [462, 206] on input "Archive" at bounding box center [529, 195] width 333 height 42
click at [486, 87] on icon "Archive" at bounding box center [485, 84] width 44 height 44
click at [358, 88] on icon "button" at bounding box center [359, 85] width 40 height 40
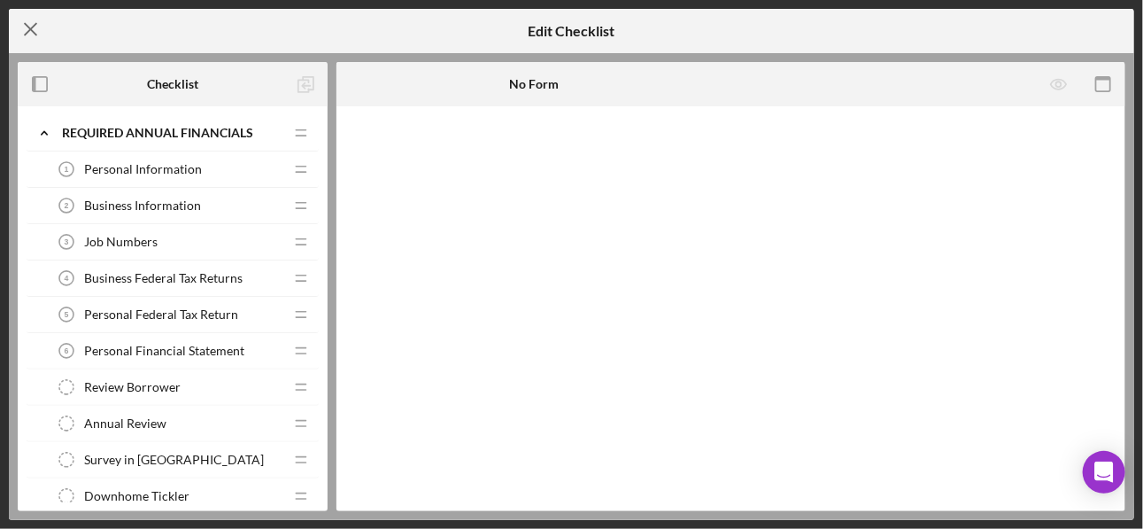
click at [22, 32] on icon "Icon/Menu Close" at bounding box center [31, 29] width 44 height 44
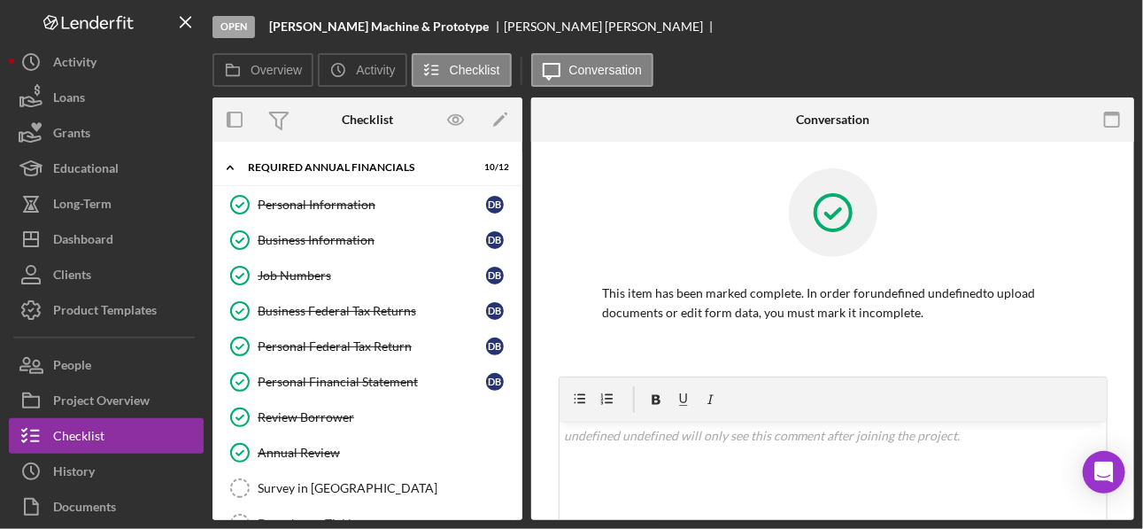
scroll to position [101, 0]
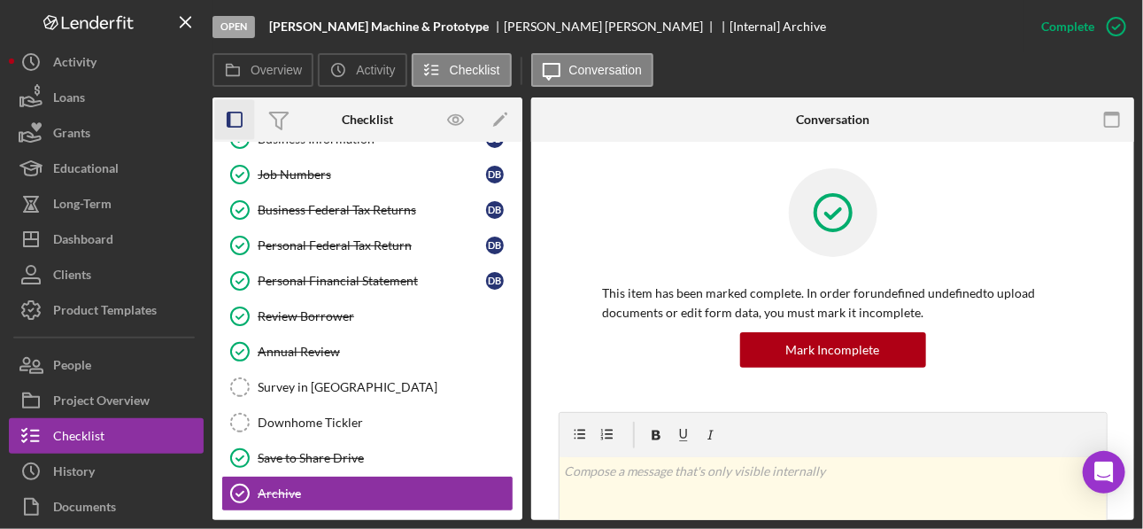
click at [241, 123] on icon "button" at bounding box center [235, 120] width 40 height 40
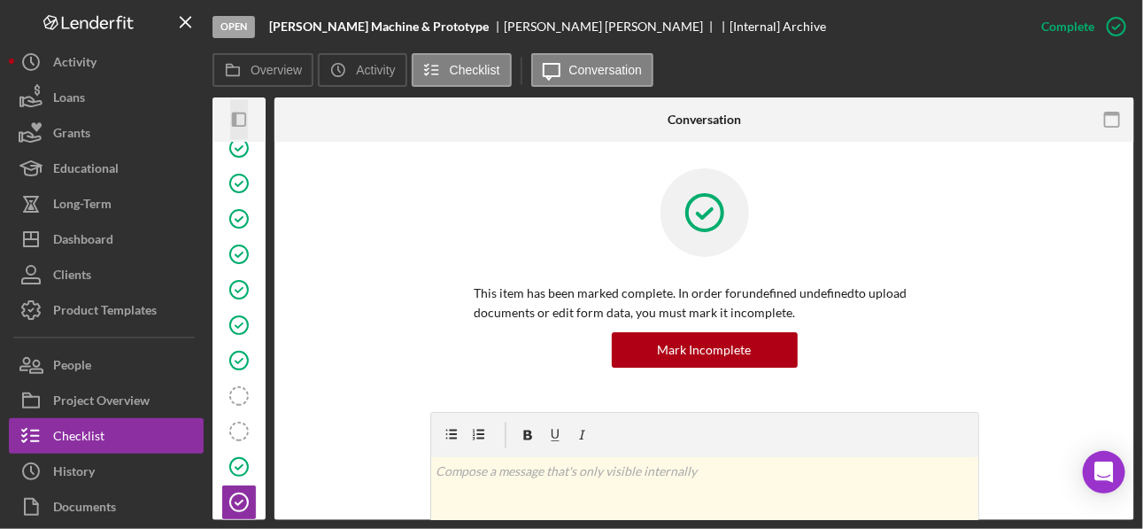
click at [241, 123] on icon "Icon/Panel Side Expand" at bounding box center [240, 120] width 40 height 40
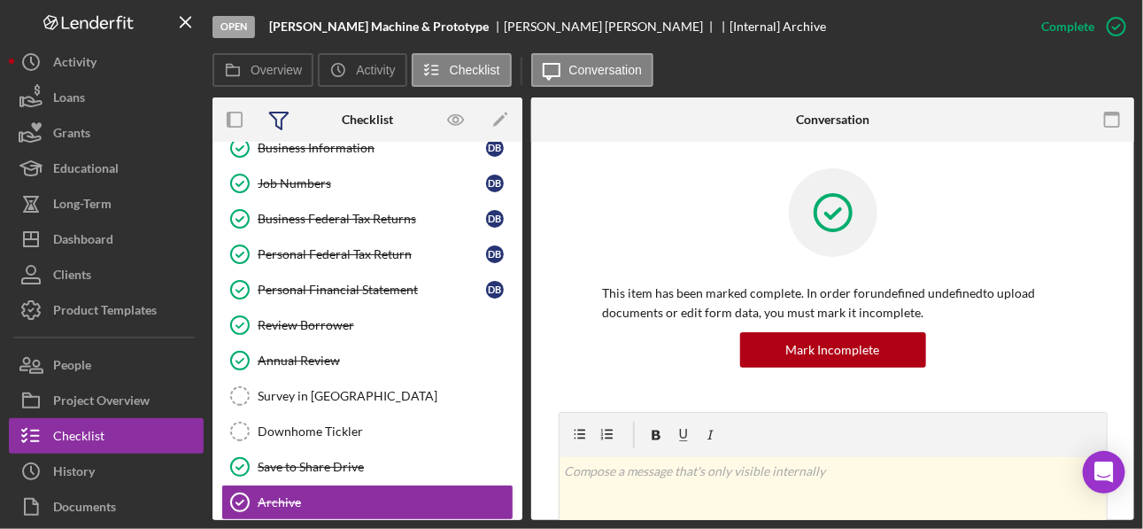
click at [275, 122] on icon at bounding box center [279, 120] width 19 height 17
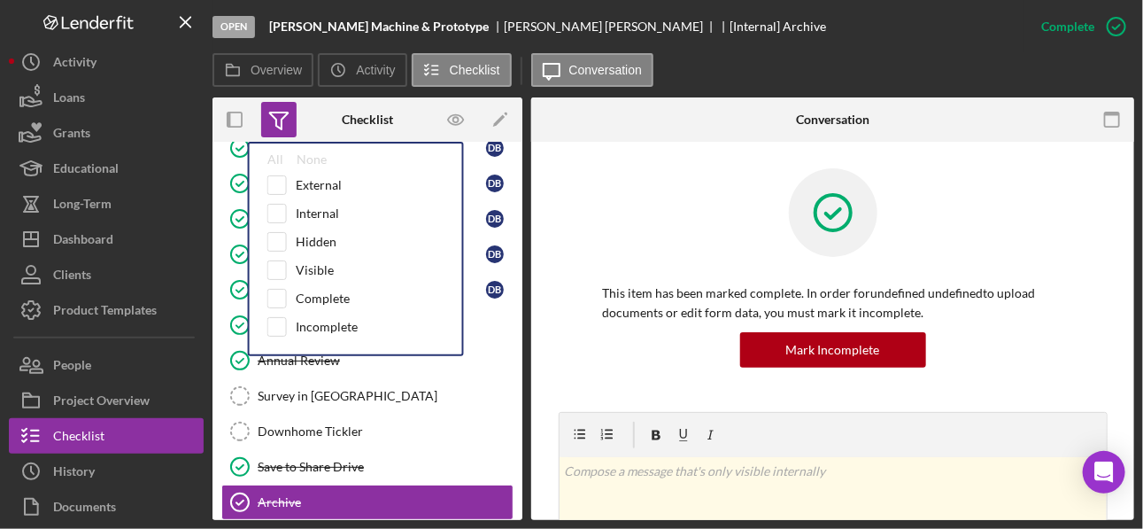
click at [275, 122] on icon at bounding box center [279, 120] width 19 height 17
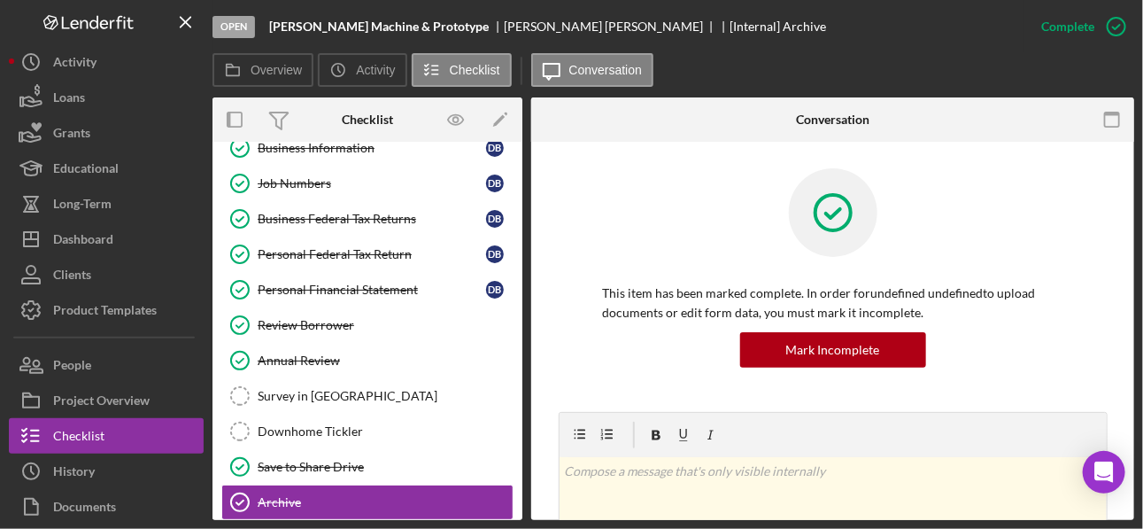
click at [377, 112] on div "Checklist" at bounding box center [367, 119] width 51 height 14
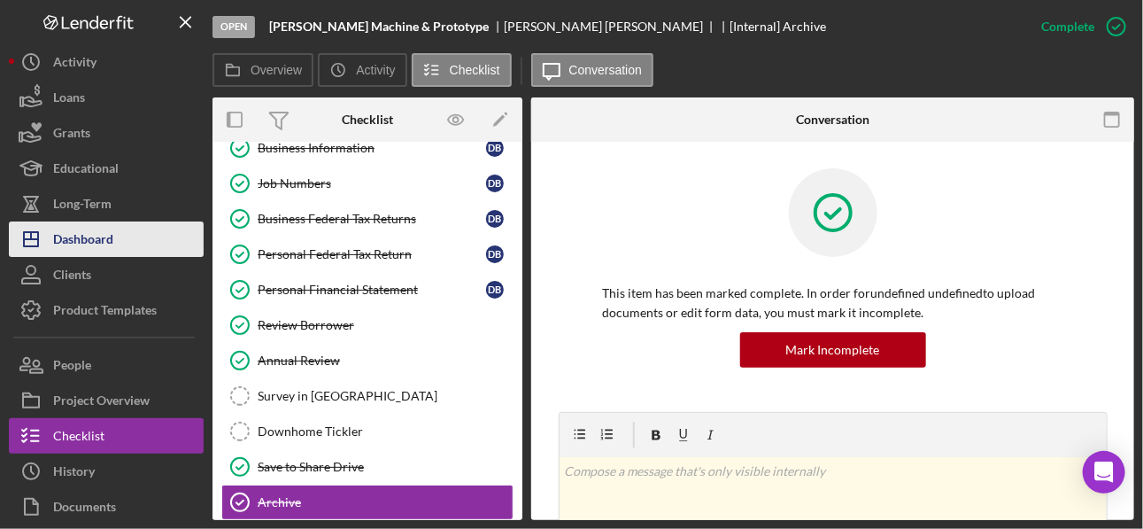
click at [83, 239] on div "Dashboard" at bounding box center [83, 241] width 60 height 40
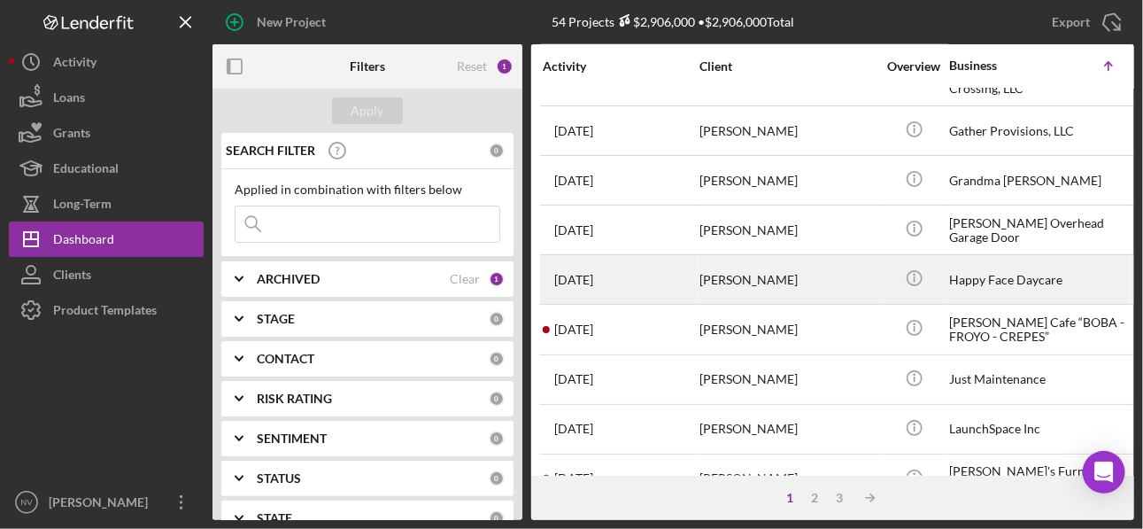
scroll to position [856, 0]
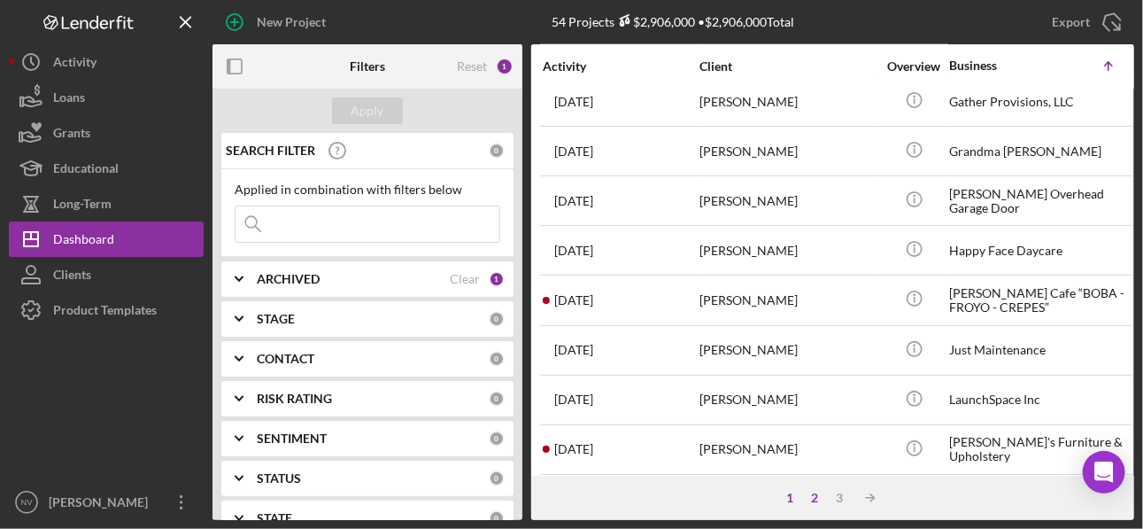
click at [806, 399] on div "2" at bounding box center [815, 497] width 25 height 14
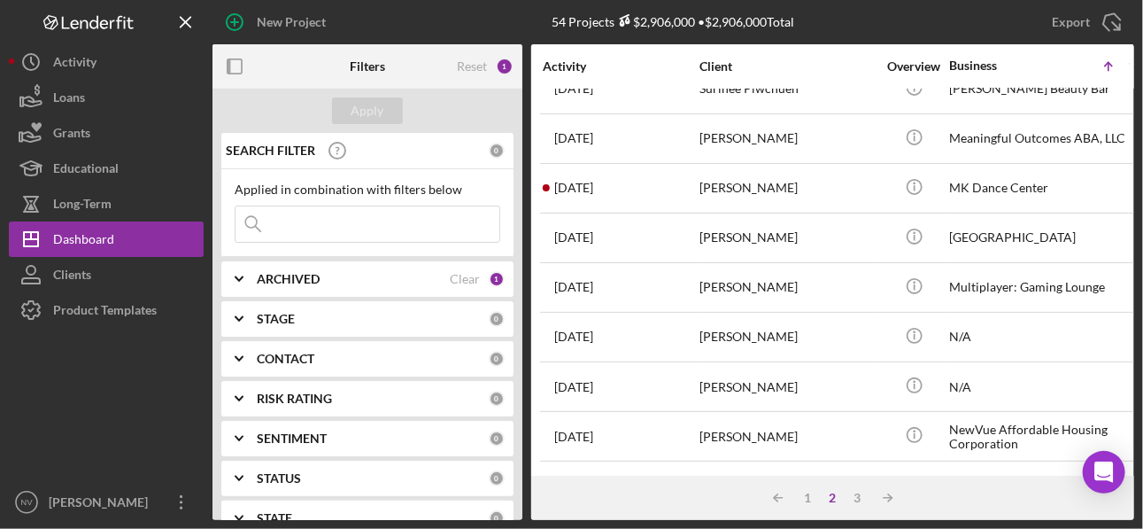
scroll to position [0, 0]
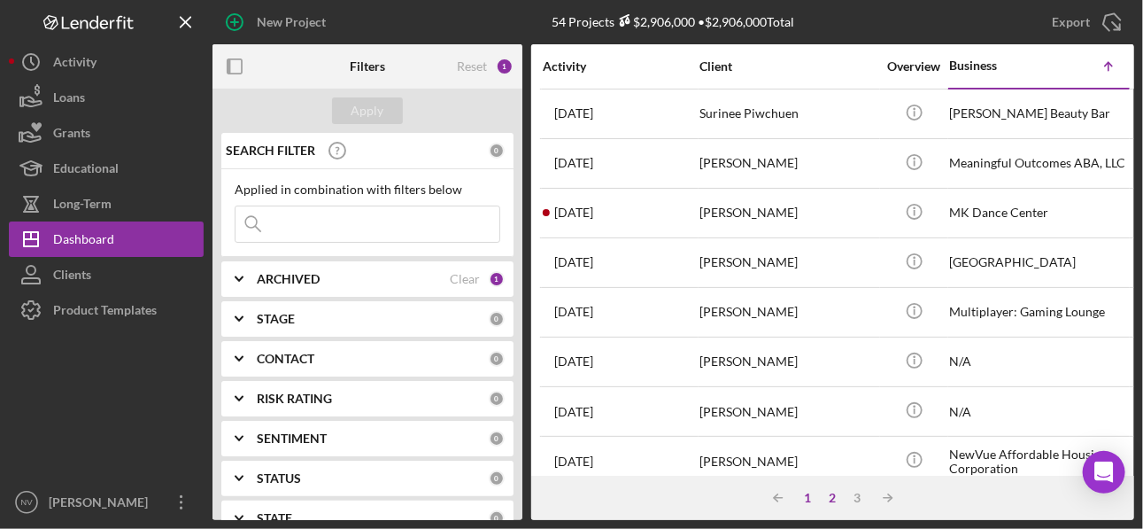
click at [806, 399] on div "1" at bounding box center [808, 497] width 25 height 14
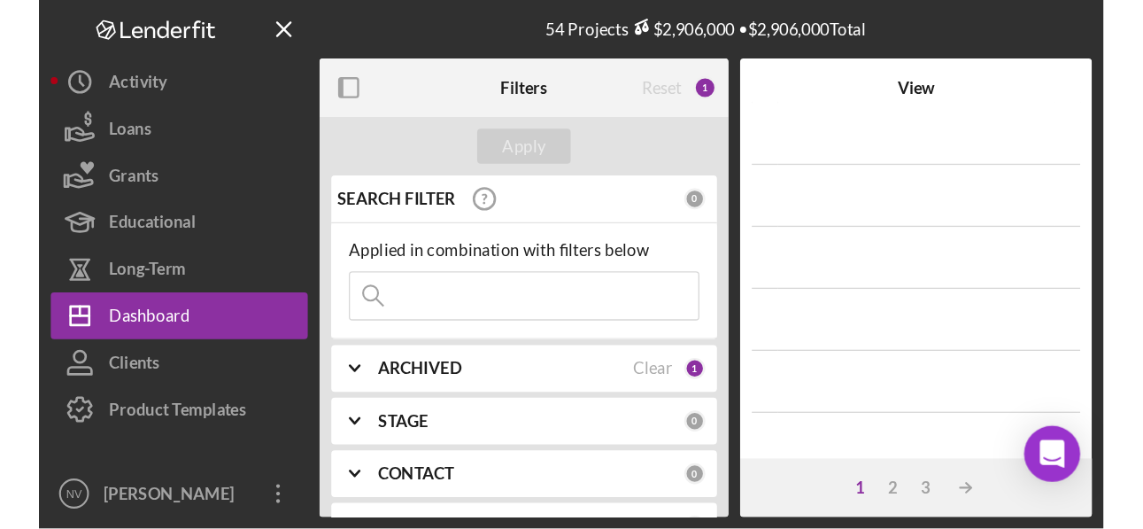
scroll to position [819, 0]
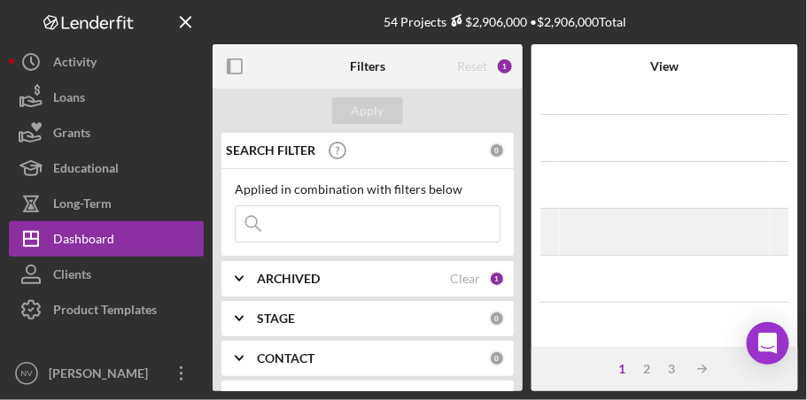
click at [642, 239] on div "[DATE] [PERSON_NAME] Icon/Navigate" at bounding box center [664, 232] width 208 height 44
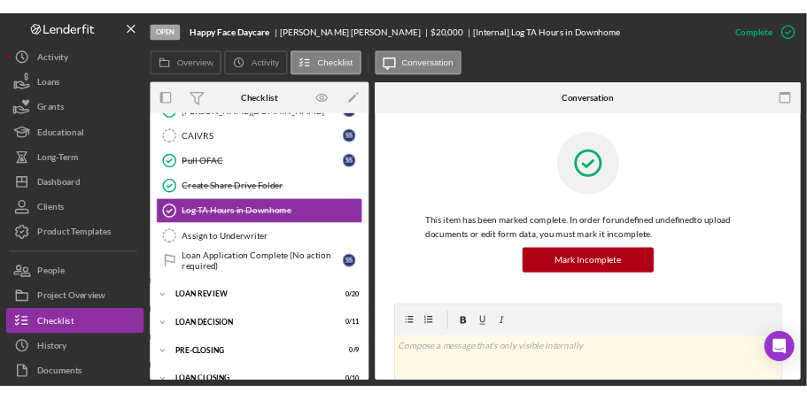
scroll to position [501, 0]
